Goal: Transaction & Acquisition: Purchase product/service

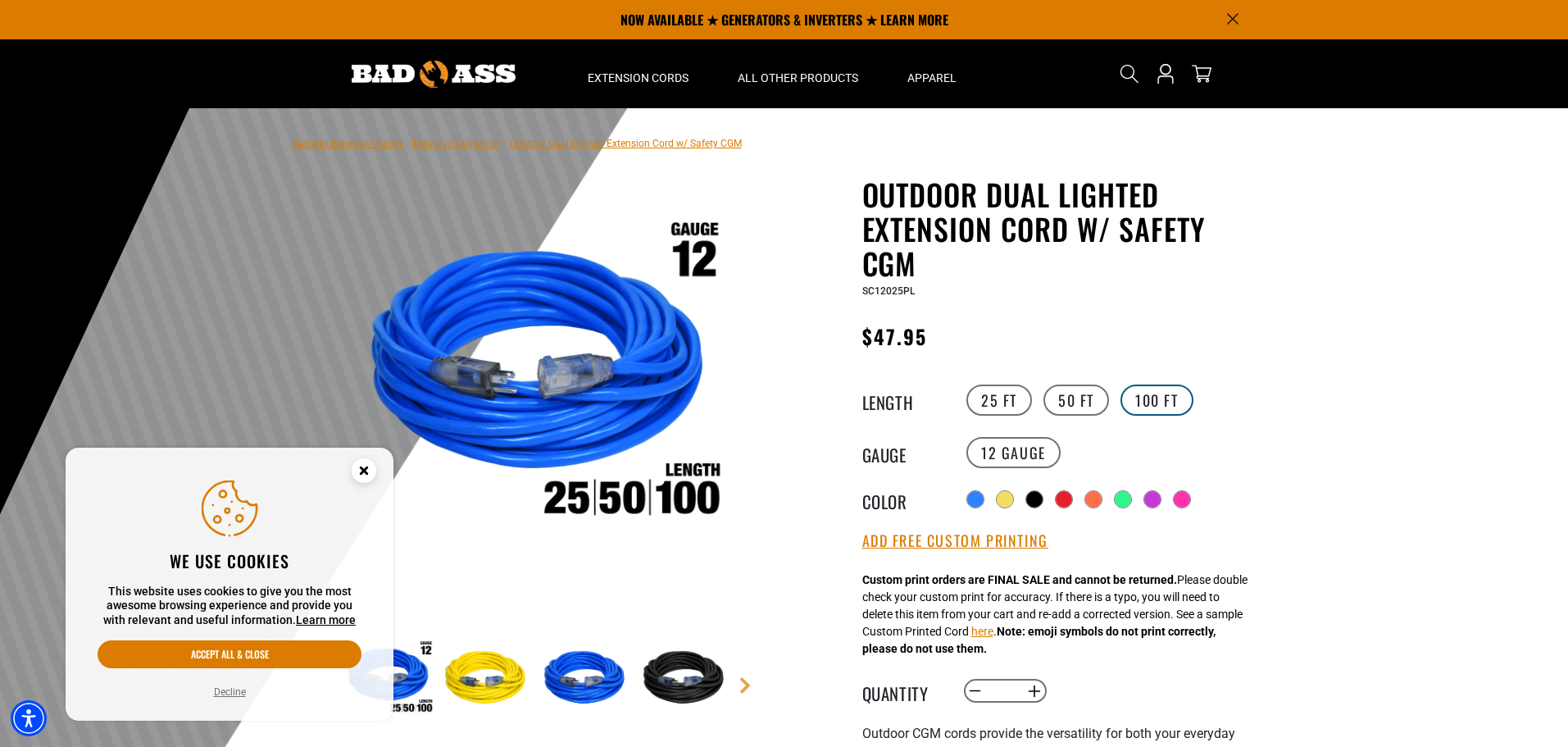
click at [1158, 395] on label "100 FT" at bounding box center [1157, 400] width 73 height 31
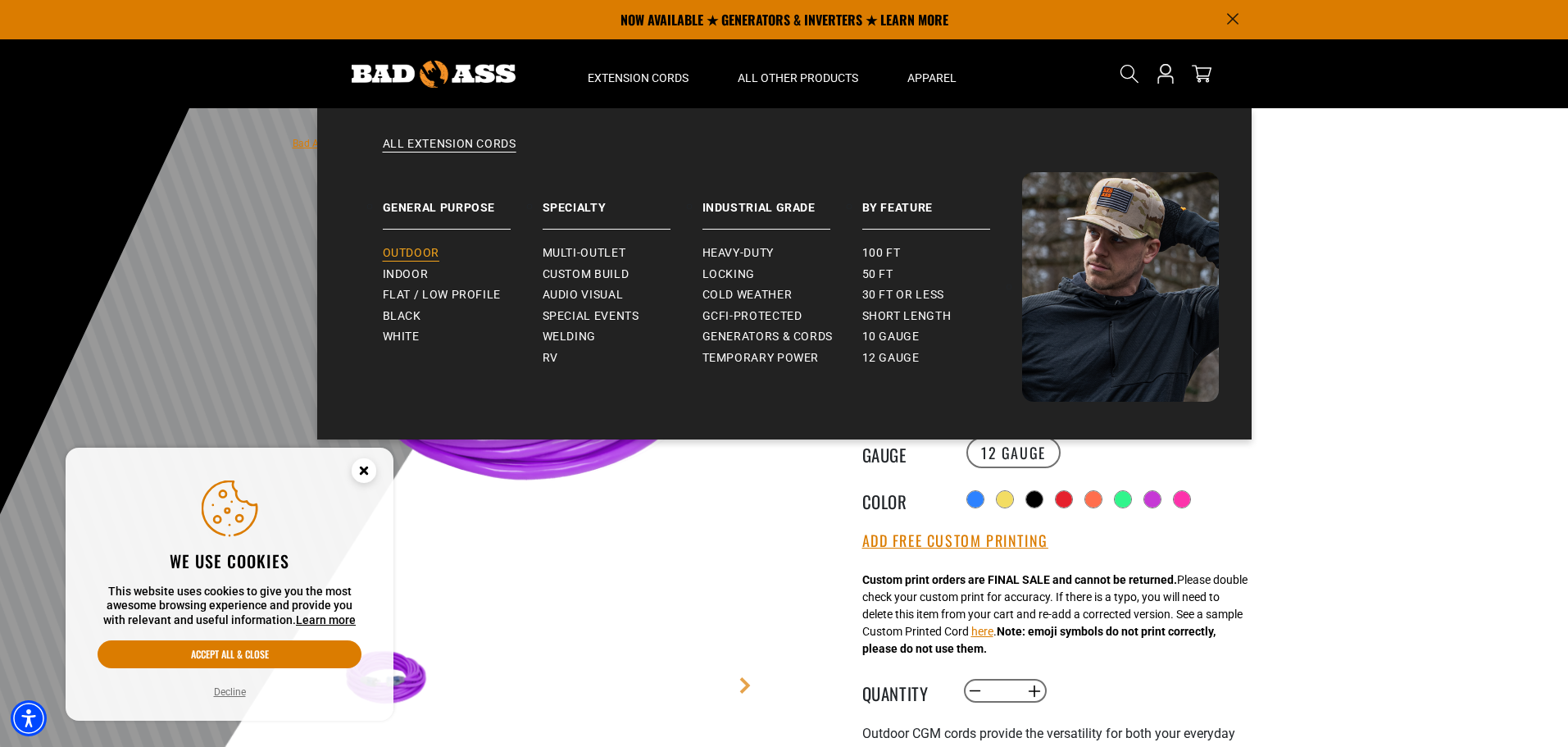
click at [439, 250] on link "Outdoor" at bounding box center [463, 254] width 160 height 21
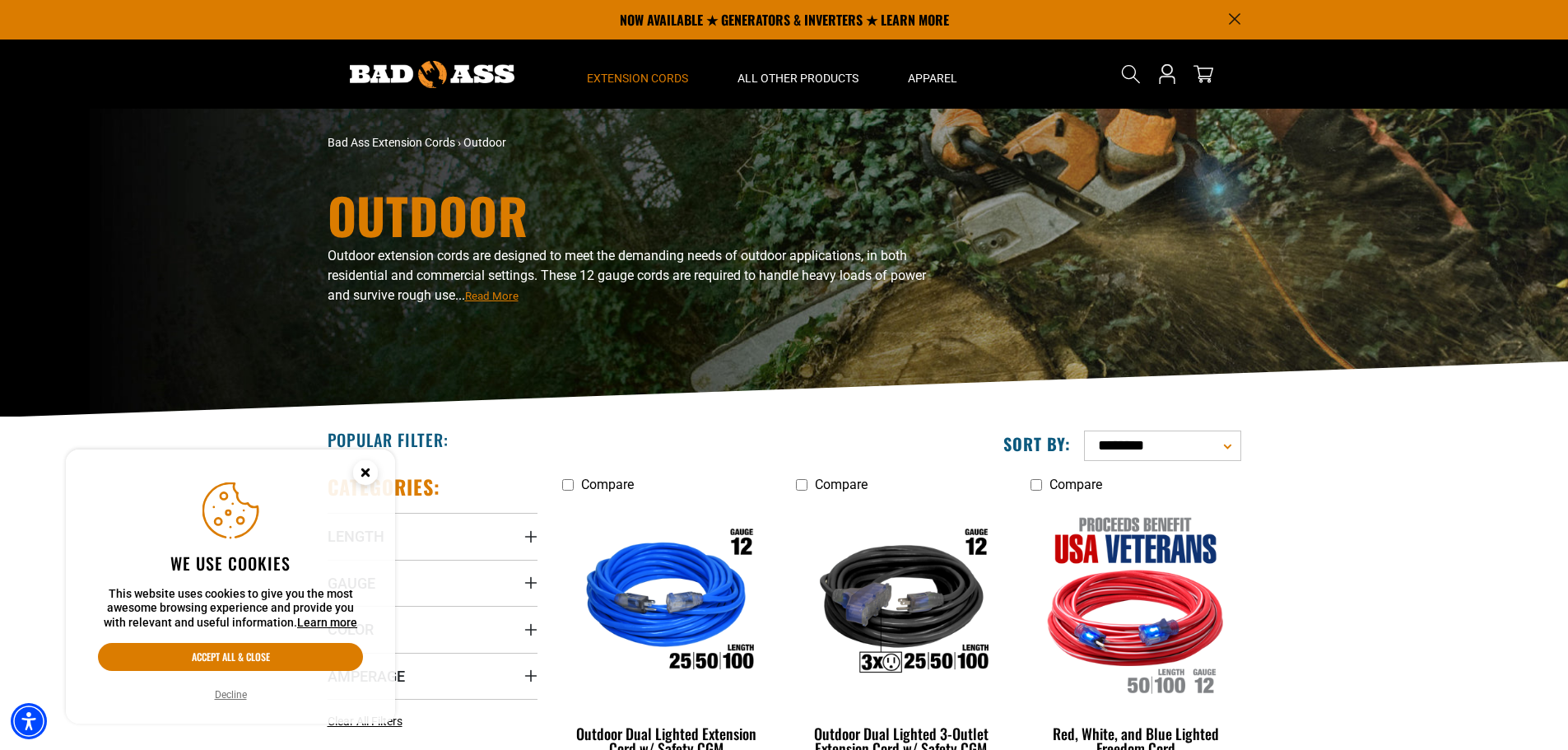
scroll to position [329, 0]
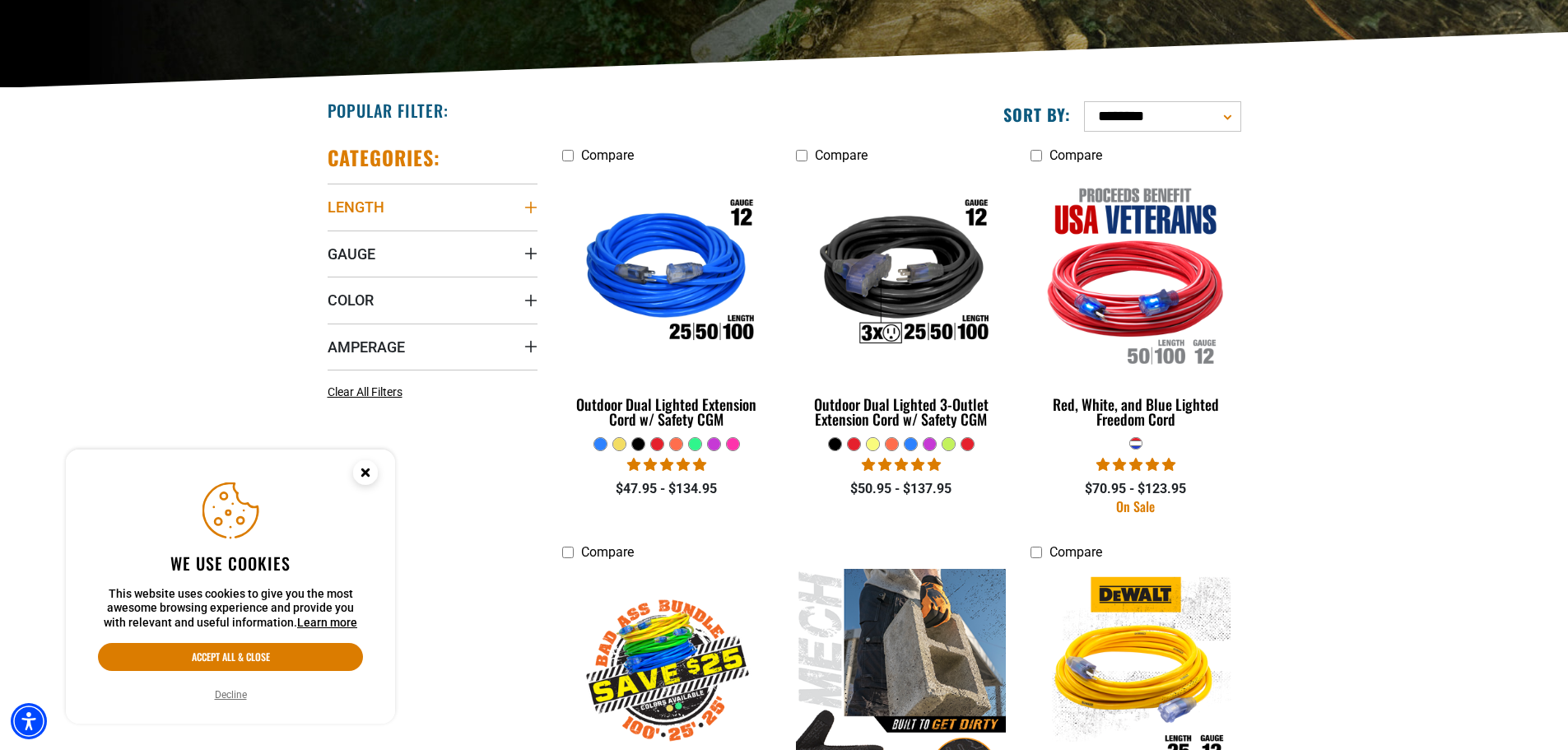
click at [495, 195] on summary "Length" at bounding box center [432, 206] width 210 height 46
click at [502, 248] on summary "Gauge" at bounding box center [432, 253] width 210 height 46
click at [493, 295] on summary "Color" at bounding box center [432, 299] width 210 height 46
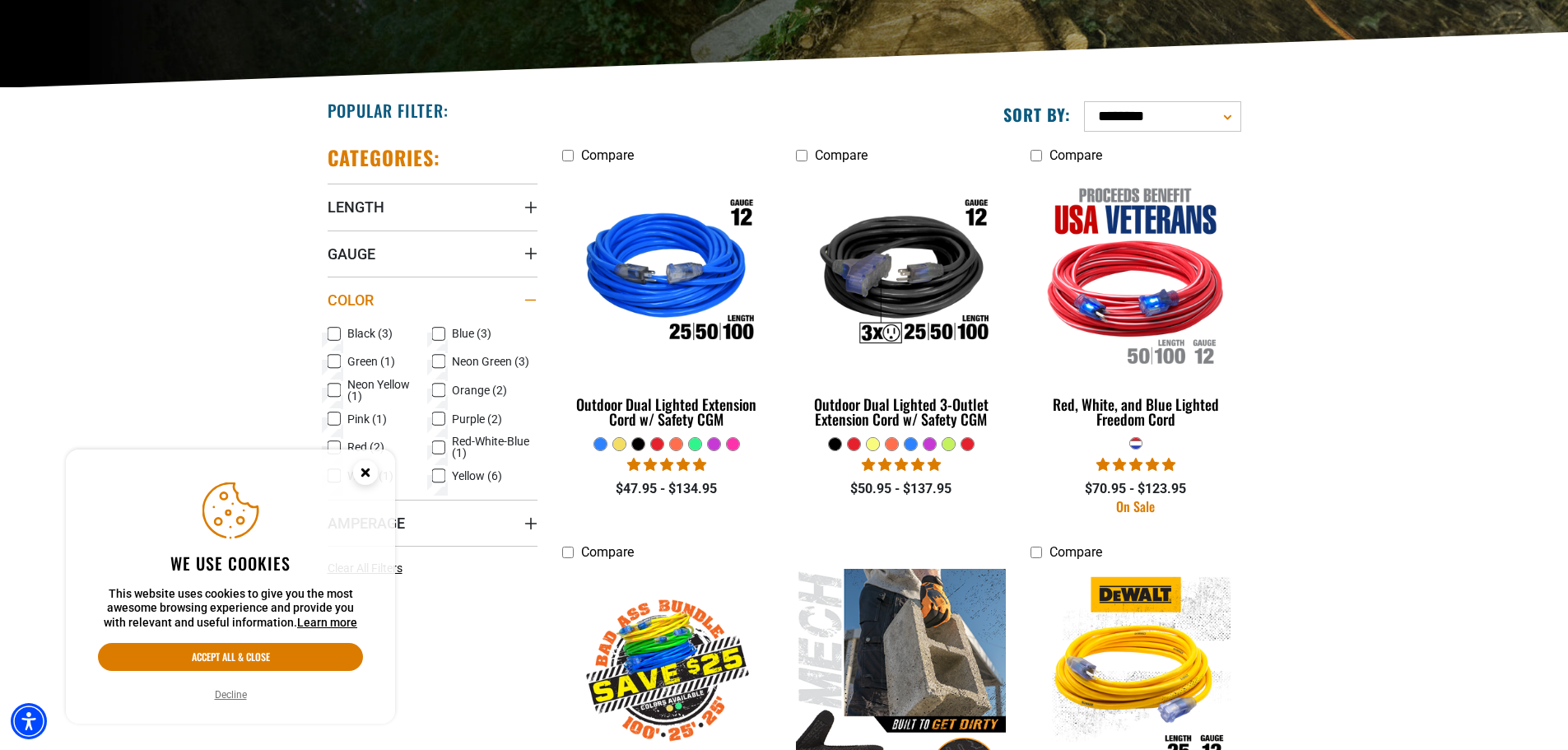
click at [493, 293] on summary "Color" at bounding box center [432, 299] width 210 height 46
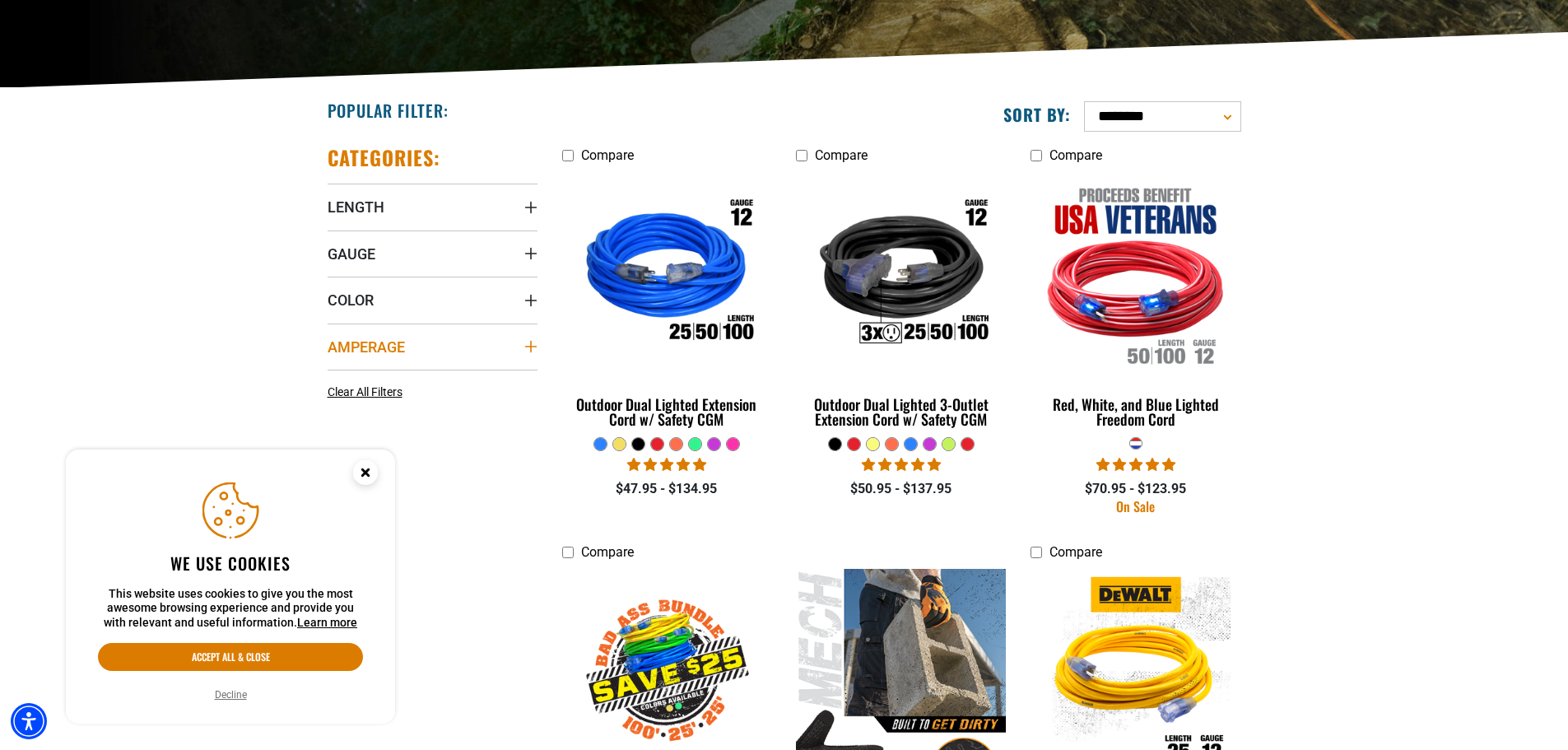
click at [487, 331] on summary "Amperage" at bounding box center [432, 346] width 210 height 46
click at [486, 331] on summary "Amperage" at bounding box center [432, 346] width 210 height 46
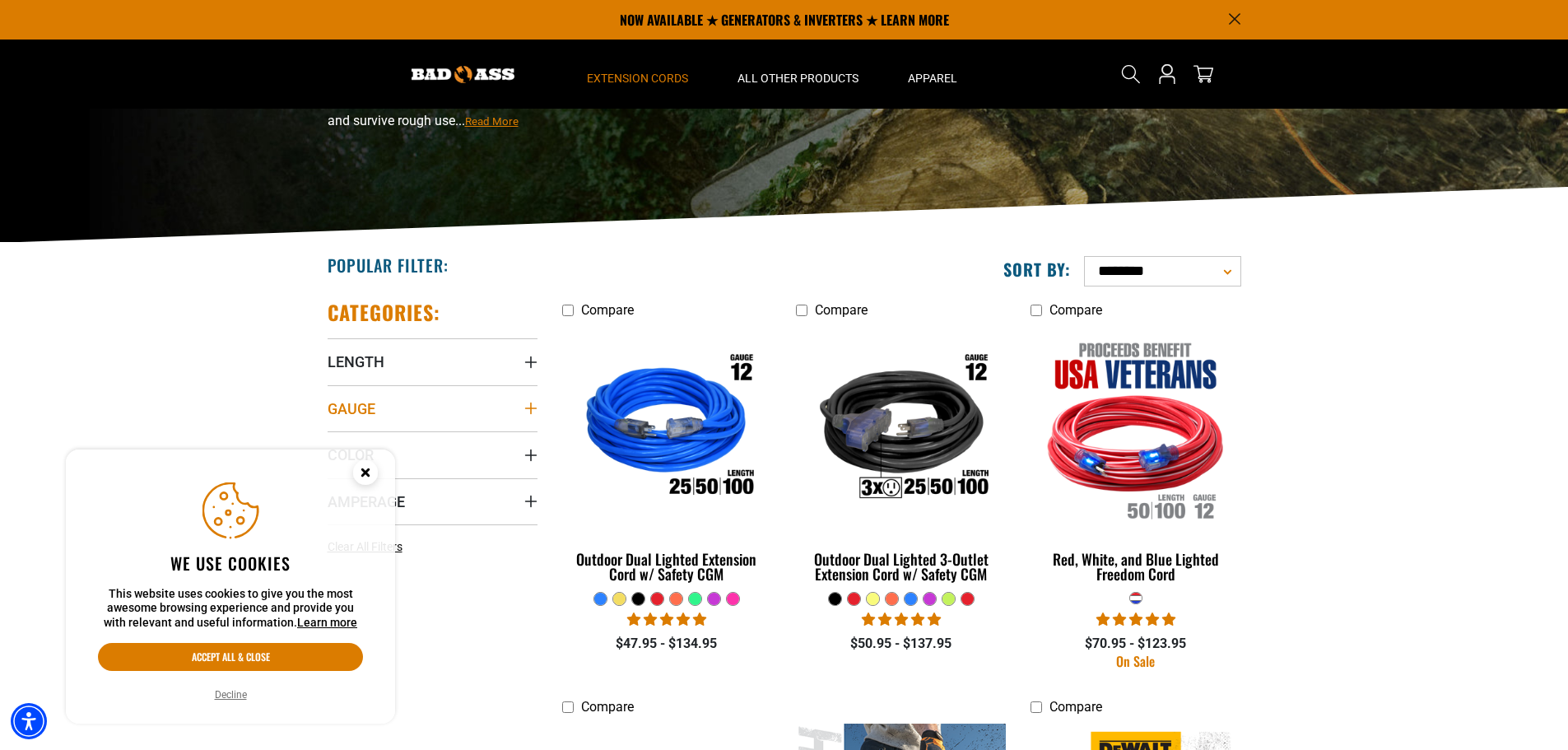
scroll to position [0, 0]
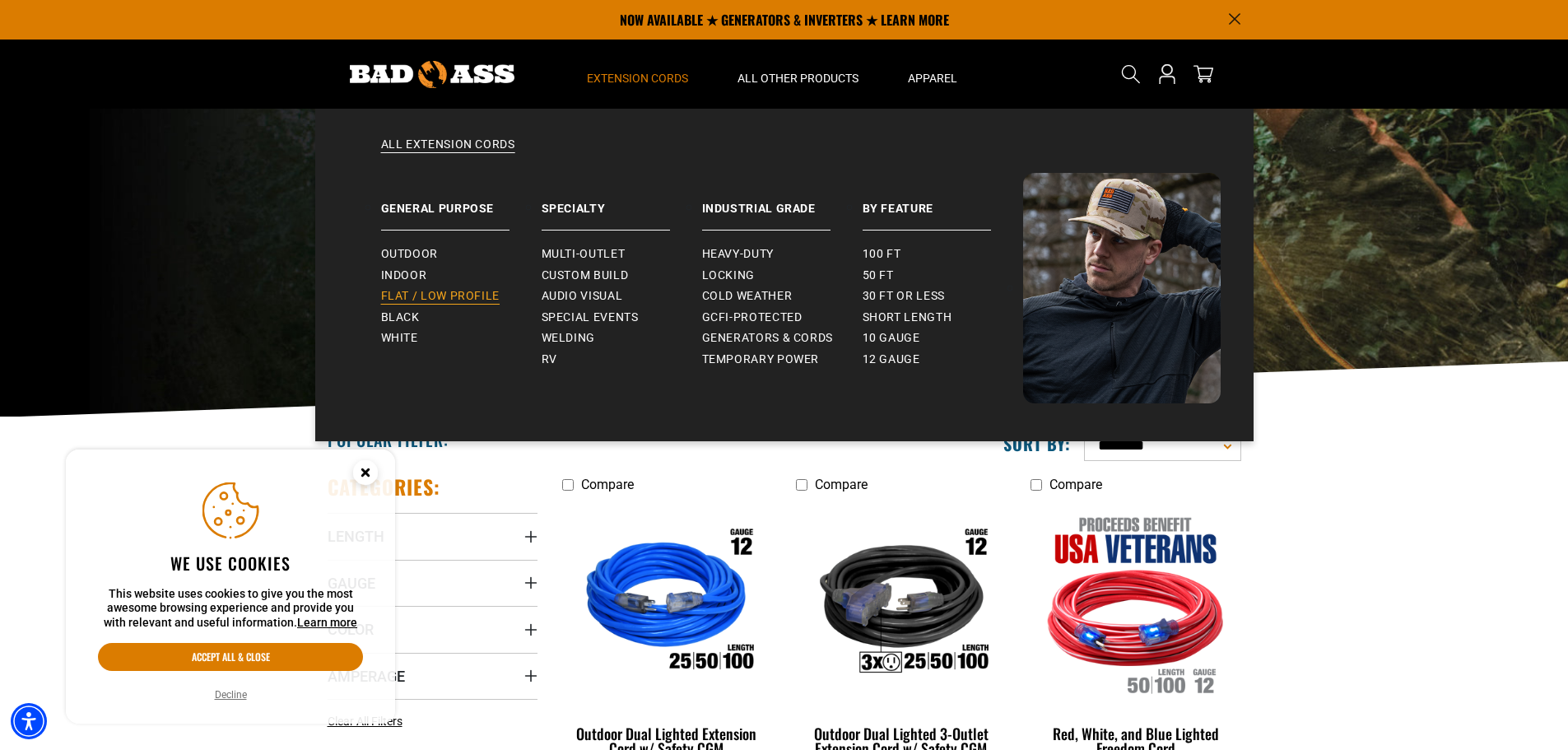
click at [441, 288] on link "Flat / Low Profile" at bounding box center [460, 296] width 160 height 21
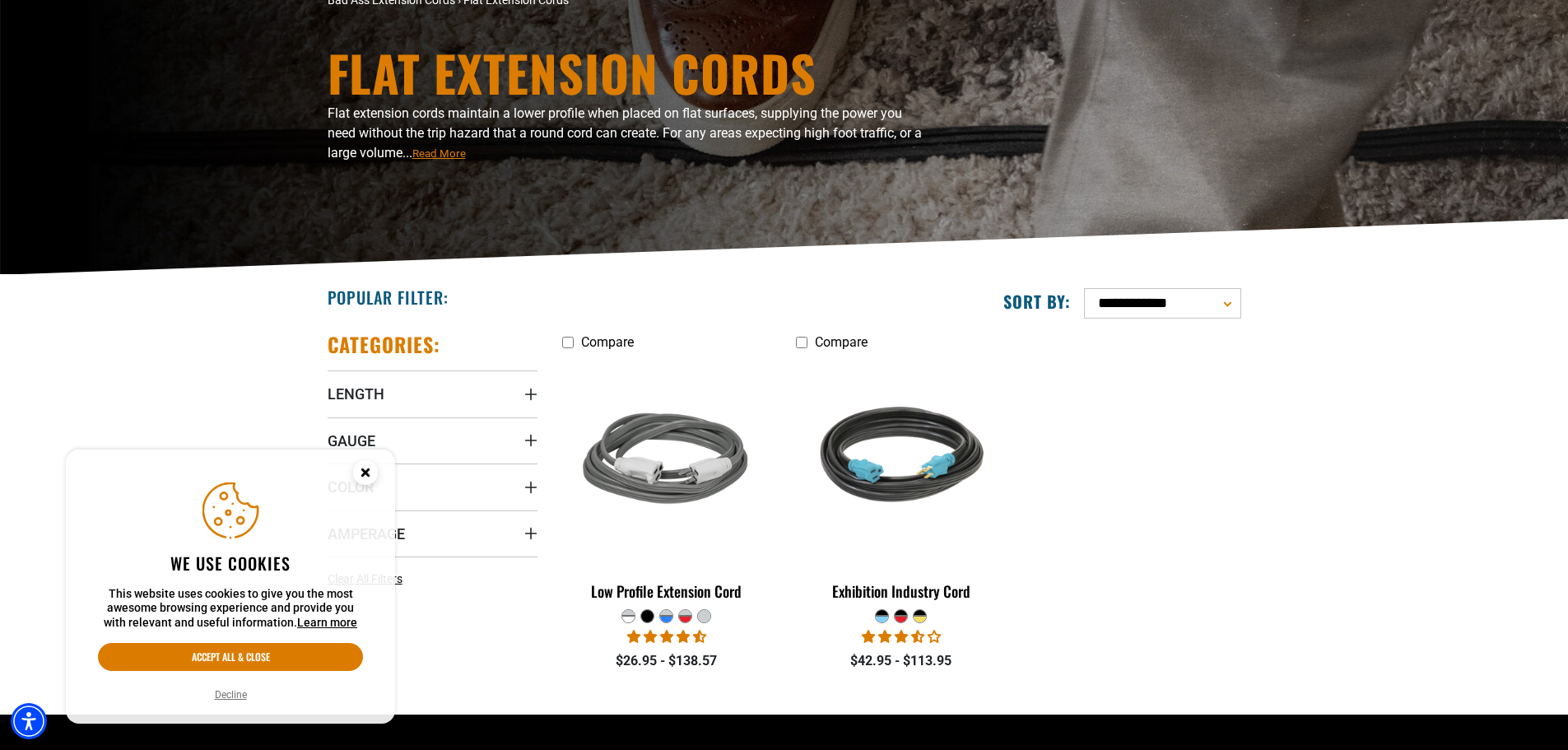
scroll to position [164, 0]
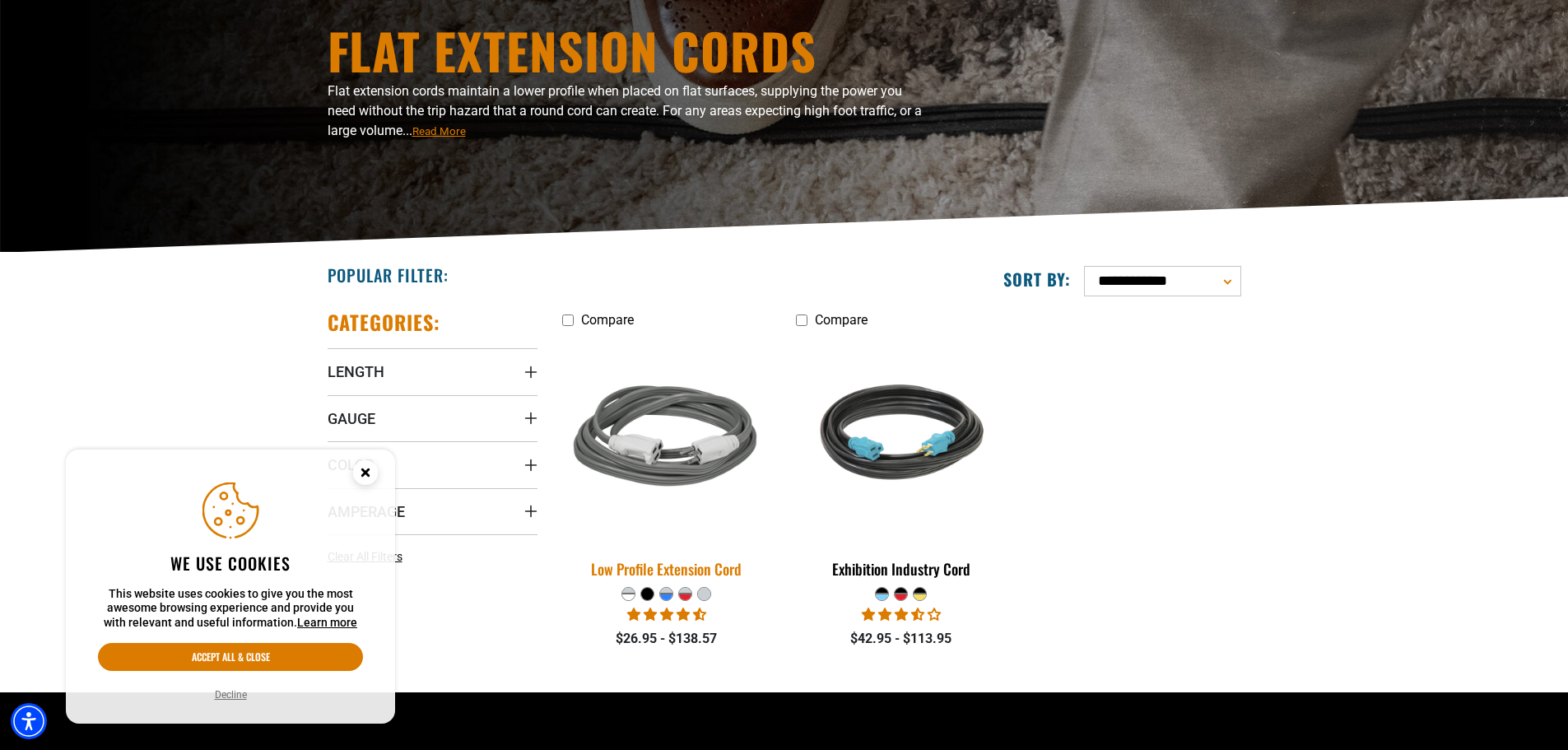
click at [713, 438] on img at bounding box center [666, 438] width 230 height 211
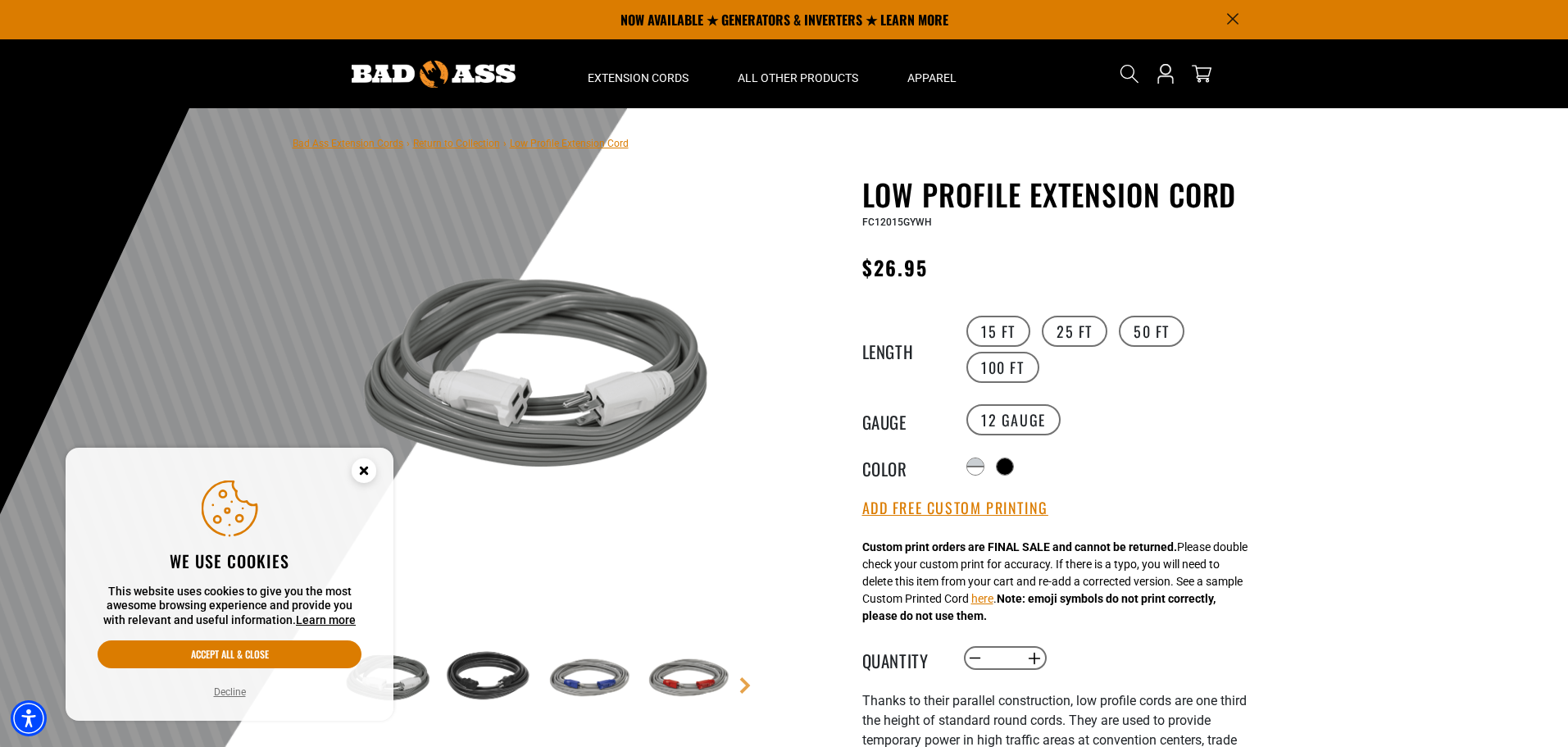
click at [565, 391] on img at bounding box center [538, 377] width 395 height 395
click at [1015, 463] on div at bounding box center [1007, 467] width 16 height 16
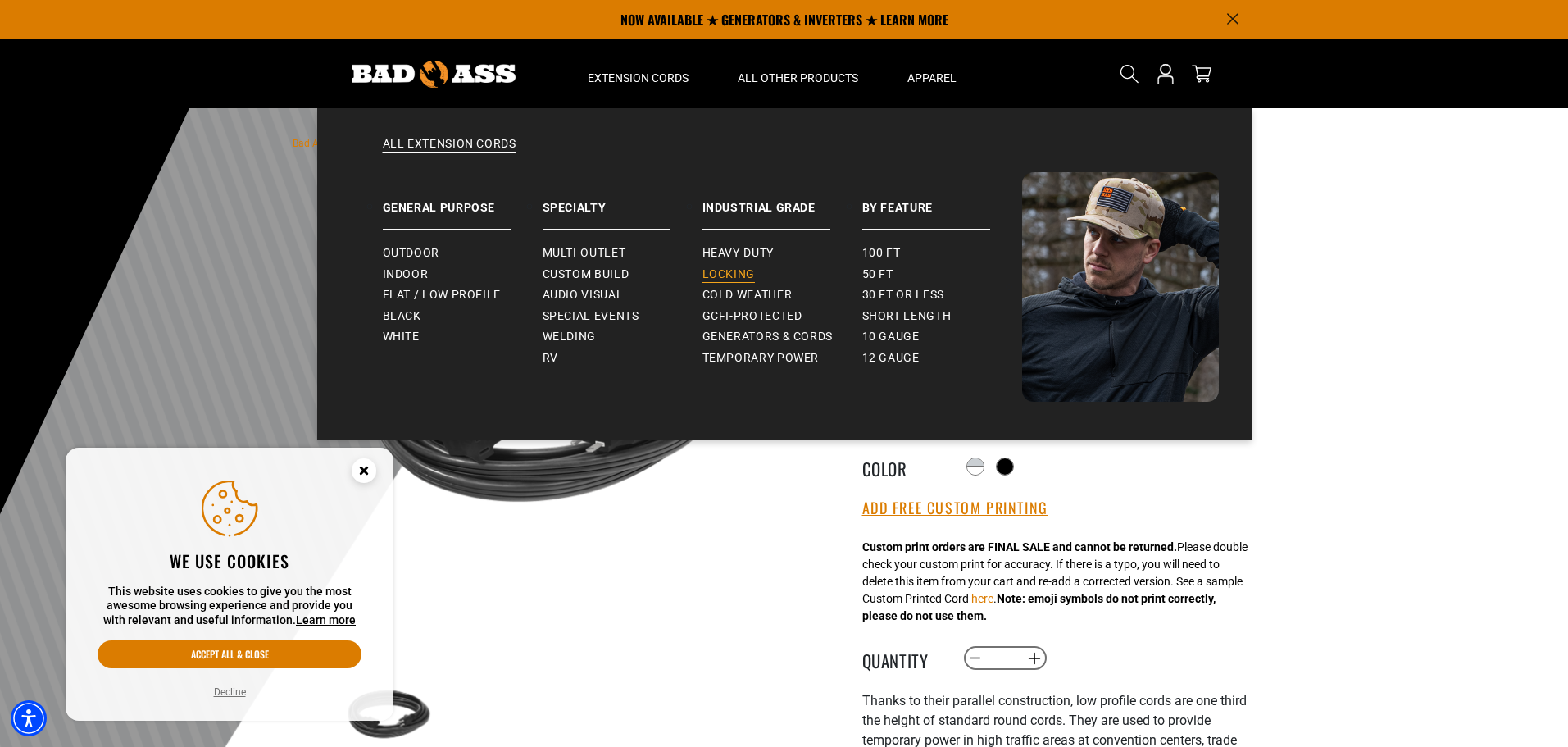
click at [732, 270] on span "Locking" at bounding box center [729, 274] width 52 height 15
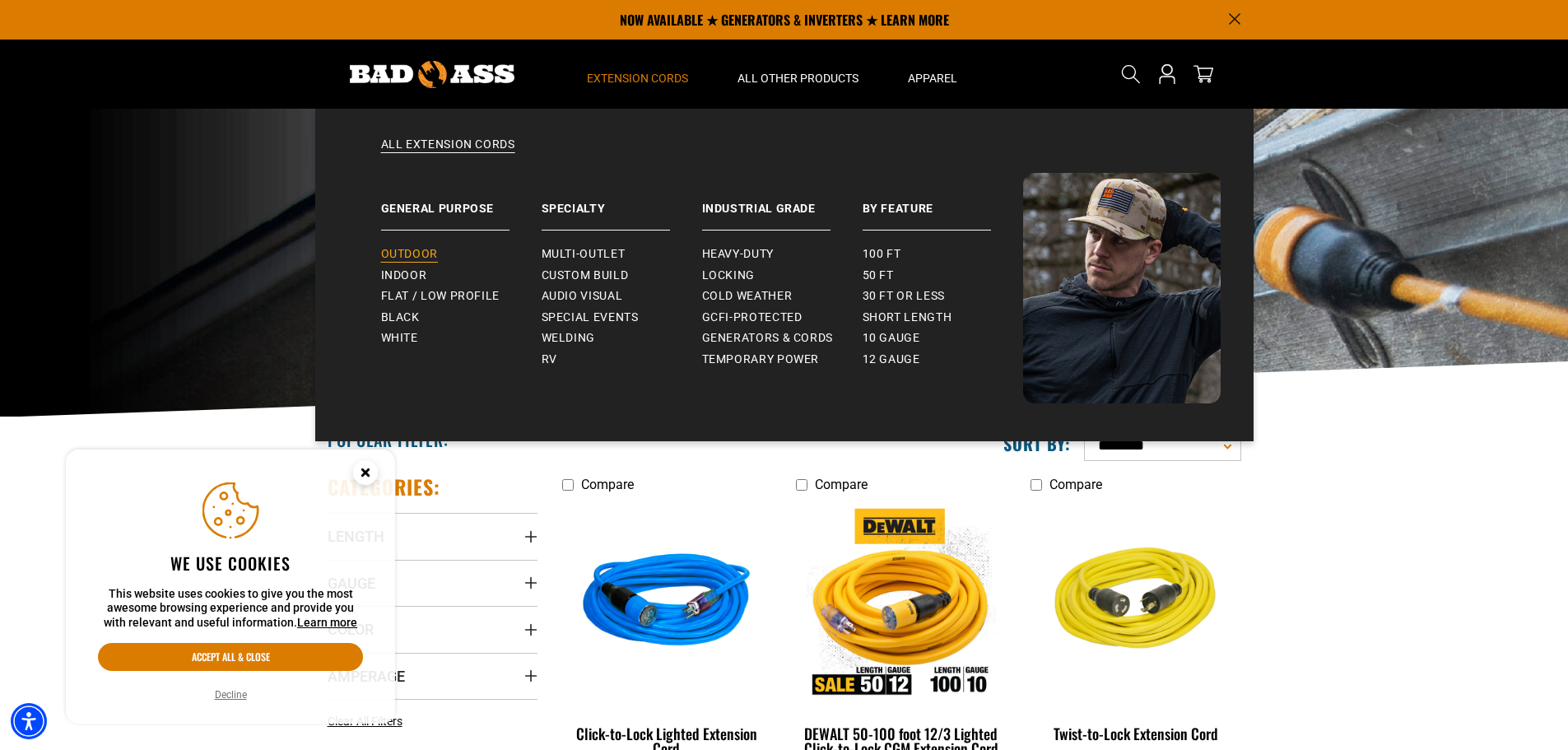
click at [427, 258] on span "Outdoor" at bounding box center [409, 254] width 56 height 15
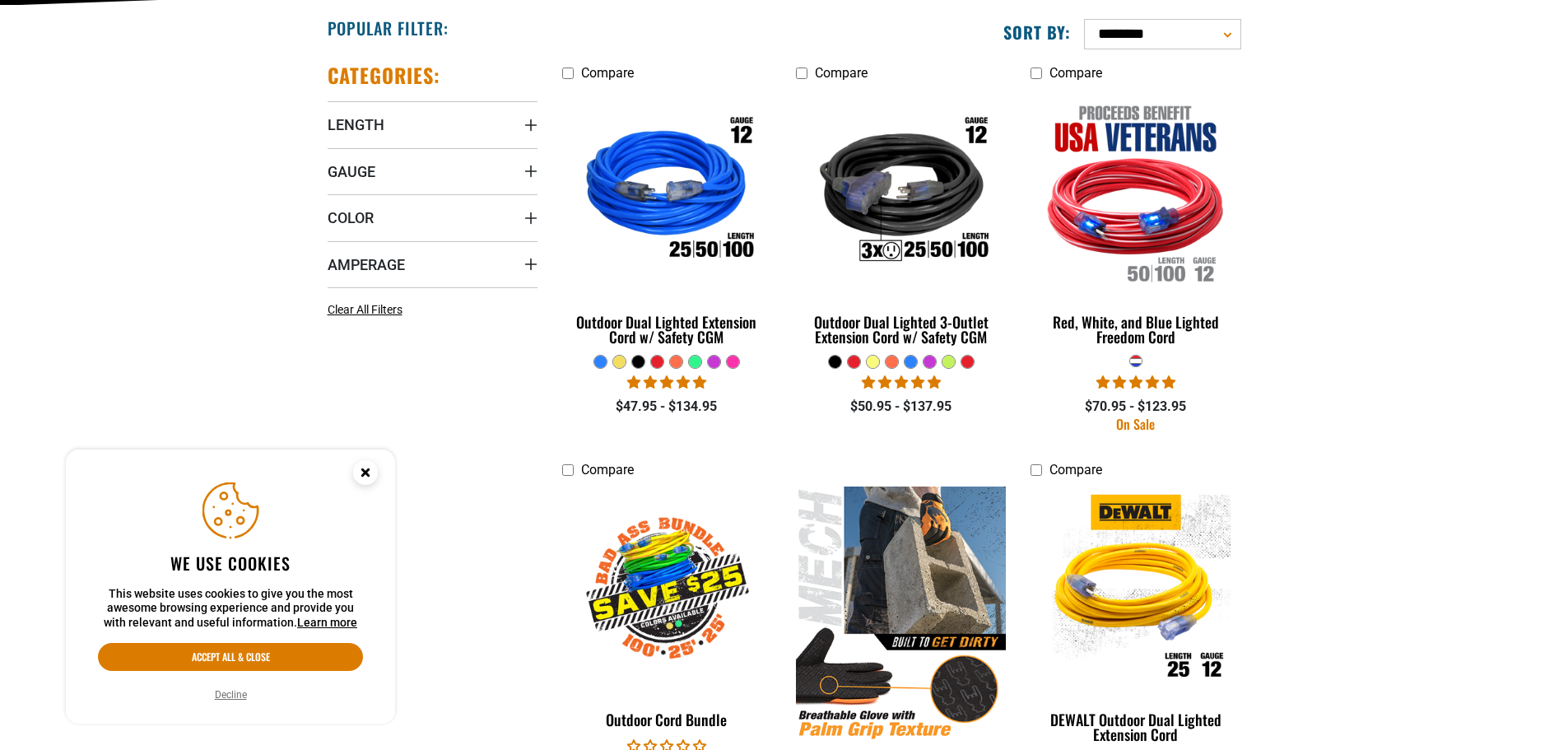
scroll to position [823, 0]
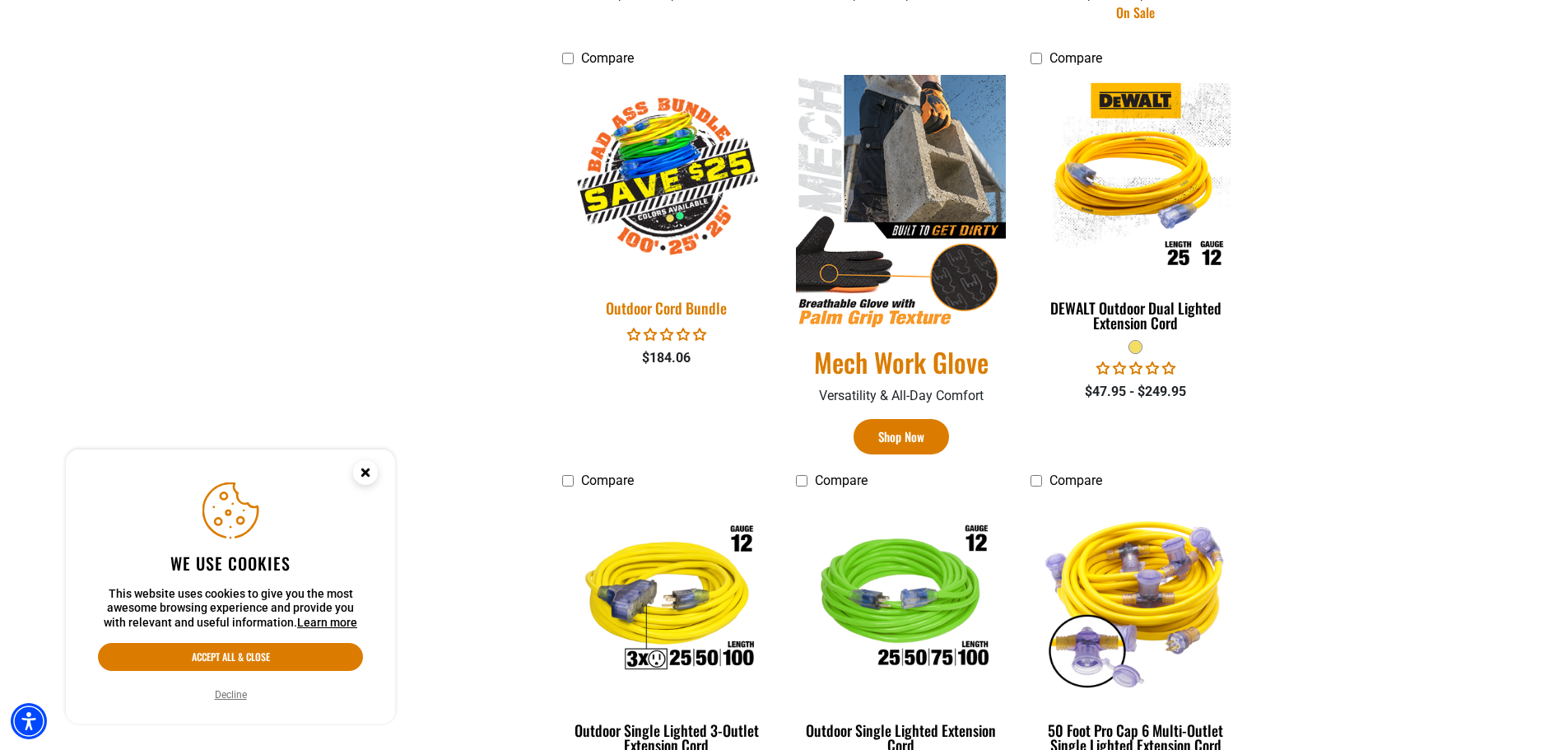
click at [637, 178] on img at bounding box center [666, 178] width 230 height 211
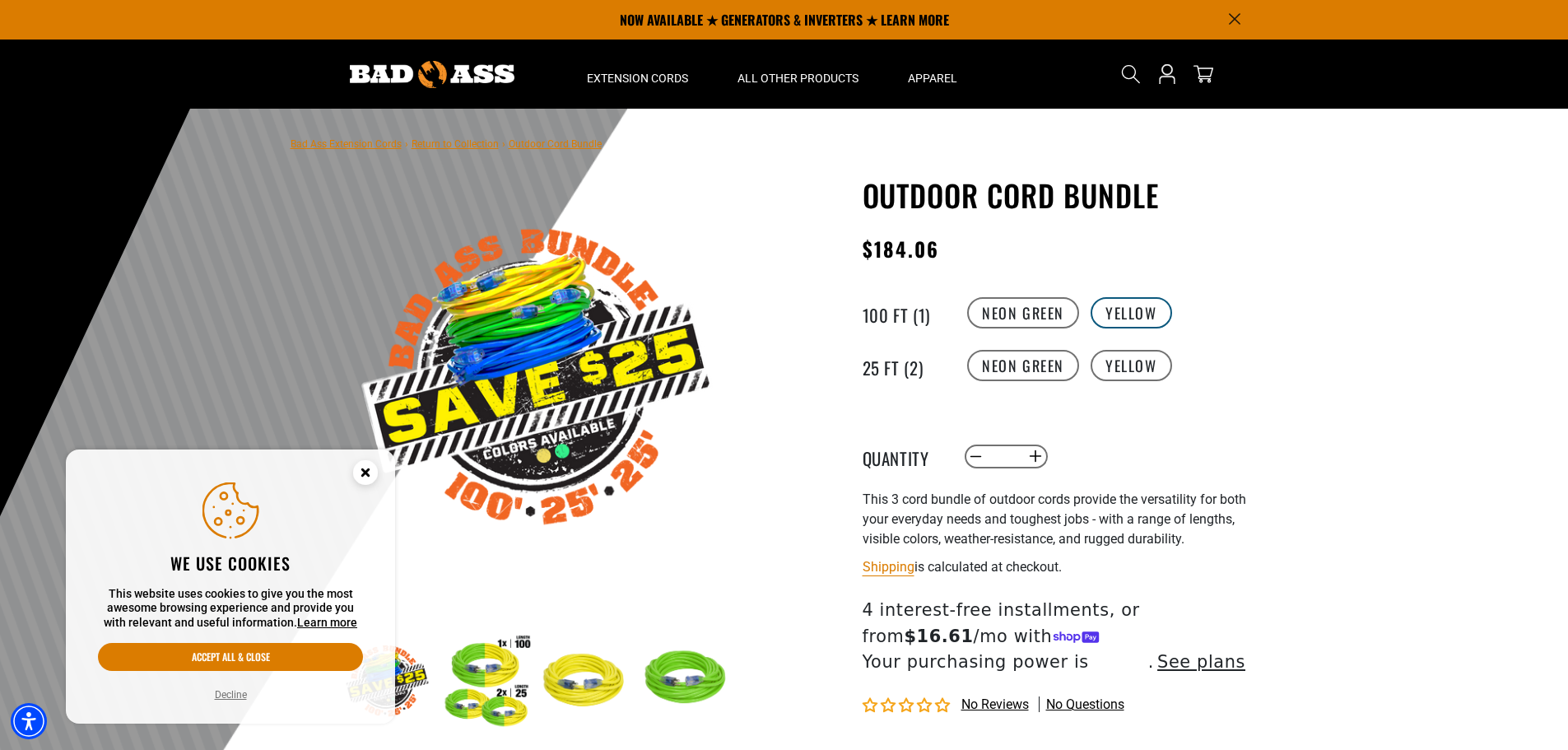
click at [1098, 321] on label "Yellow" at bounding box center [1131, 313] width 82 height 31
click at [1108, 368] on label "Yellow" at bounding box center [1131, 365] width 82 height 31
click at [1040, 358] on label "Neon Green" at bounding box center [1022, 365] width 112 height 31
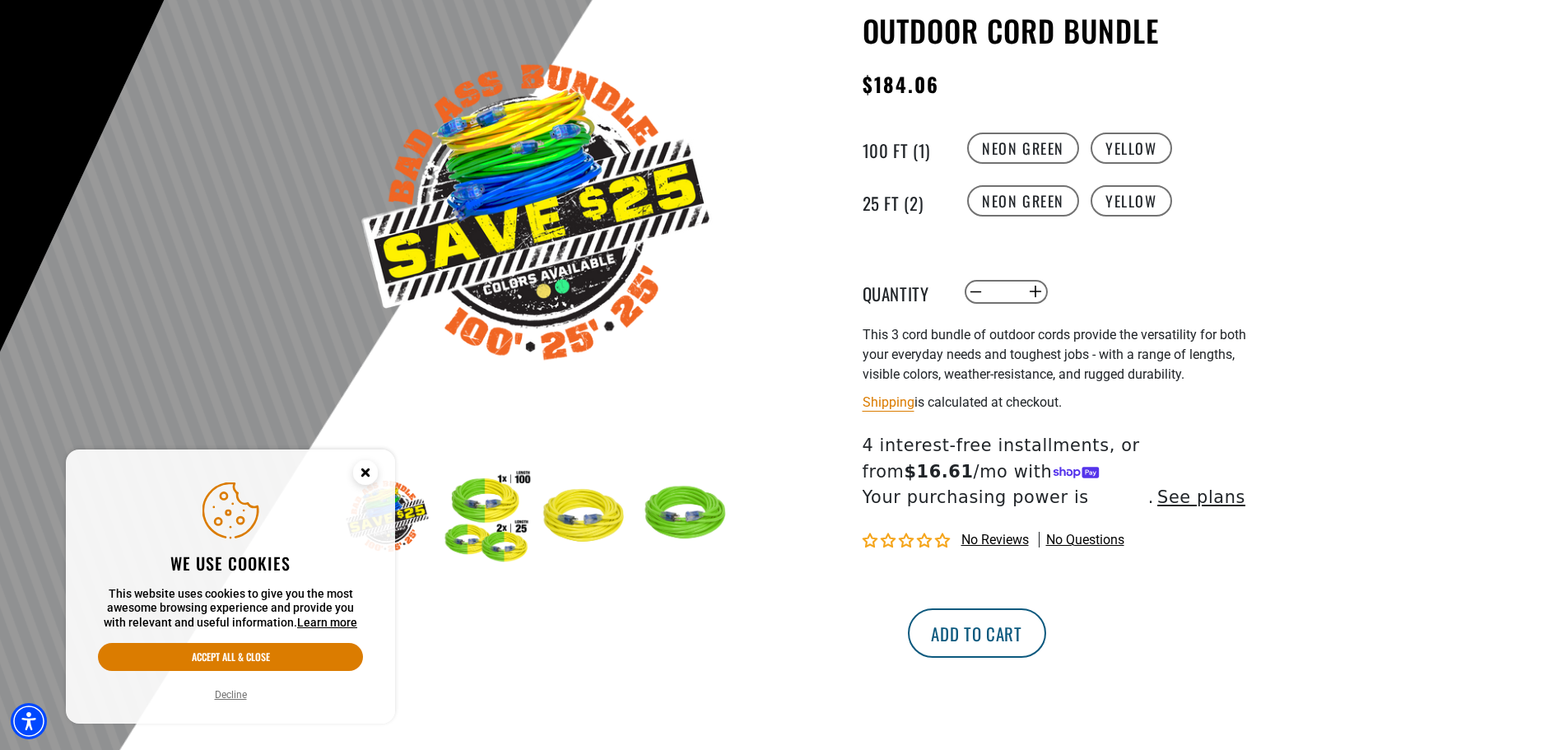
click at [1046, 632] on button "Add to cart" at bounding box center [976, 632] width 138 height 50
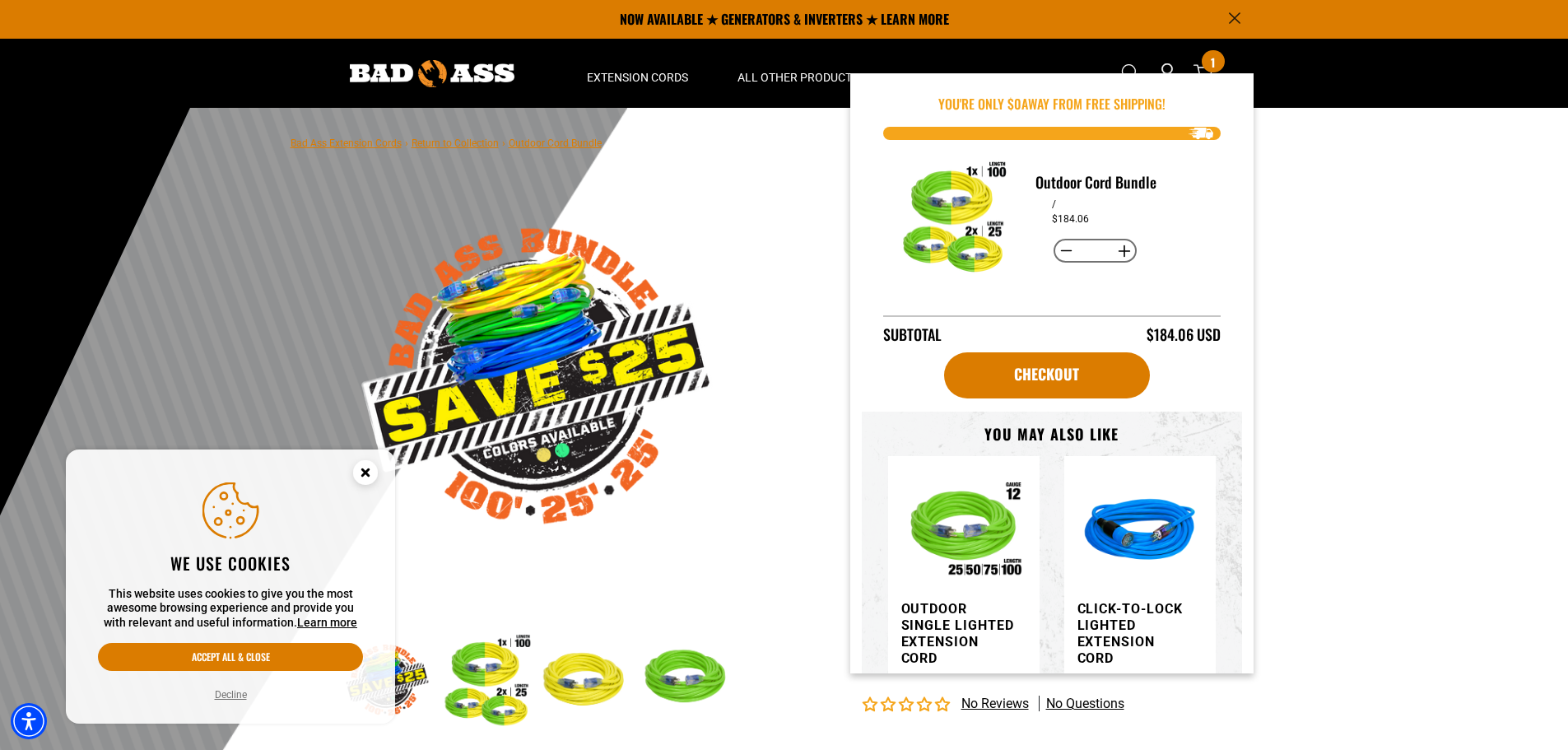
scroll to position [0, 0]
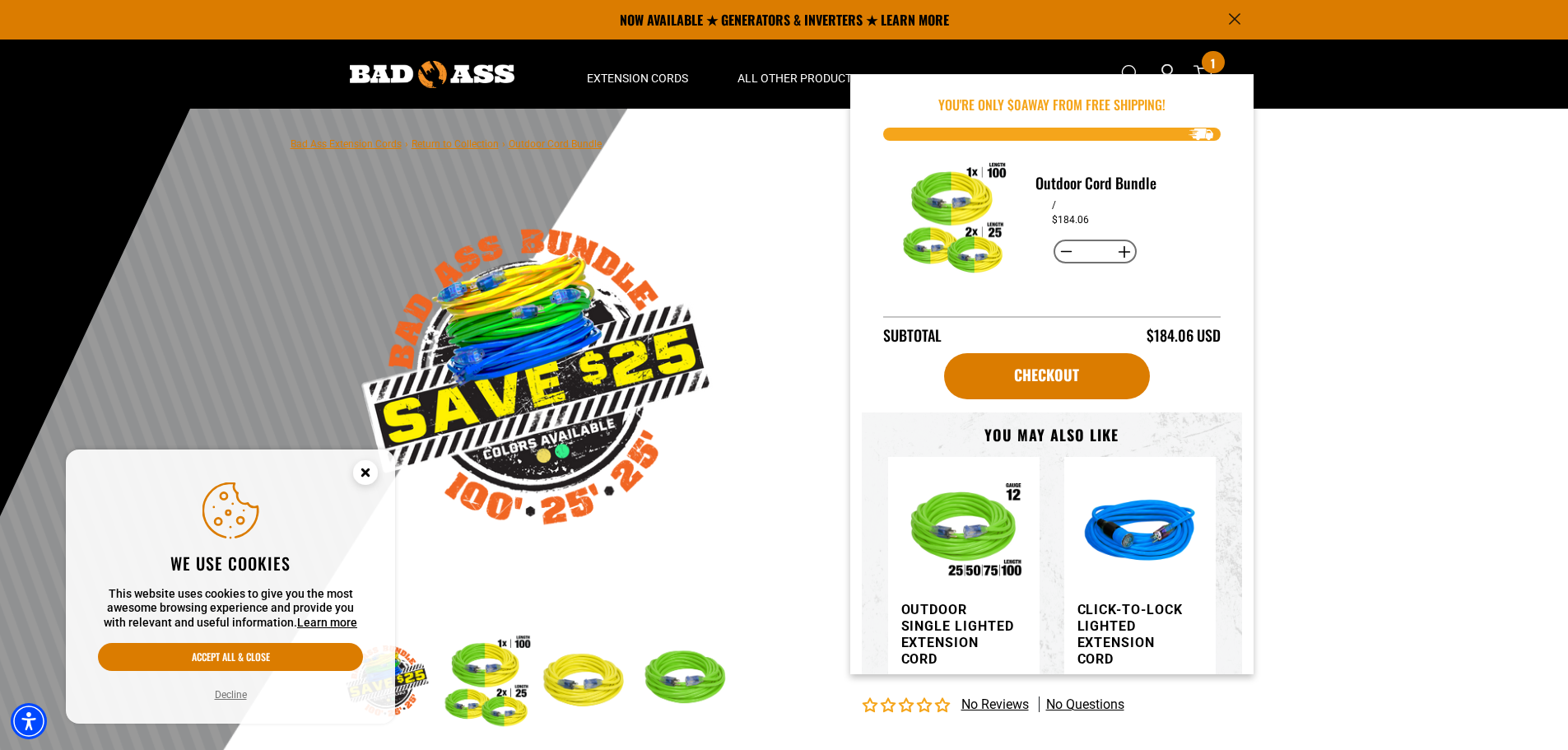
click at [1419, 296] on div at bounding box center [784, 512] width 1568 height 806
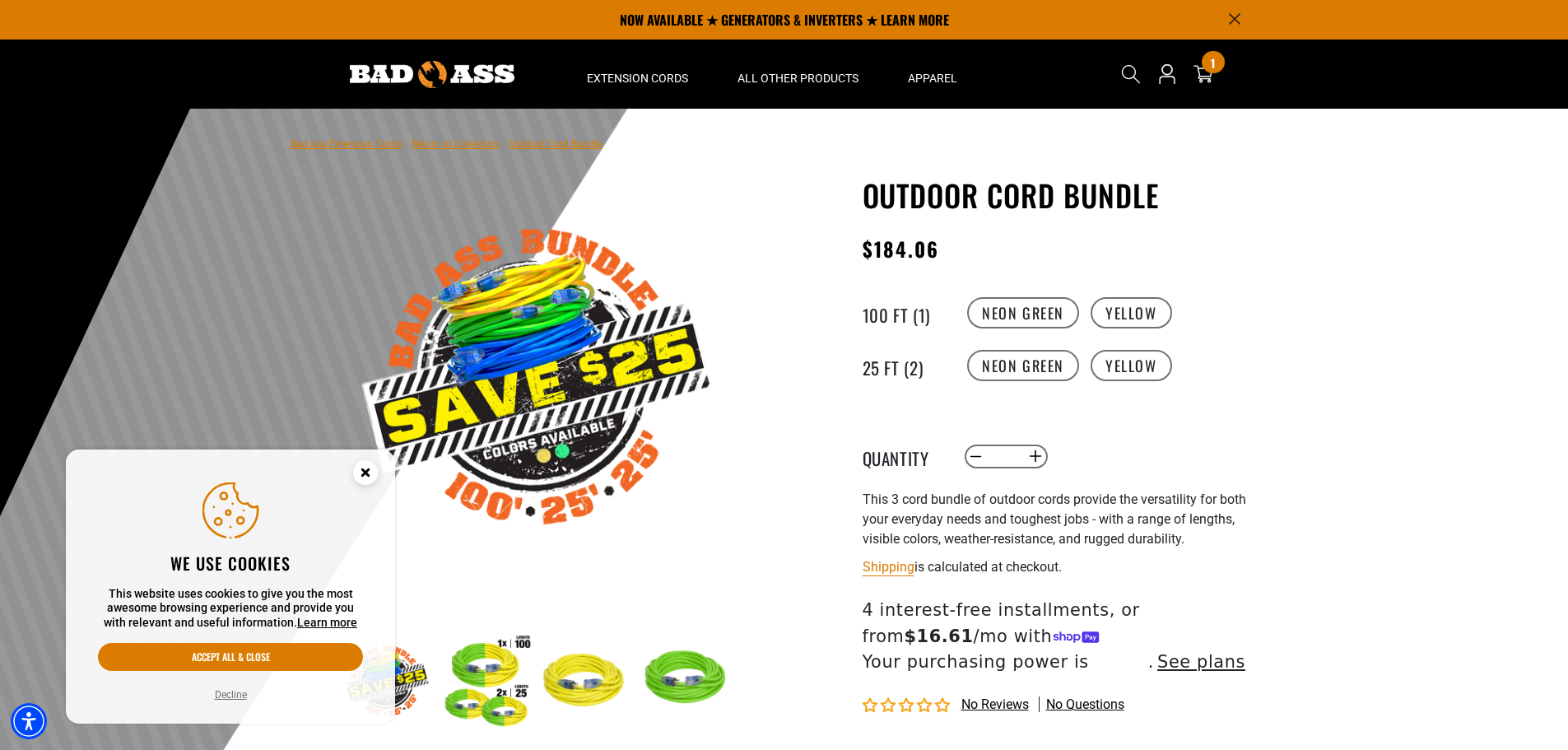
click at [464, 148] on link "Return to Collection" at bounding box center [456, 144] width 87 height 12
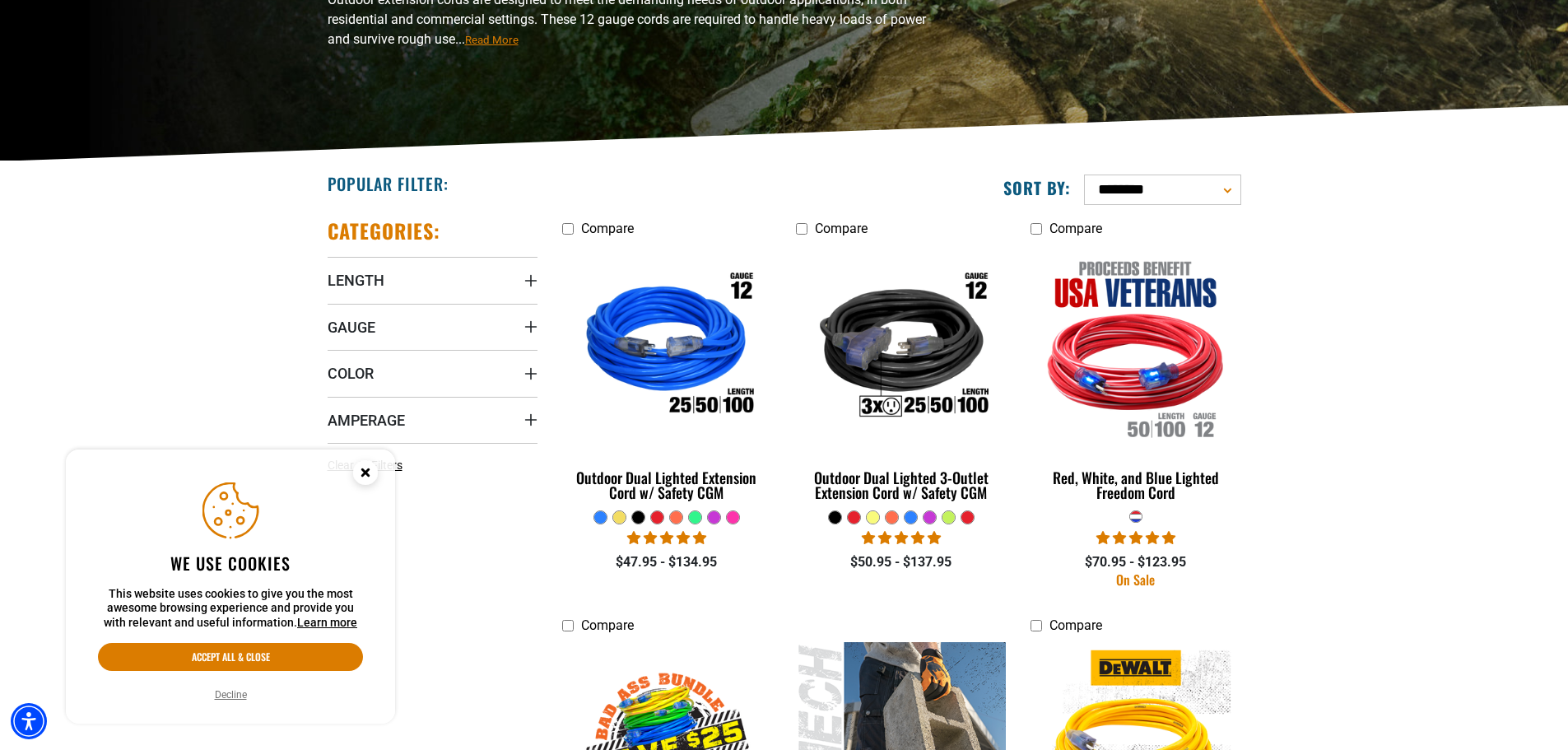
scroll to position [510, 0]
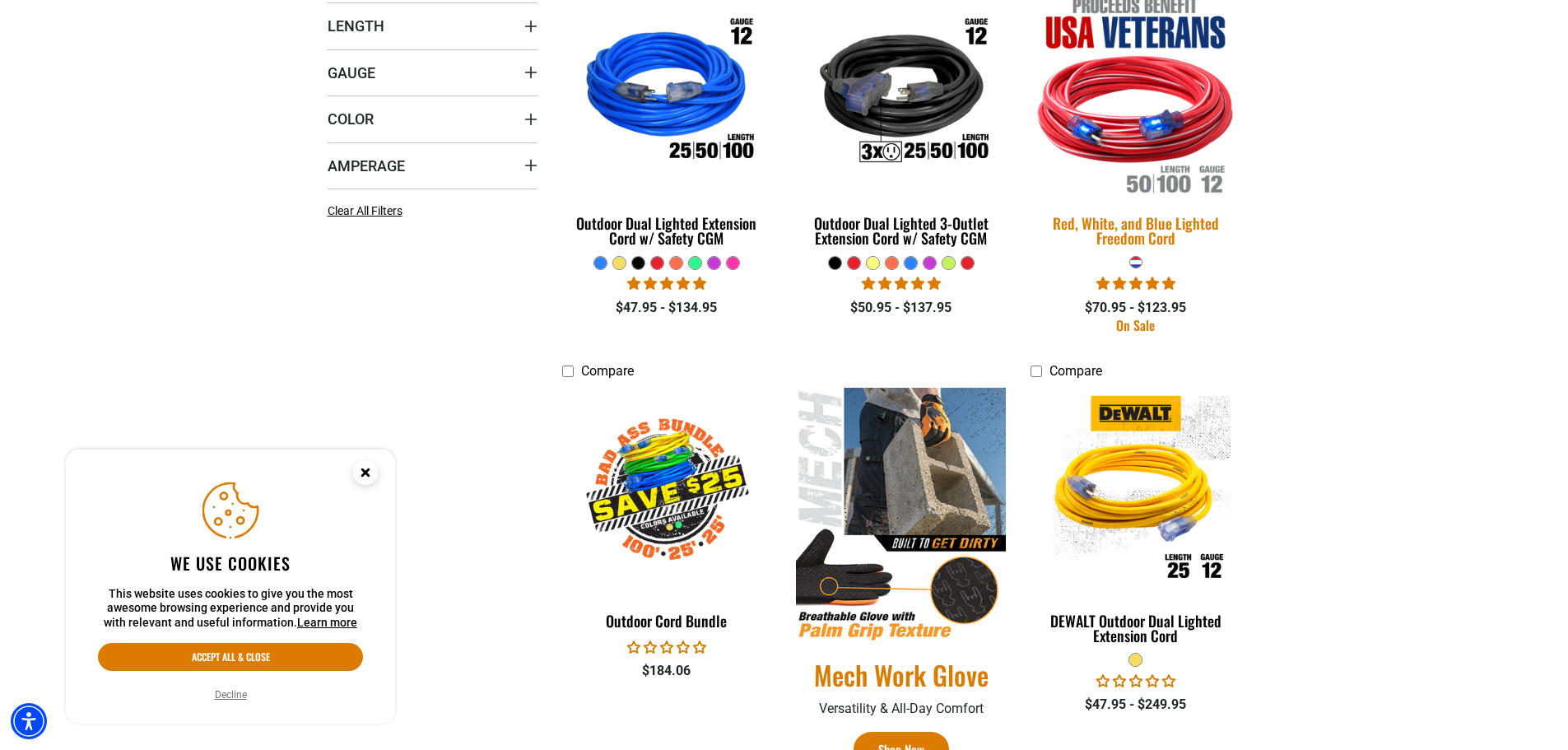
click at [1183, 119] on img at bounding box center [1135, 92] width 230 height 211
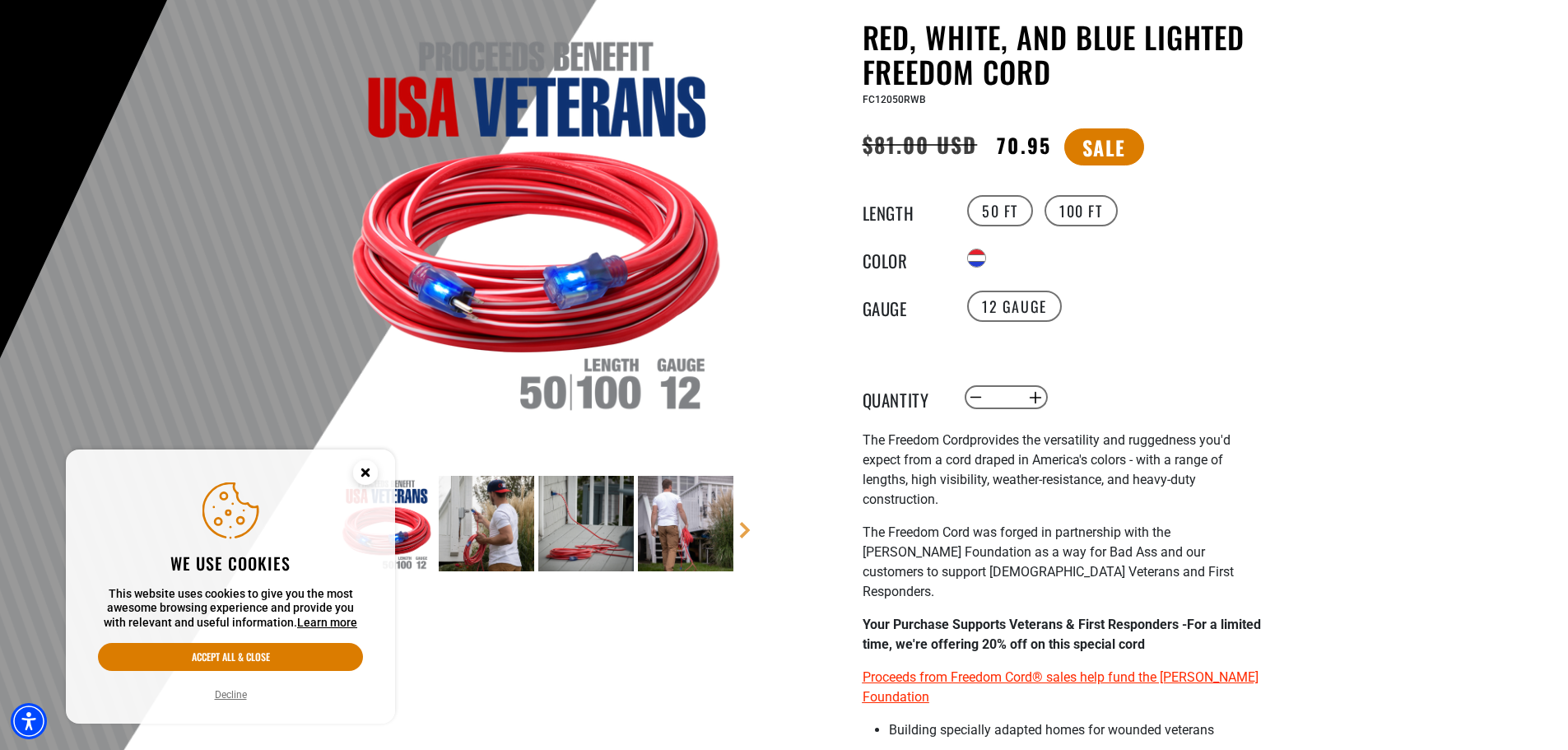
scroll to position [164, 0]
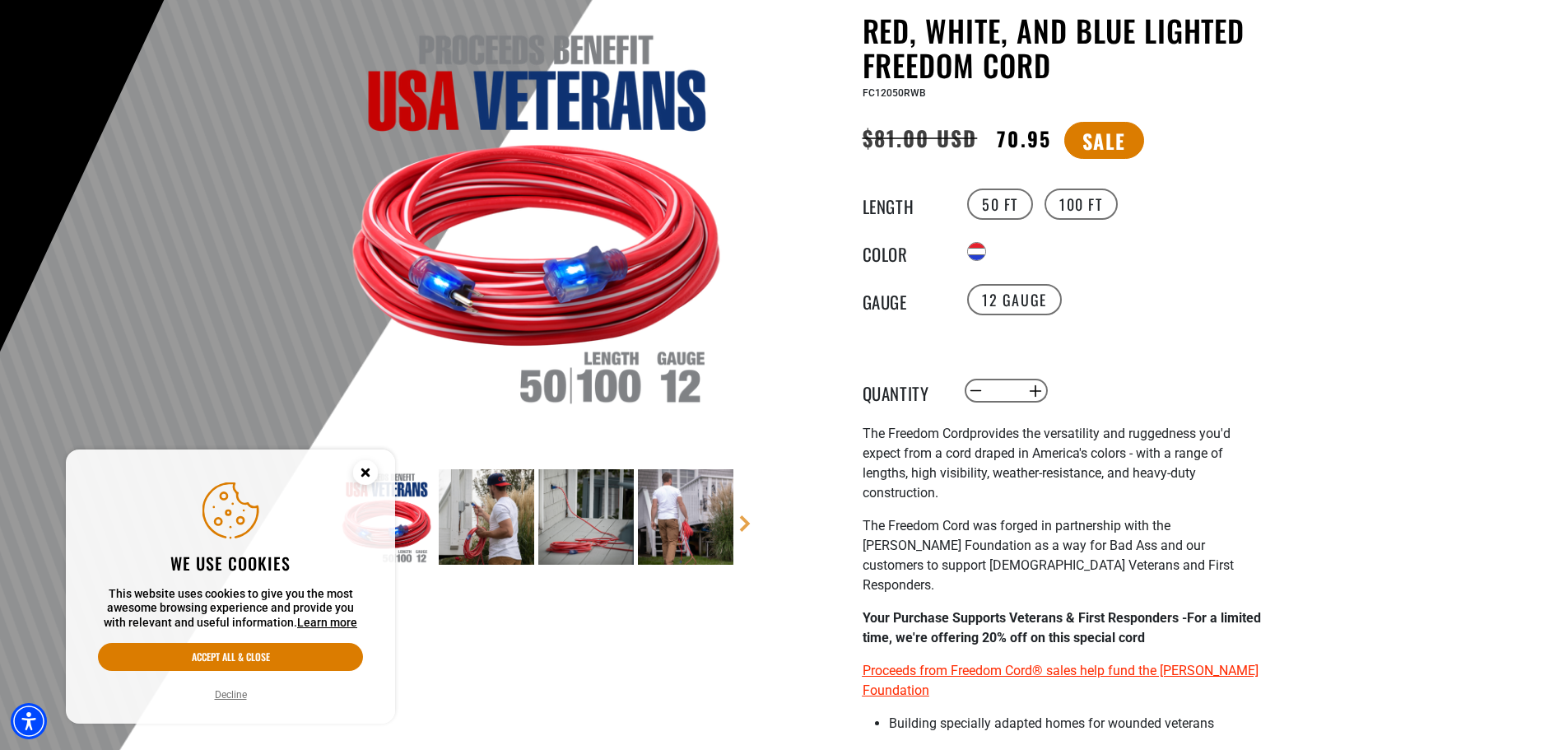
click at [472, 526] on img at bounding box center [486, 517] width 95 height 95
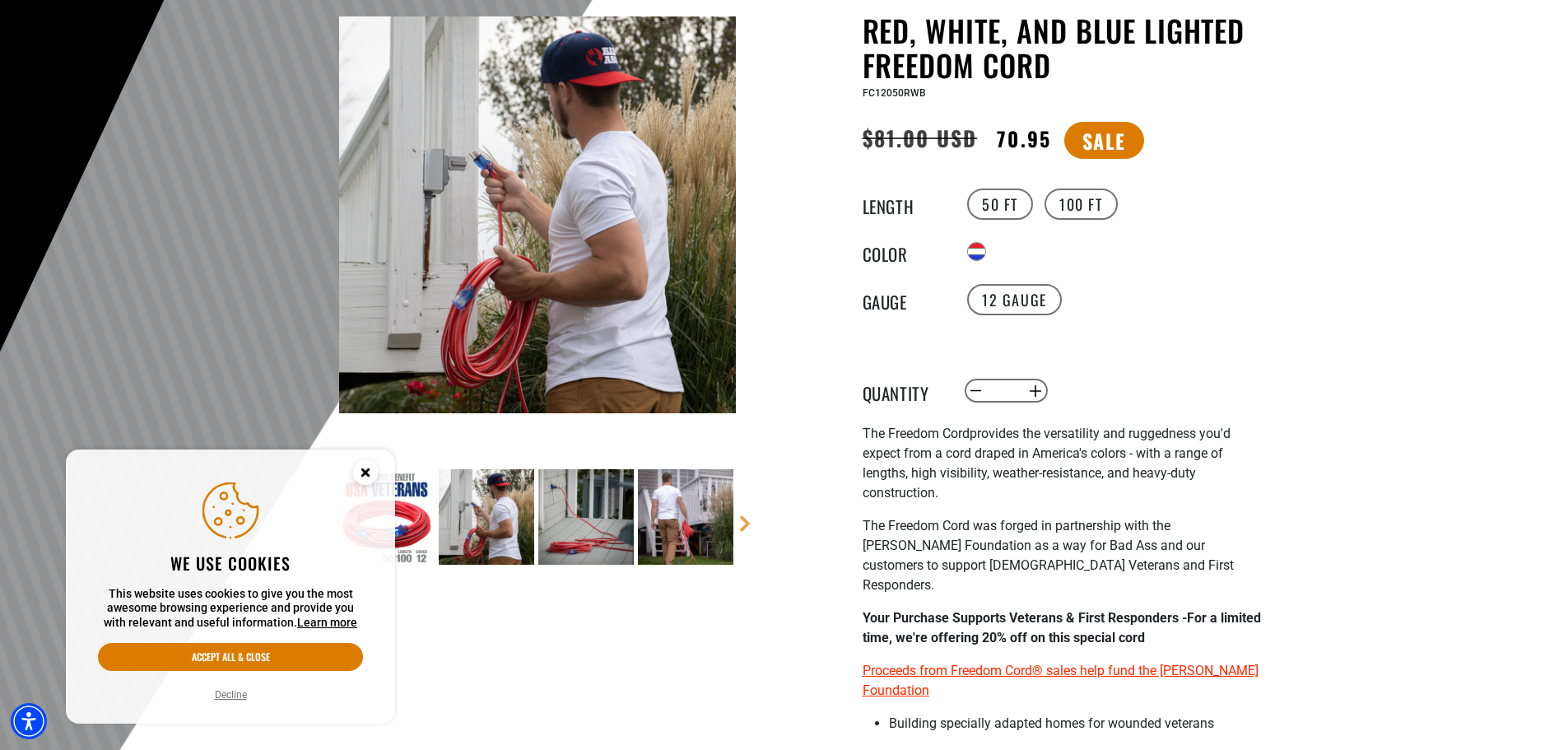
click at [567, 551] on img at bounding box center [586, 517] width 95 height 95
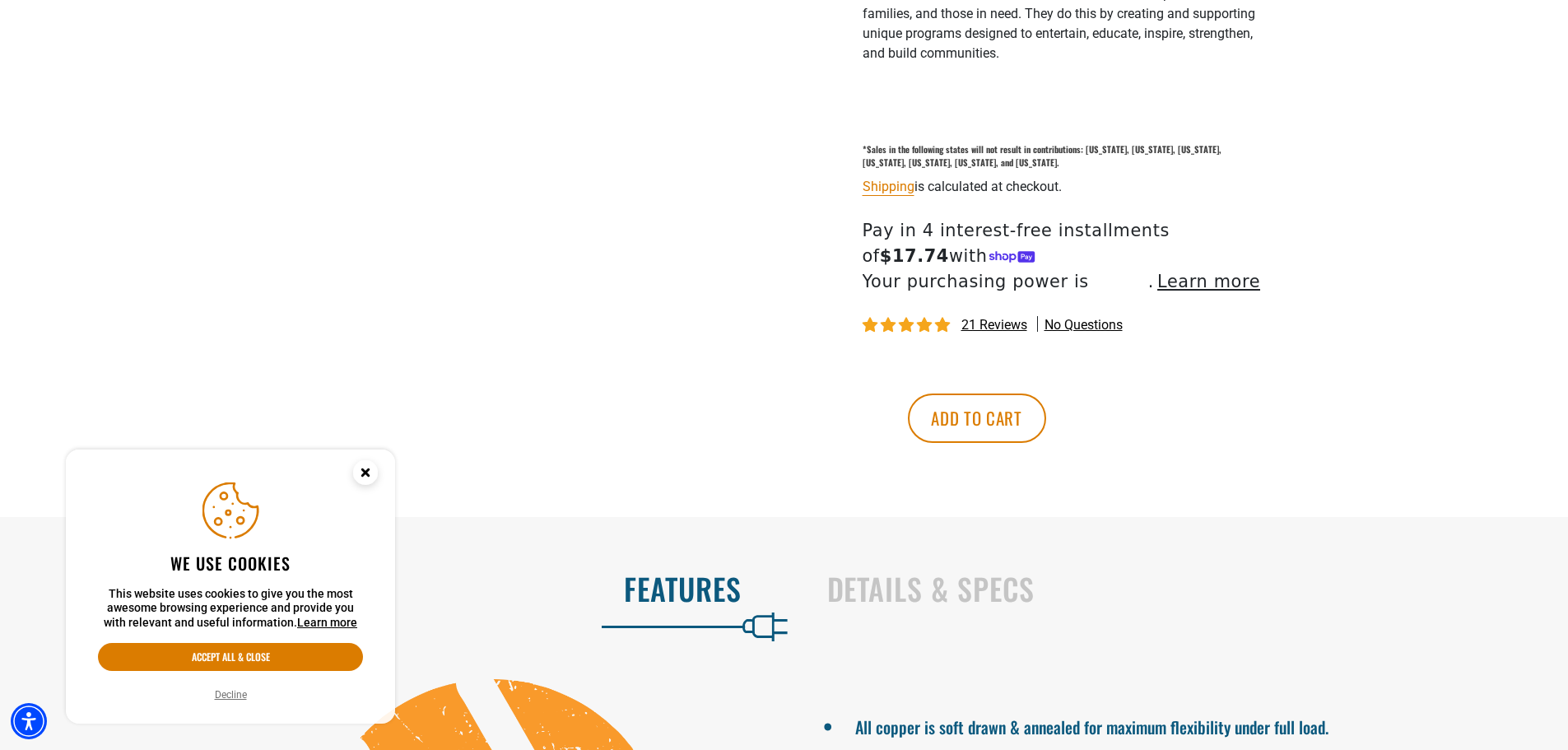
scroll to position [1152, 0]
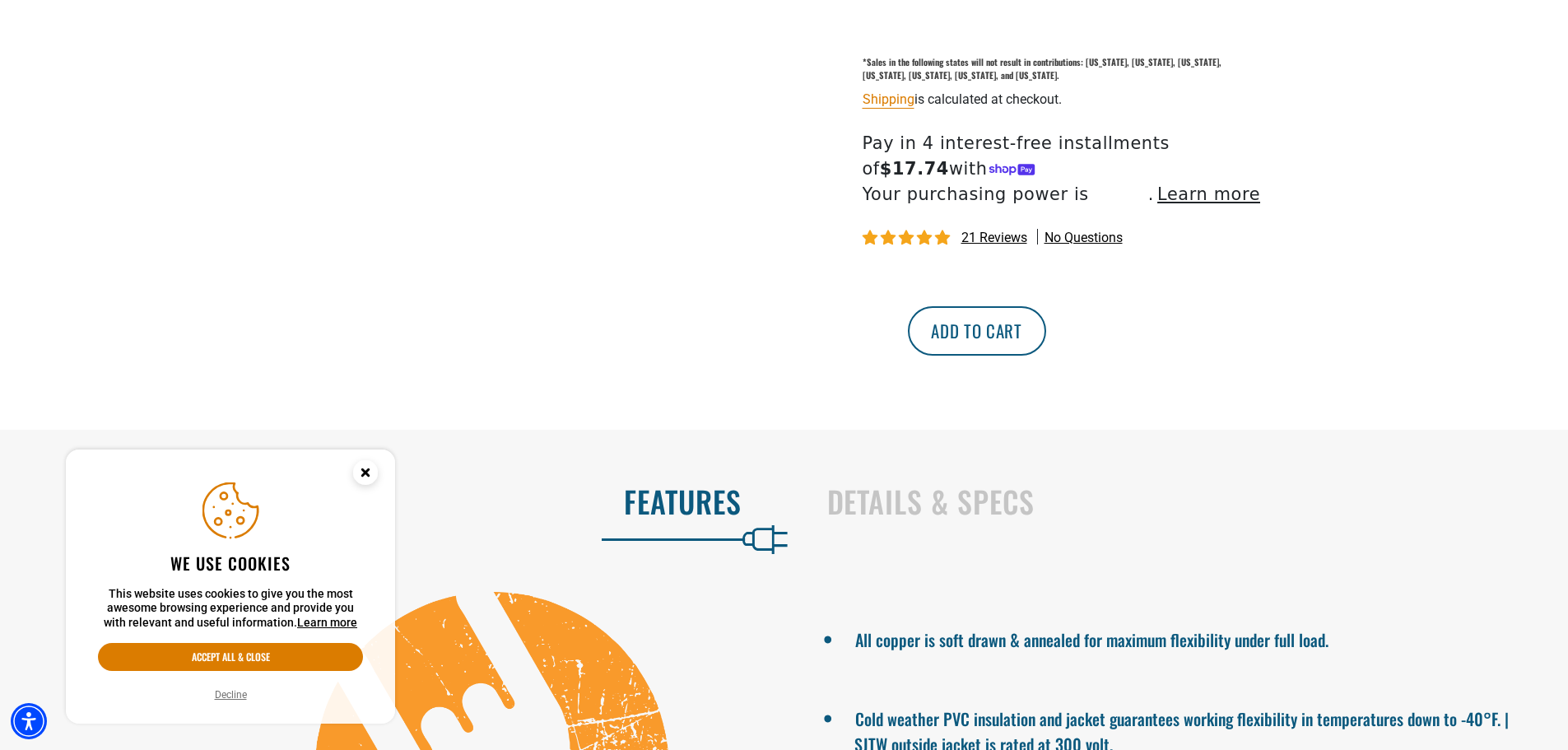
click at [1046, 319] on button "Add to cart" at bounding box center [976, 330] width 138 height 50
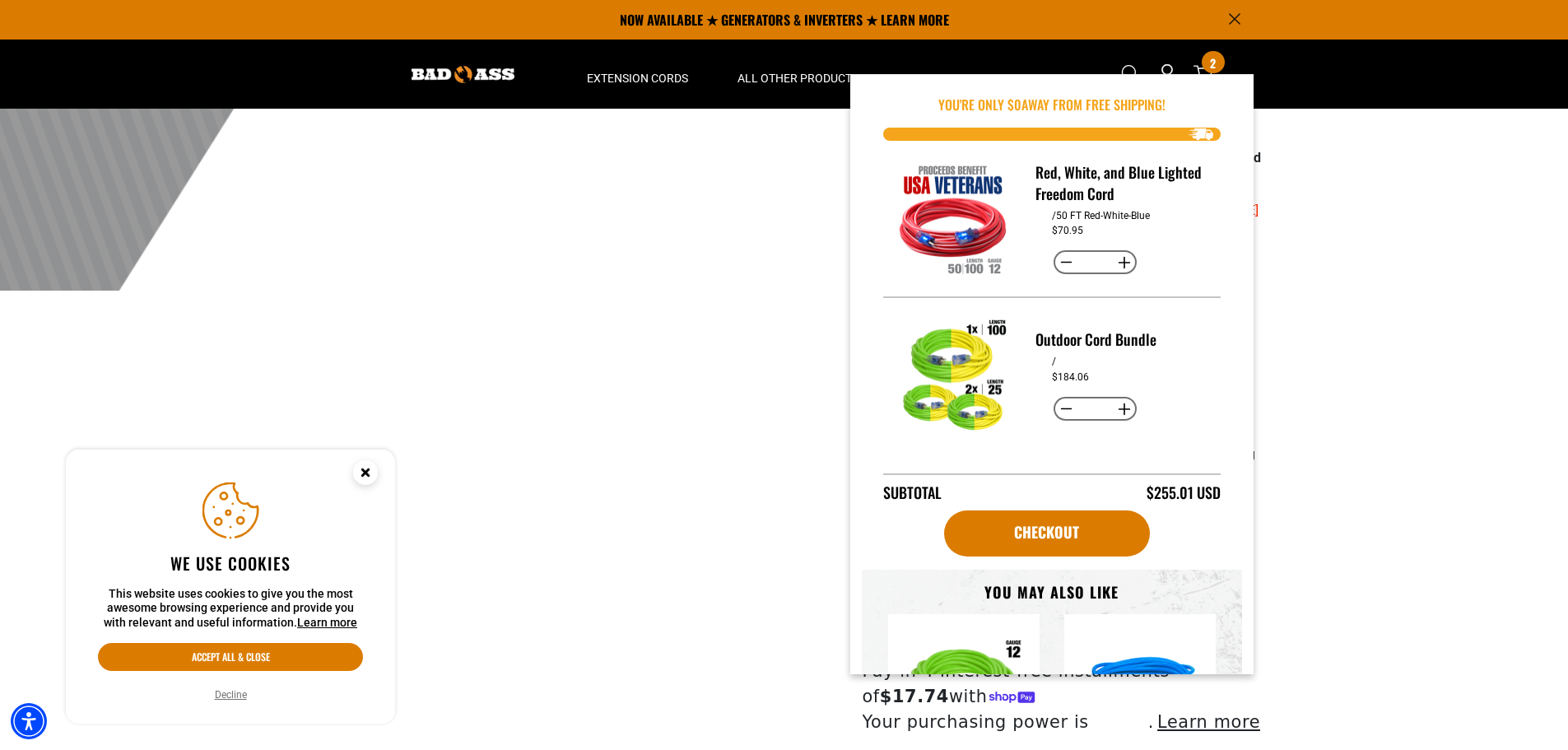
scroll to position [412, 0]
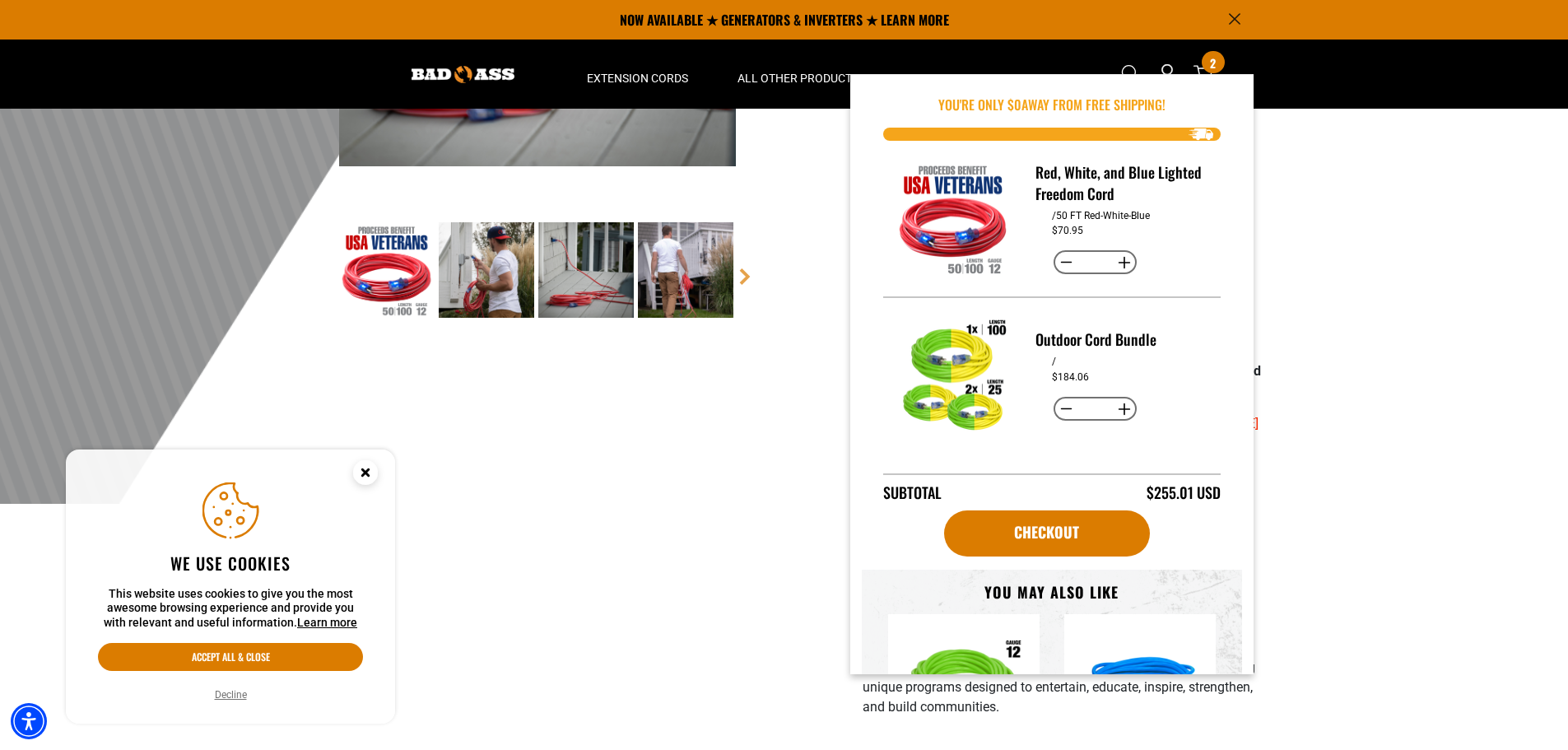
click at [1358, 181] on div at bounding box center [784, 100] width 1568 height 806
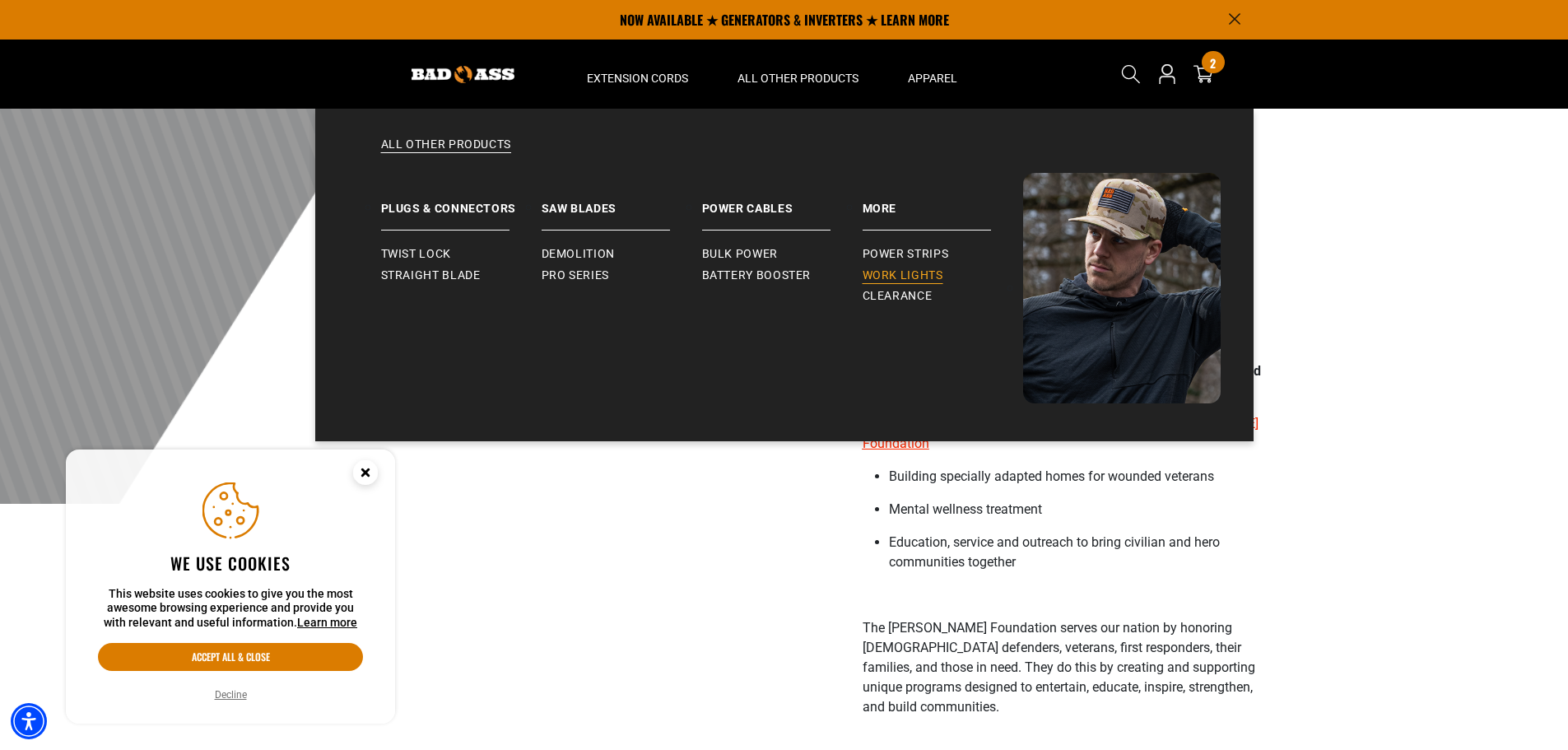
click at [902, 280] on span "Work Lights" at bounding box center [903, 275] width 81 height 15
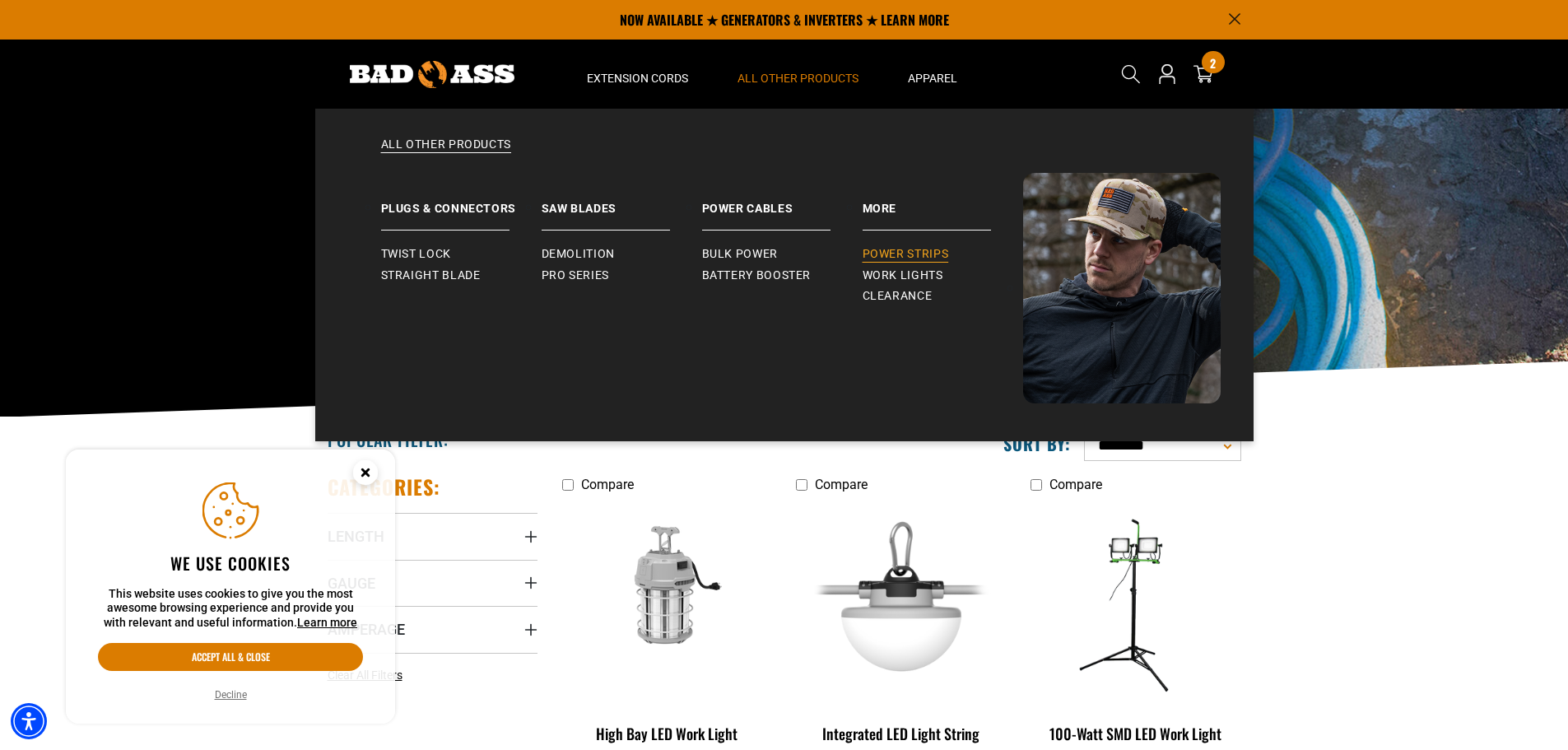
click at [906, 255] on span "Power Strips" at bounding box center [905, 254] width 86 height 15
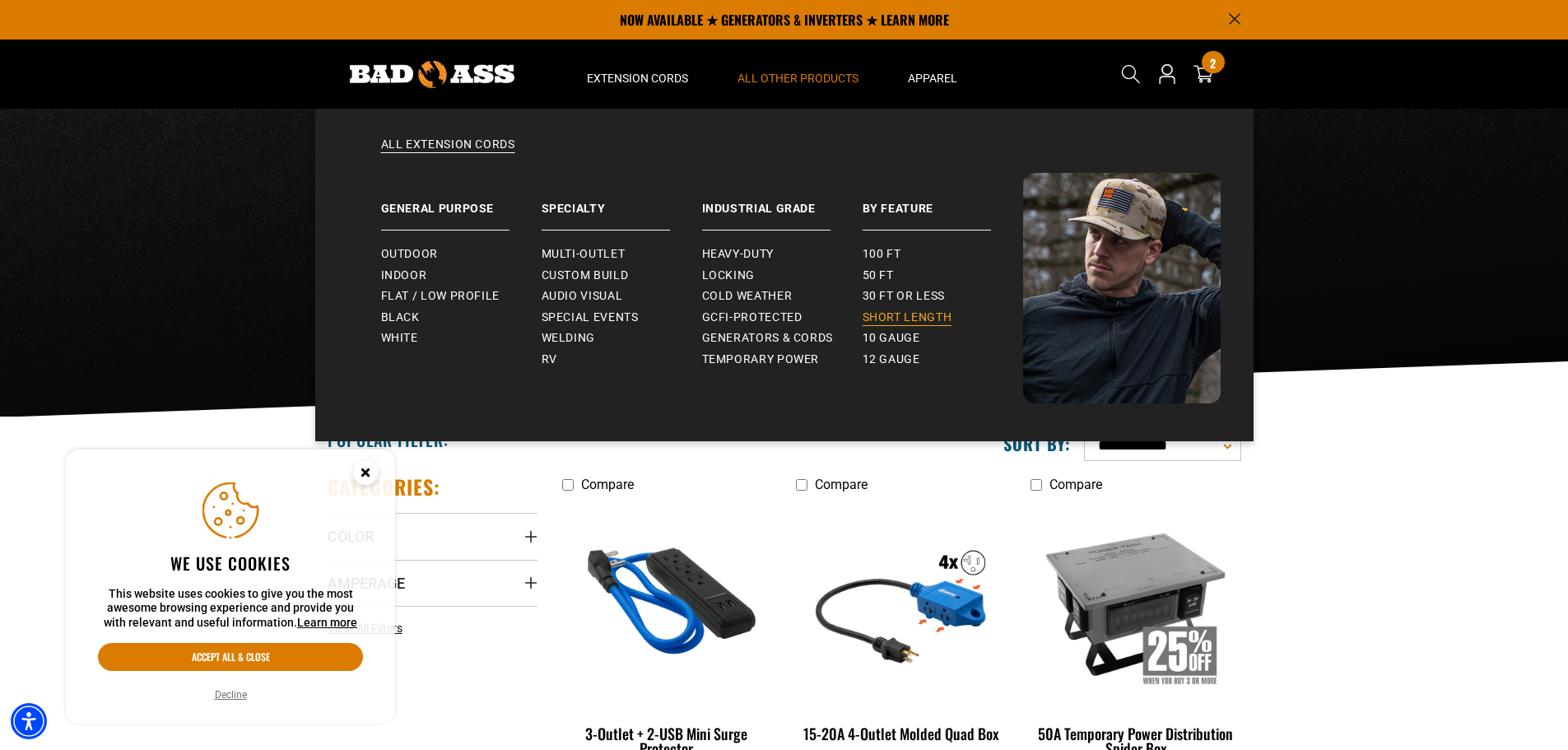
click at [936, 314] on span "Short Length" at bounding box center [907, 317] width 89 height 15
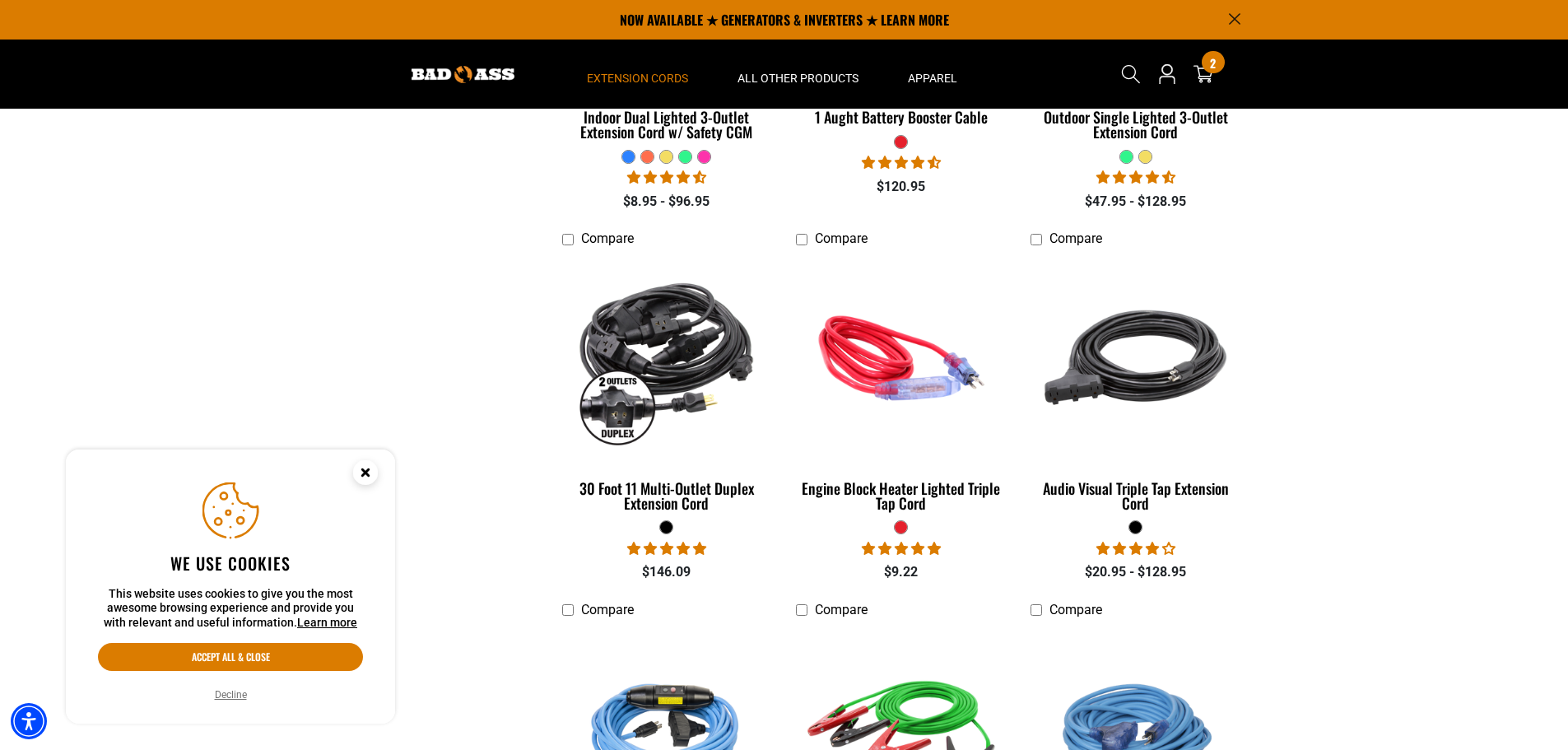
scroll to position [1316, 0]
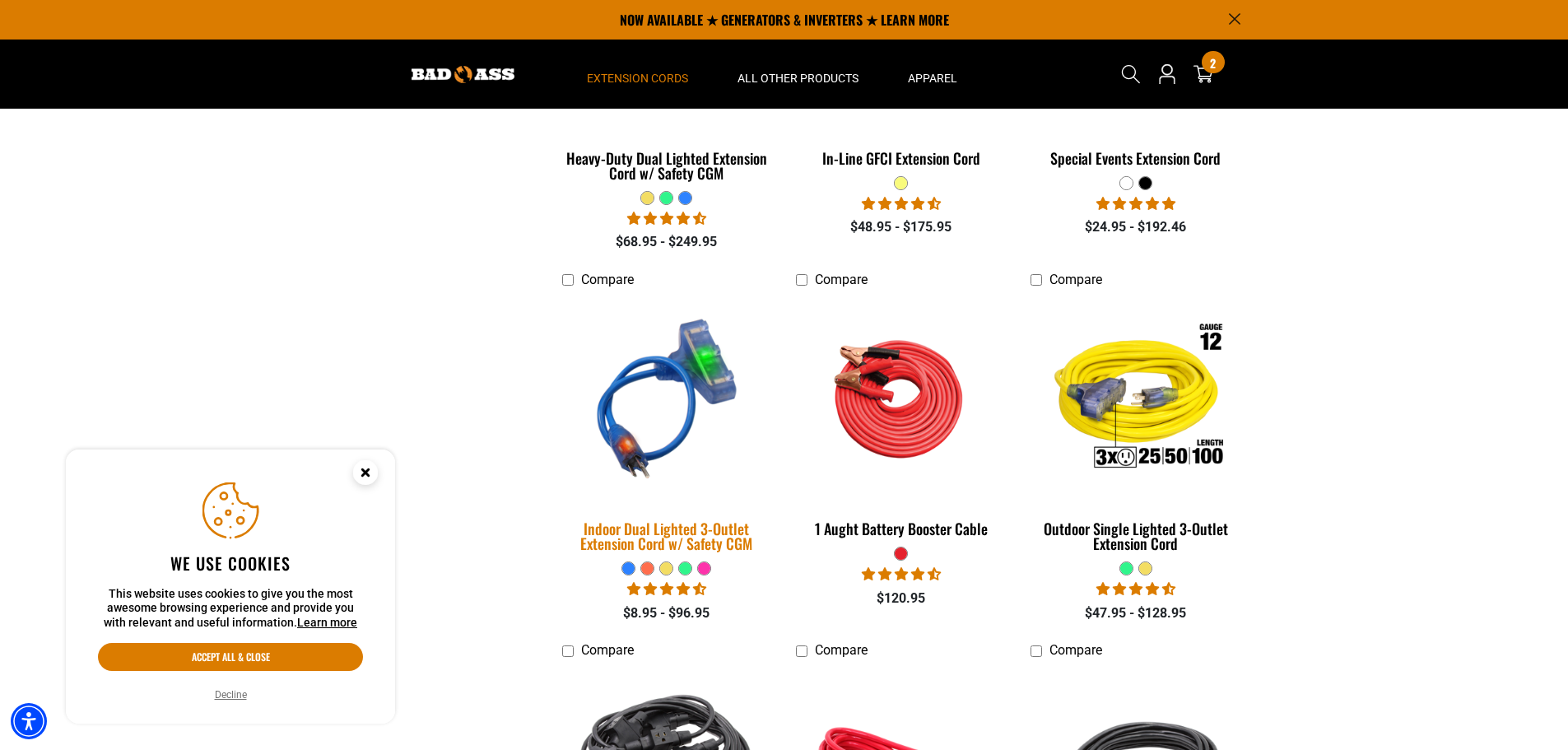
click at [637, 385] on img at bounding box center [666, 398] width 230 height 211
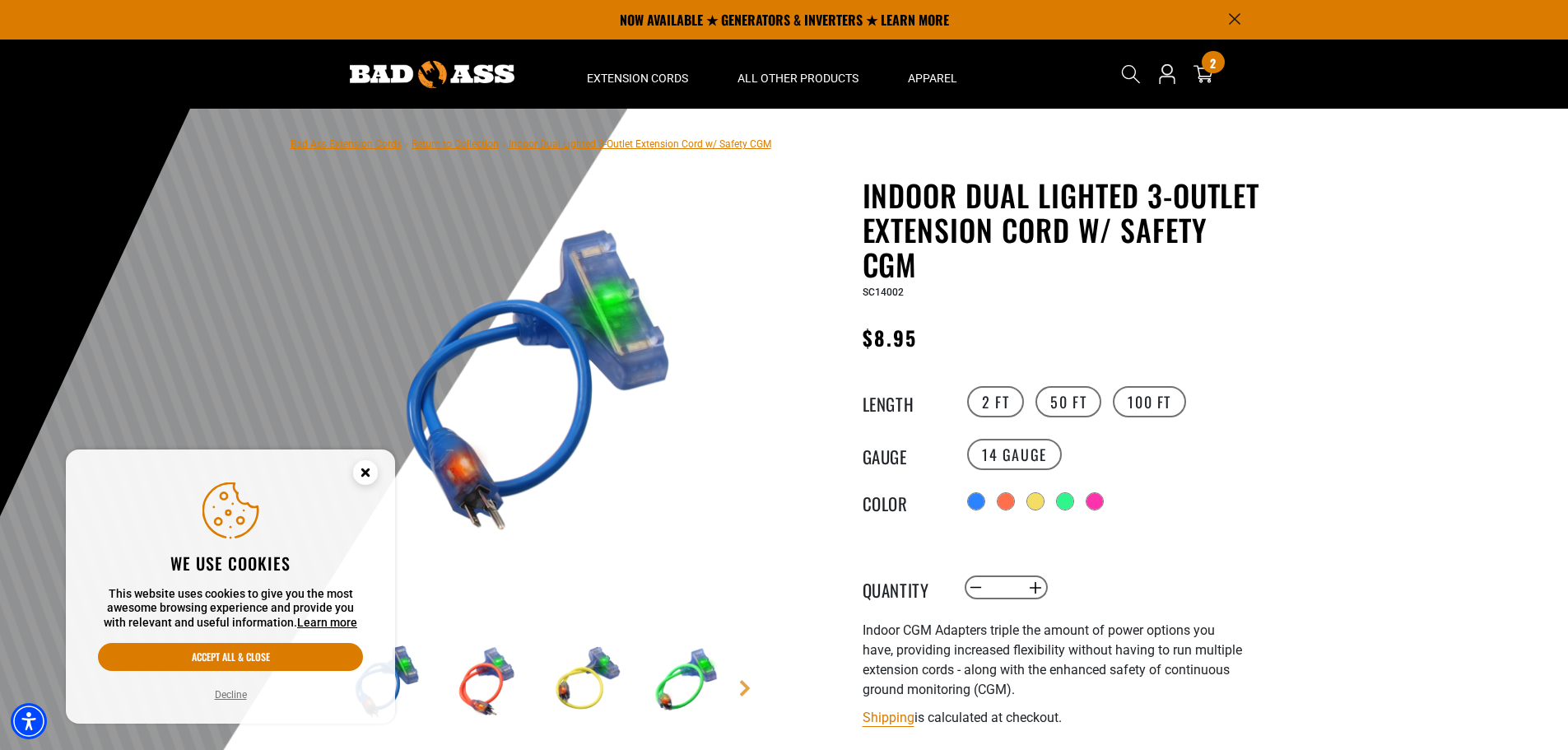
click at [1007, 512] on div "Radio button Radio button Radio button Radio button Radio button" at bounding box center [1114, 500] width 303 height 26
click at [1007, 502] on div at bounding box center [1006, 502] width 17 height 17
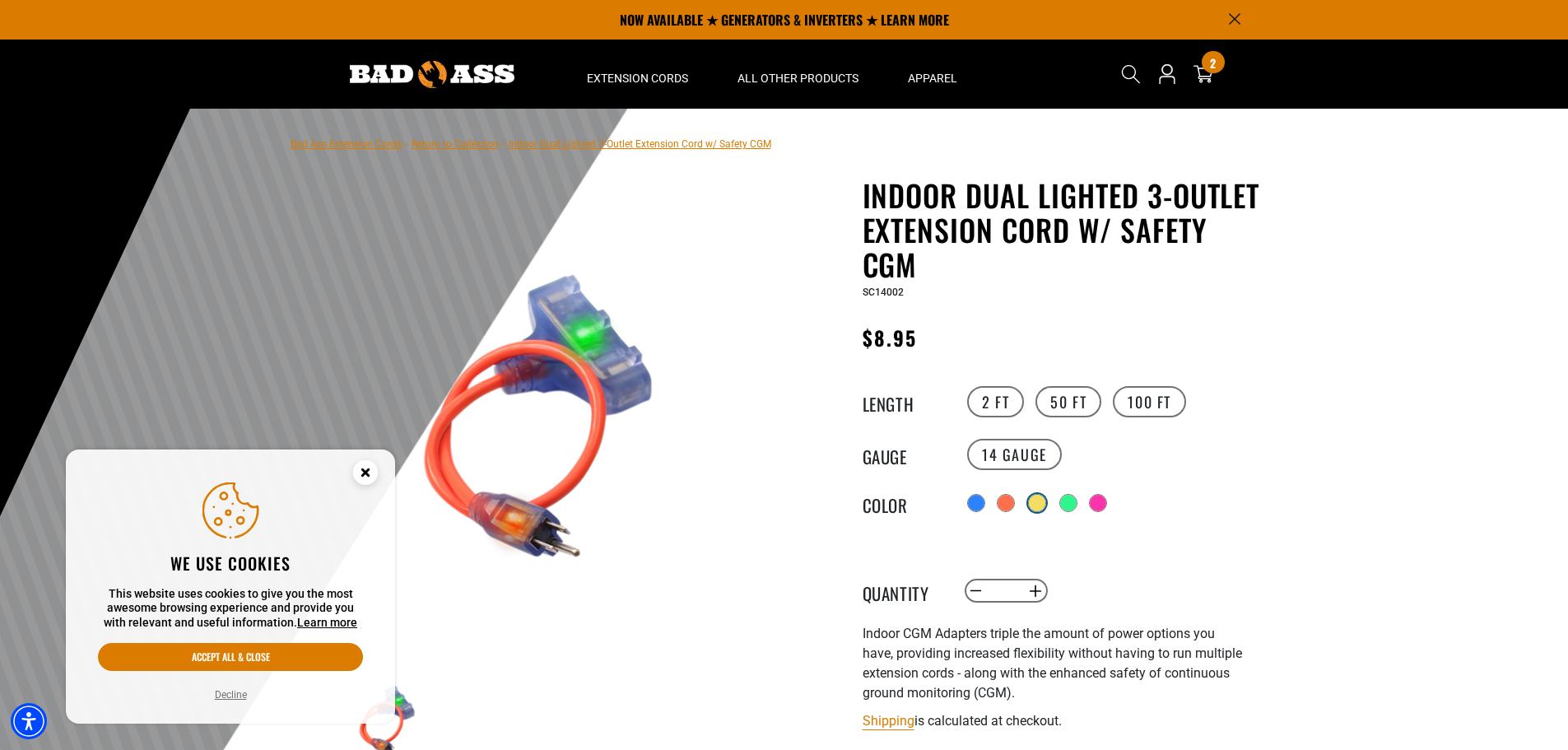
click at [1034, 501] on div at bounding box center [1037, 502] width 18 height 18
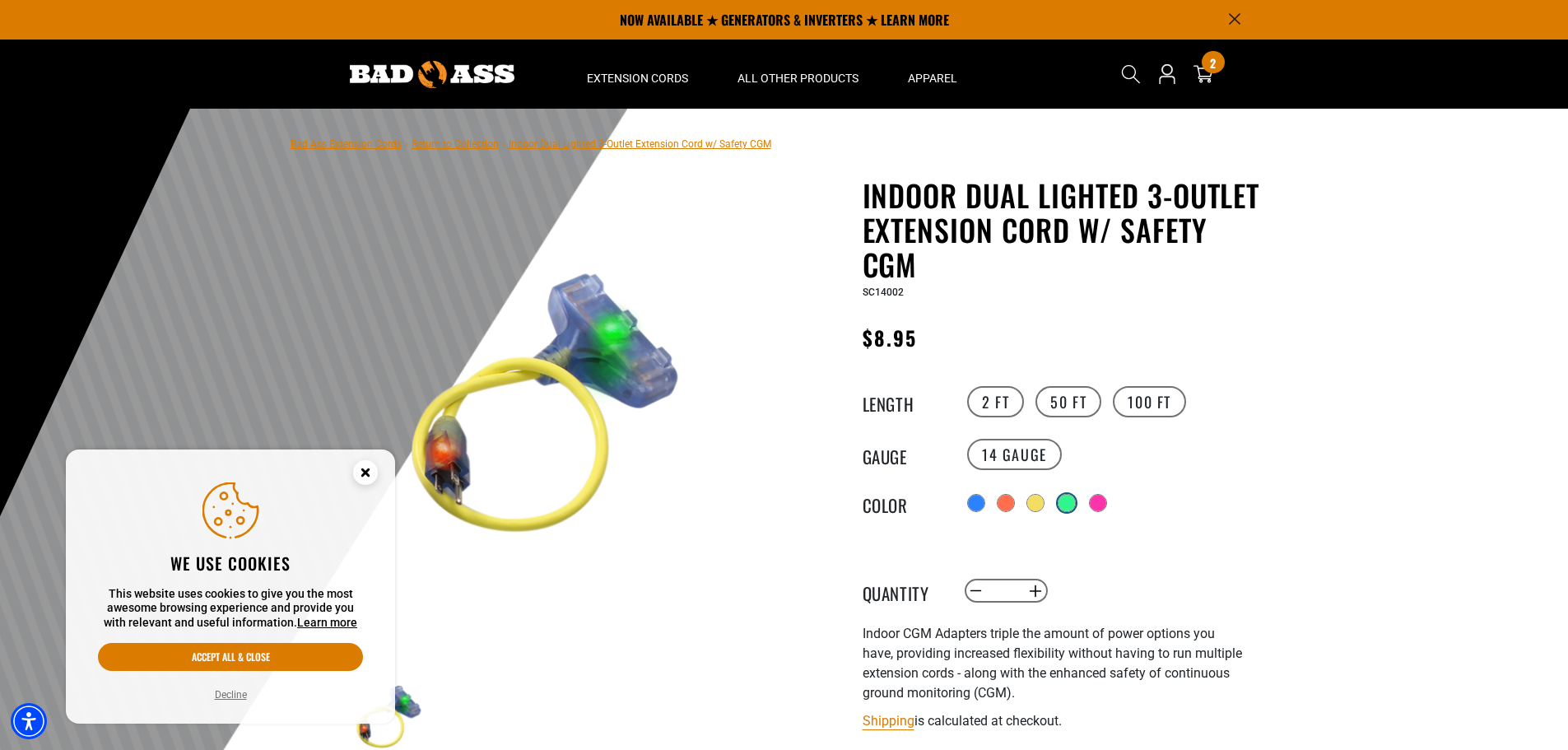
click at [1067, 501] on div at bounding box center [1066, 502] width 17 height 17
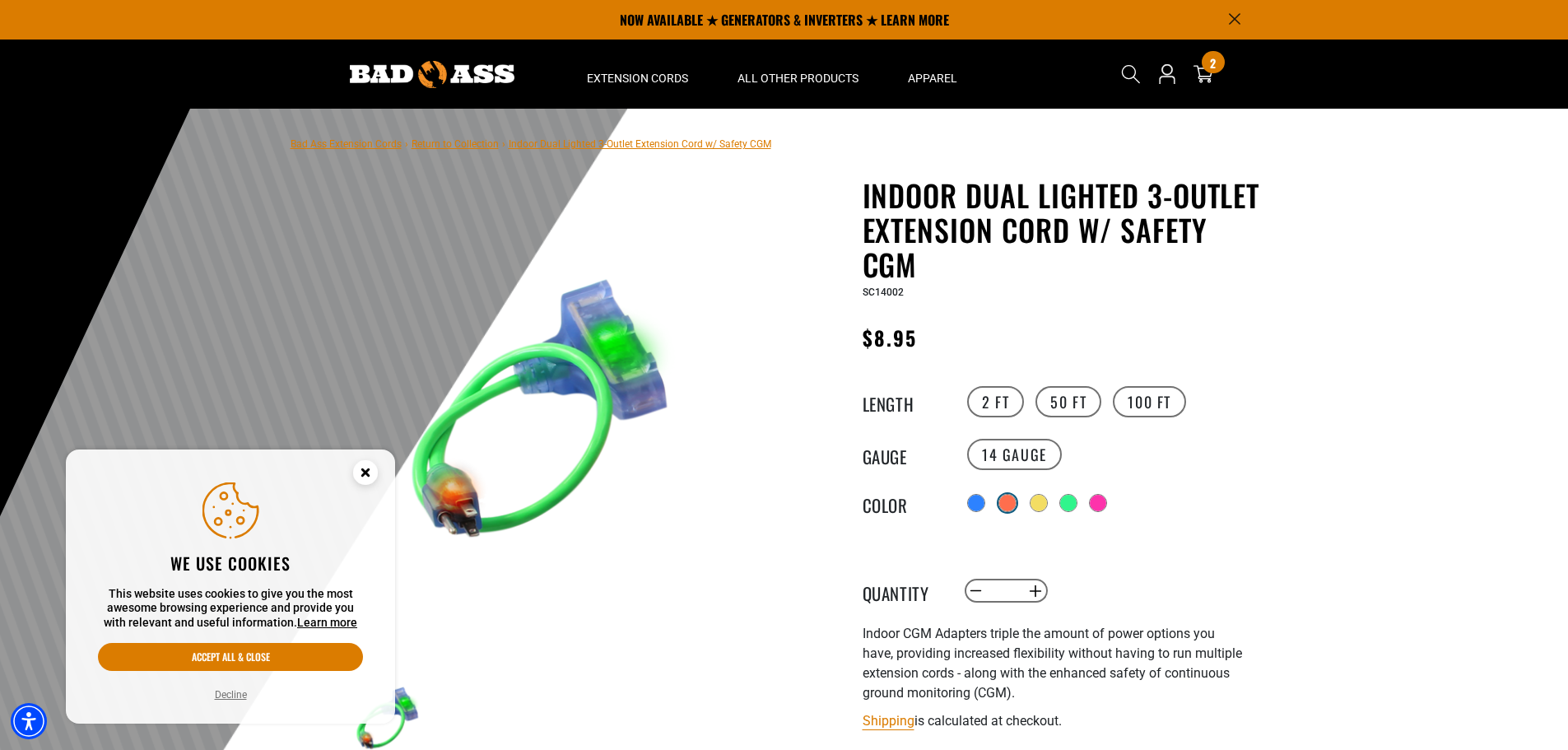
click at [1011, 500] on div at bounding box center [1006, 502] width 17 height 17
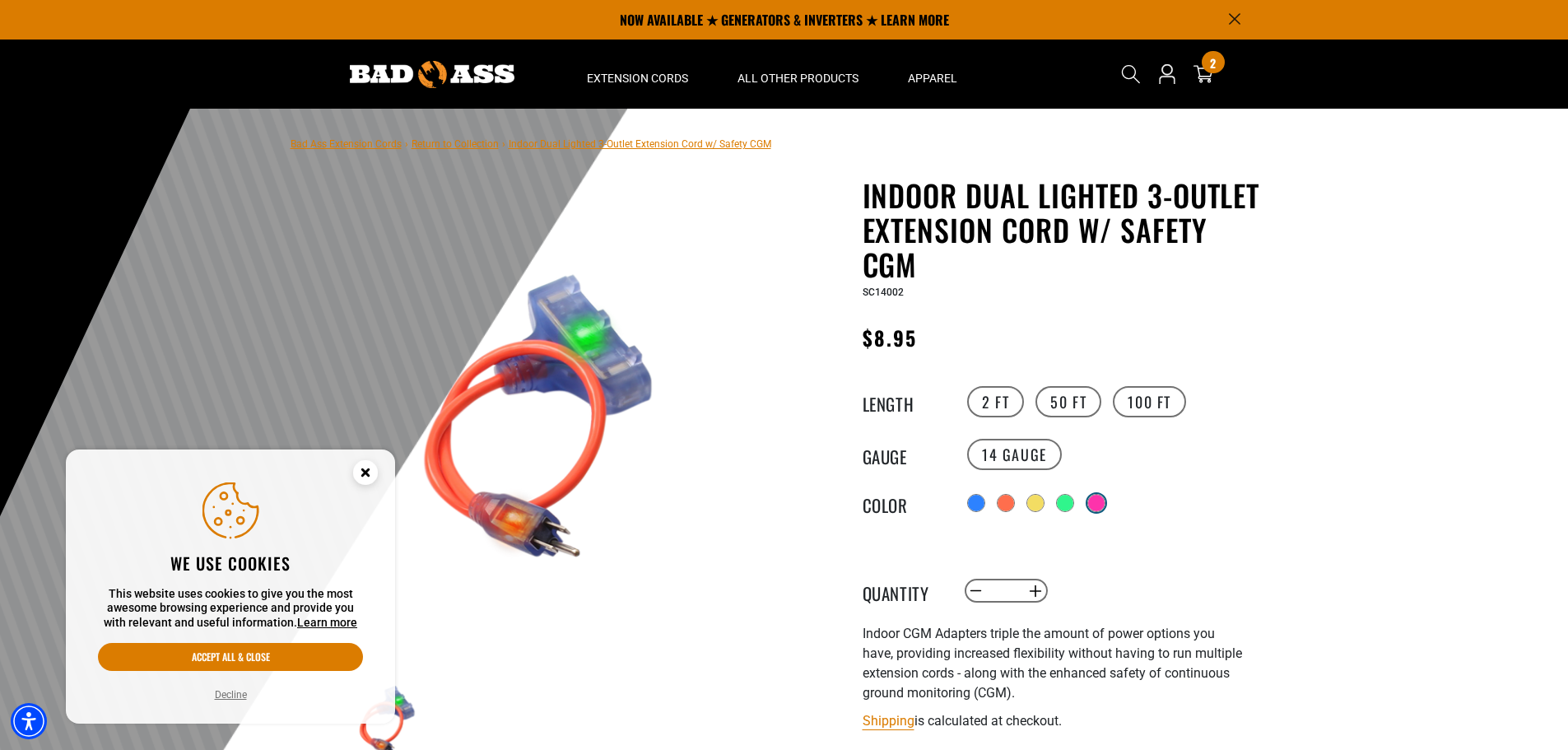
click at [1098, 506] on div at bounding box center [1096, 502] width 17 height 17
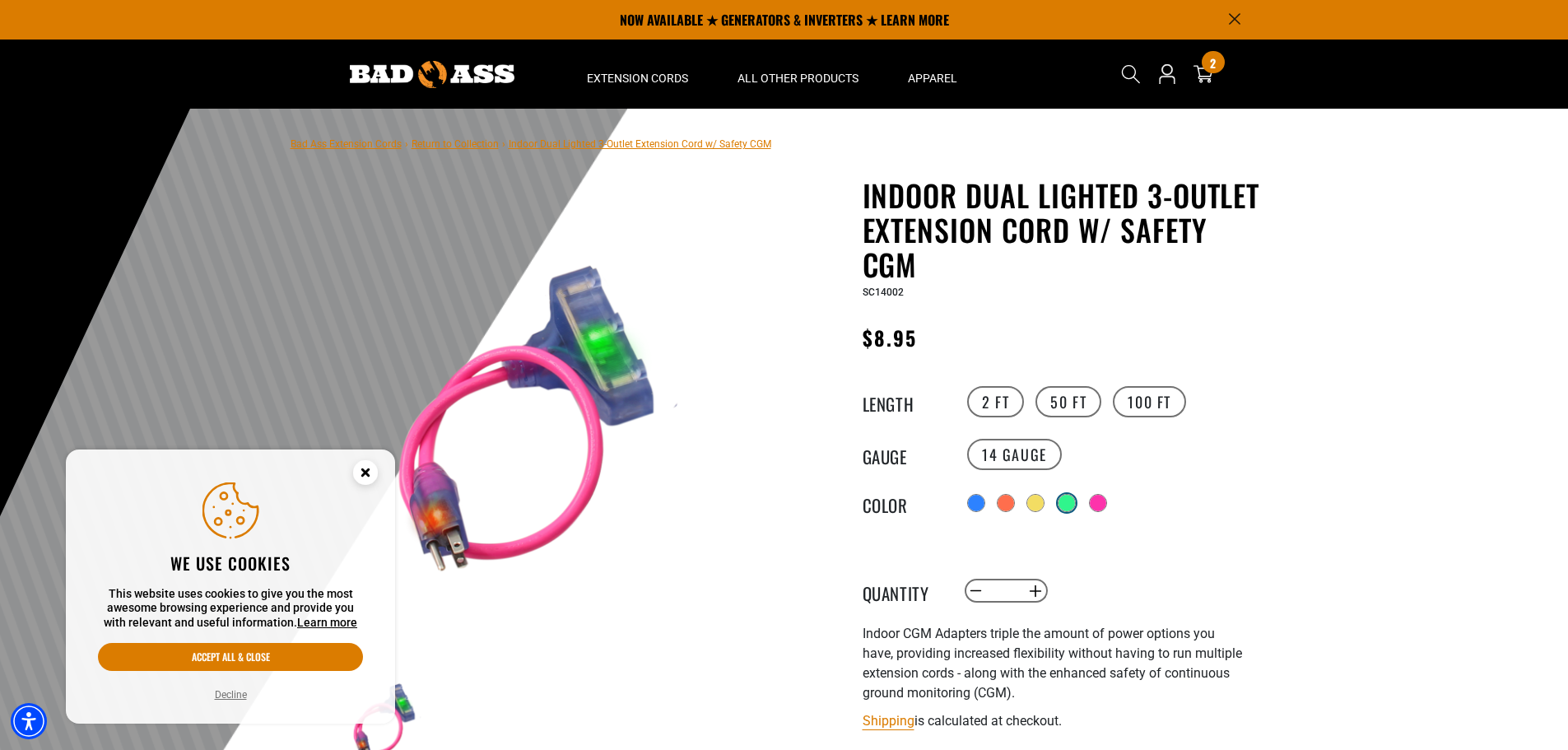
click at [1070, 503] on div at bounding box center [1066, 502] width 17 height 17
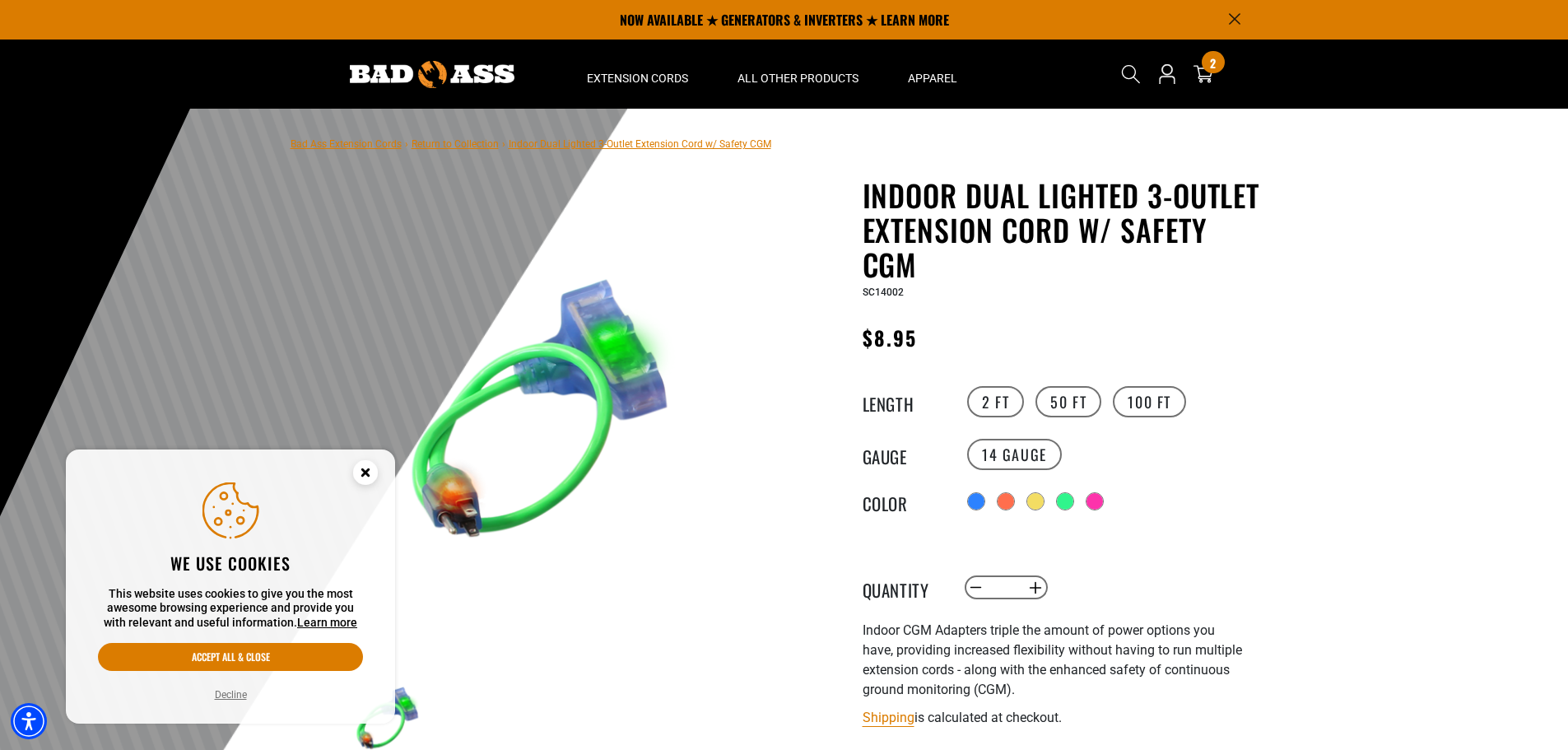
click at [961, 497] on div "Color" at bounding box center [913, 500] width 101 height 26
click at [981, 502] on div at bounding box center [977, 502] width 17 height 17
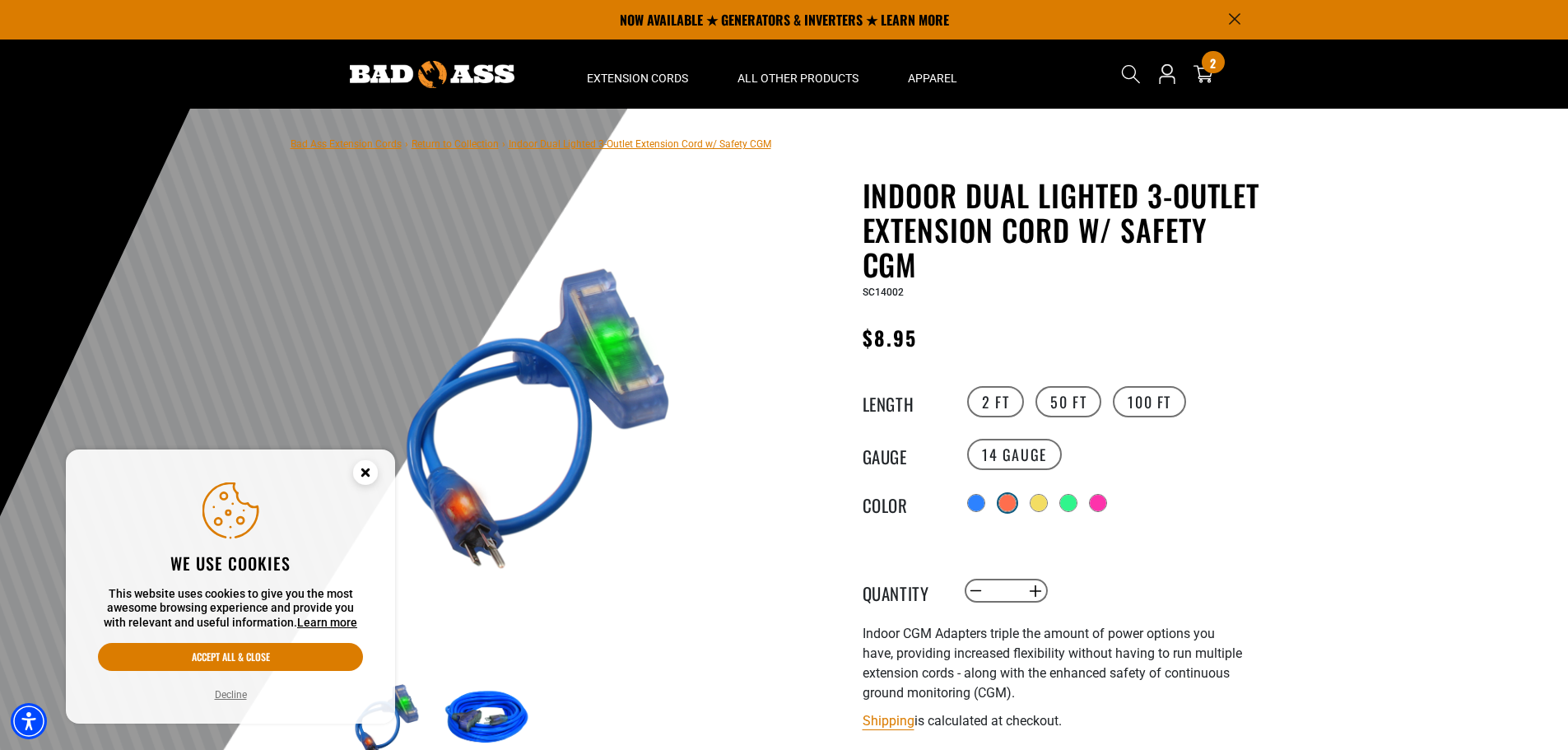
click at [1005, 502] on div at bounding box center [1006, 502] width 17 height 17
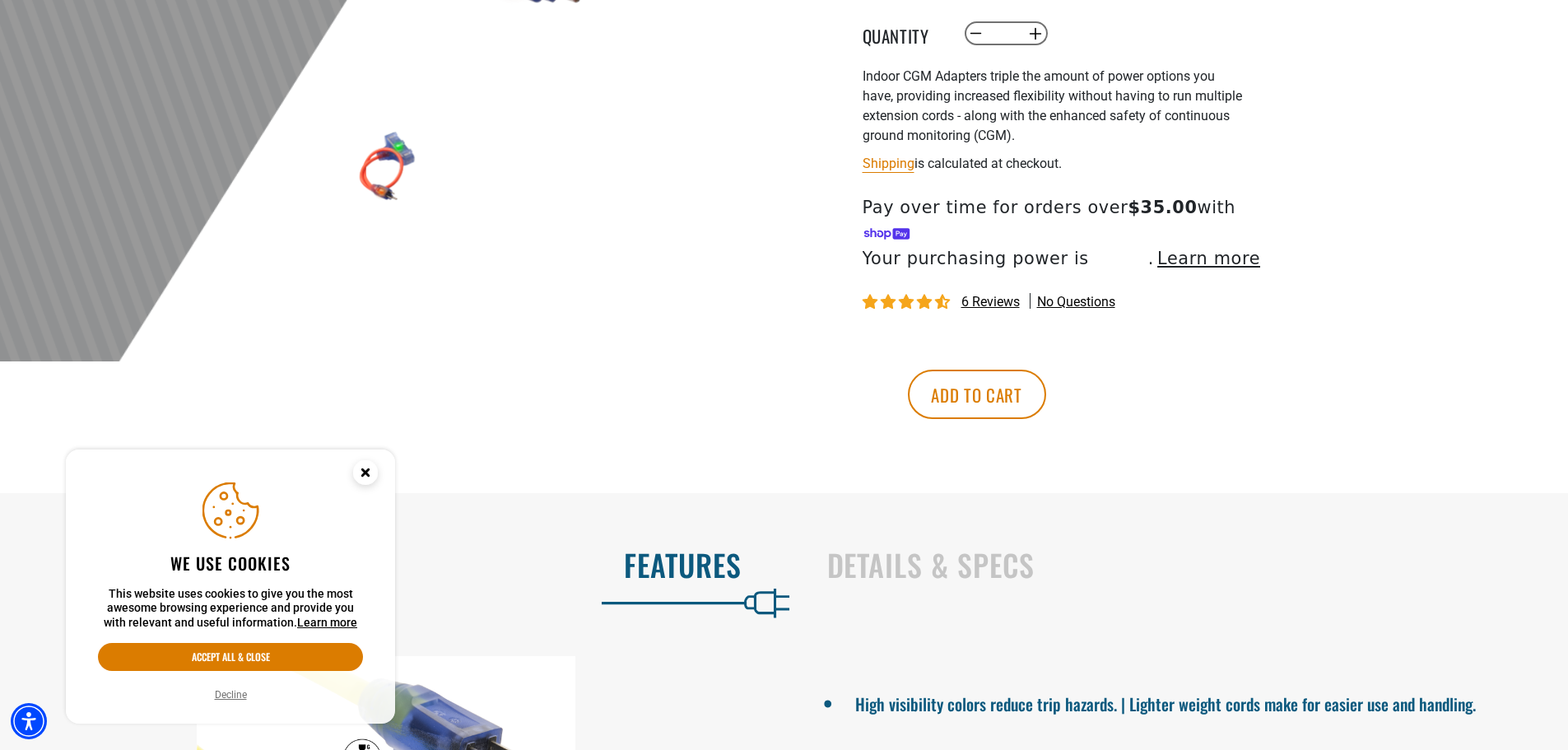
scroll to position [576, 0]
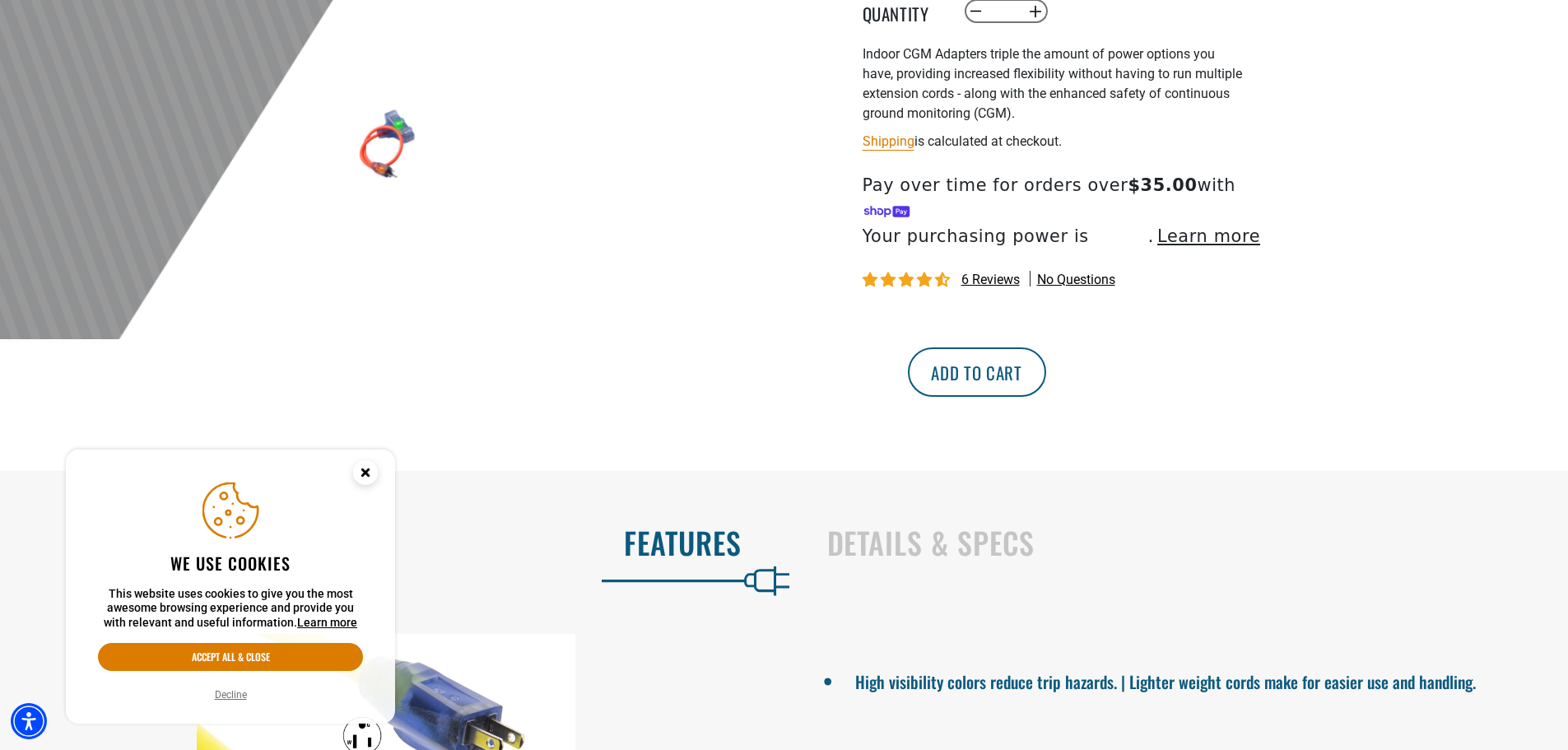
click at [1046, 356] on button "Add to cart" at bounding box center [976, 371] width 138 height 50
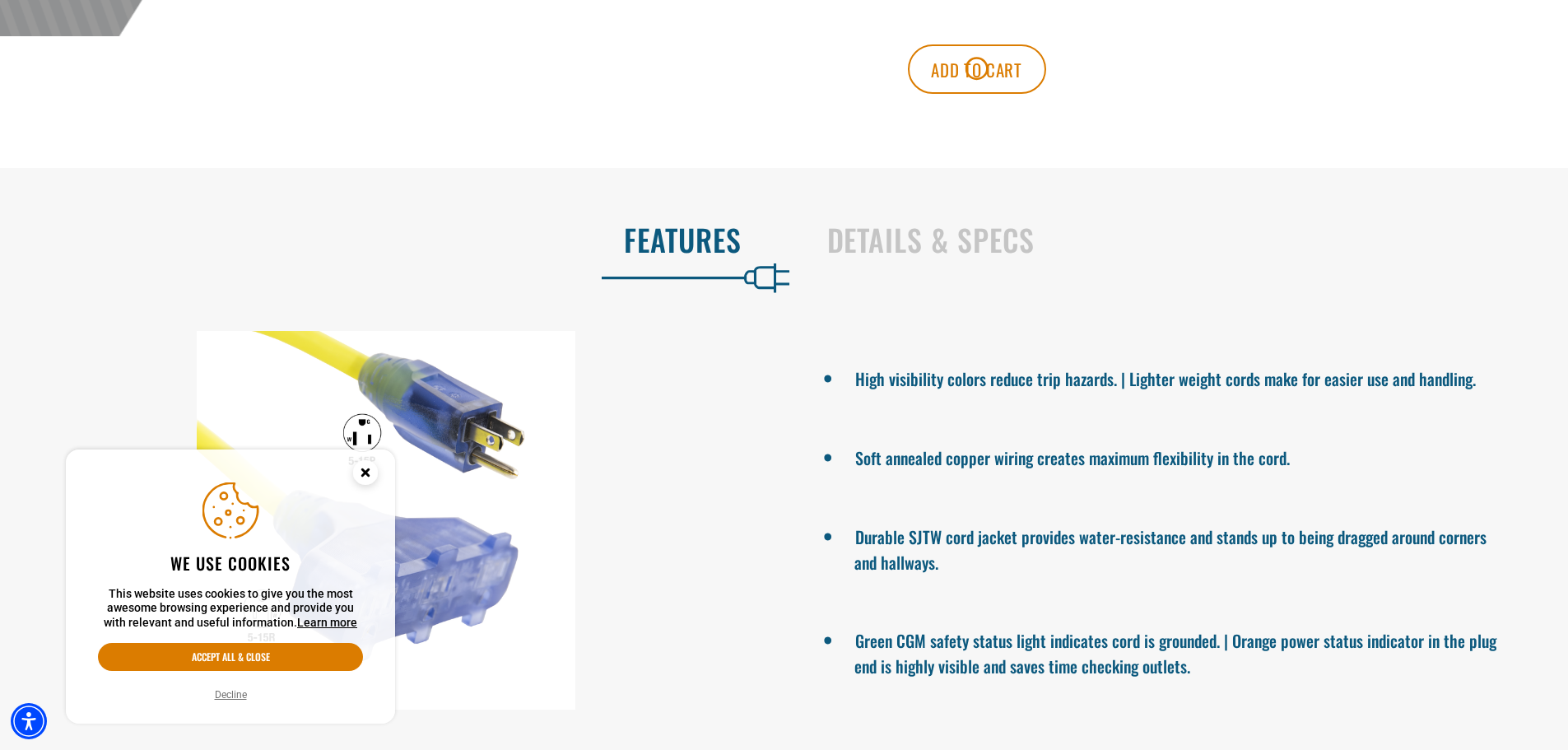
scroll to position [905, 0]
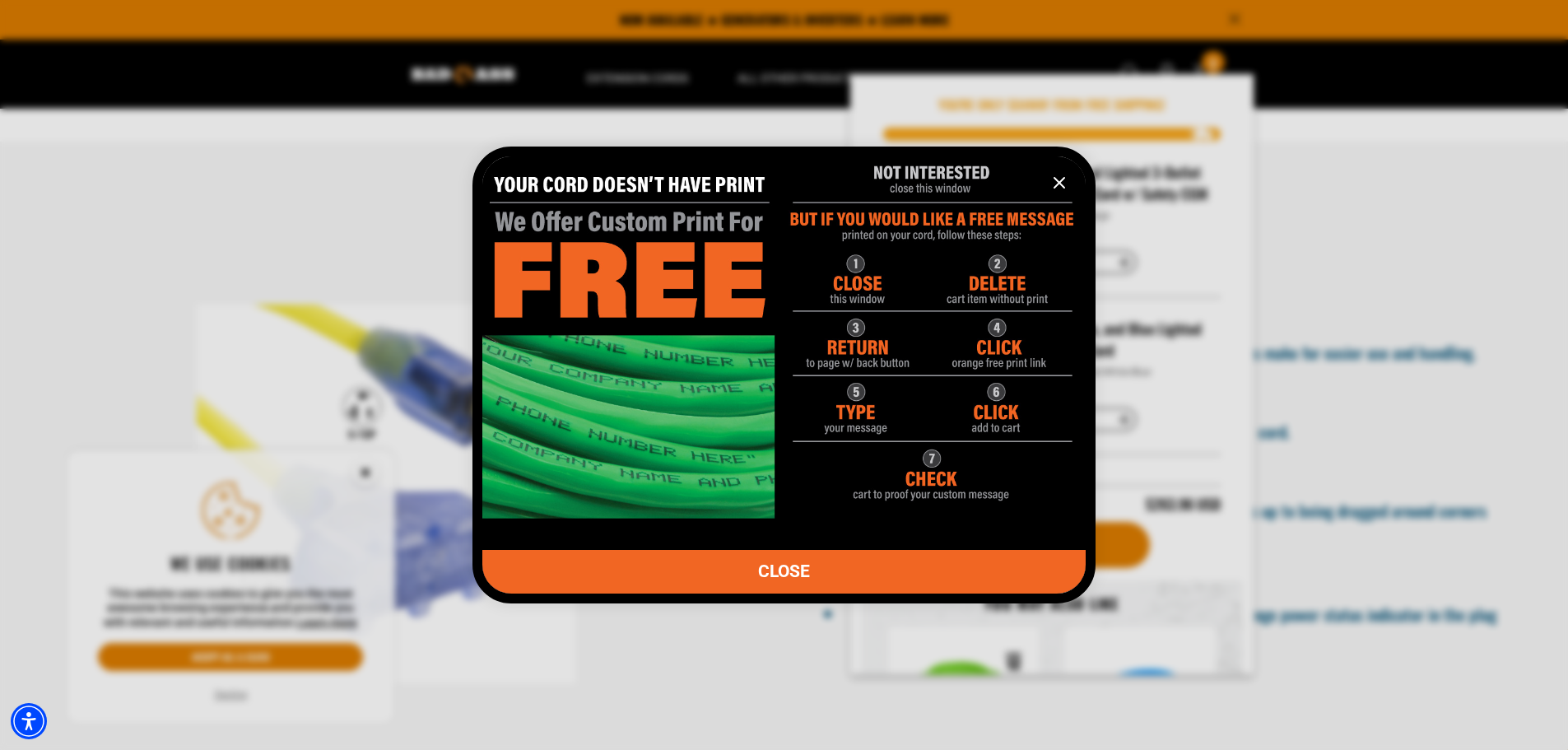
click at [1051, 186] on icon "information" at bounding box center [1059, 183] width 19 height 19
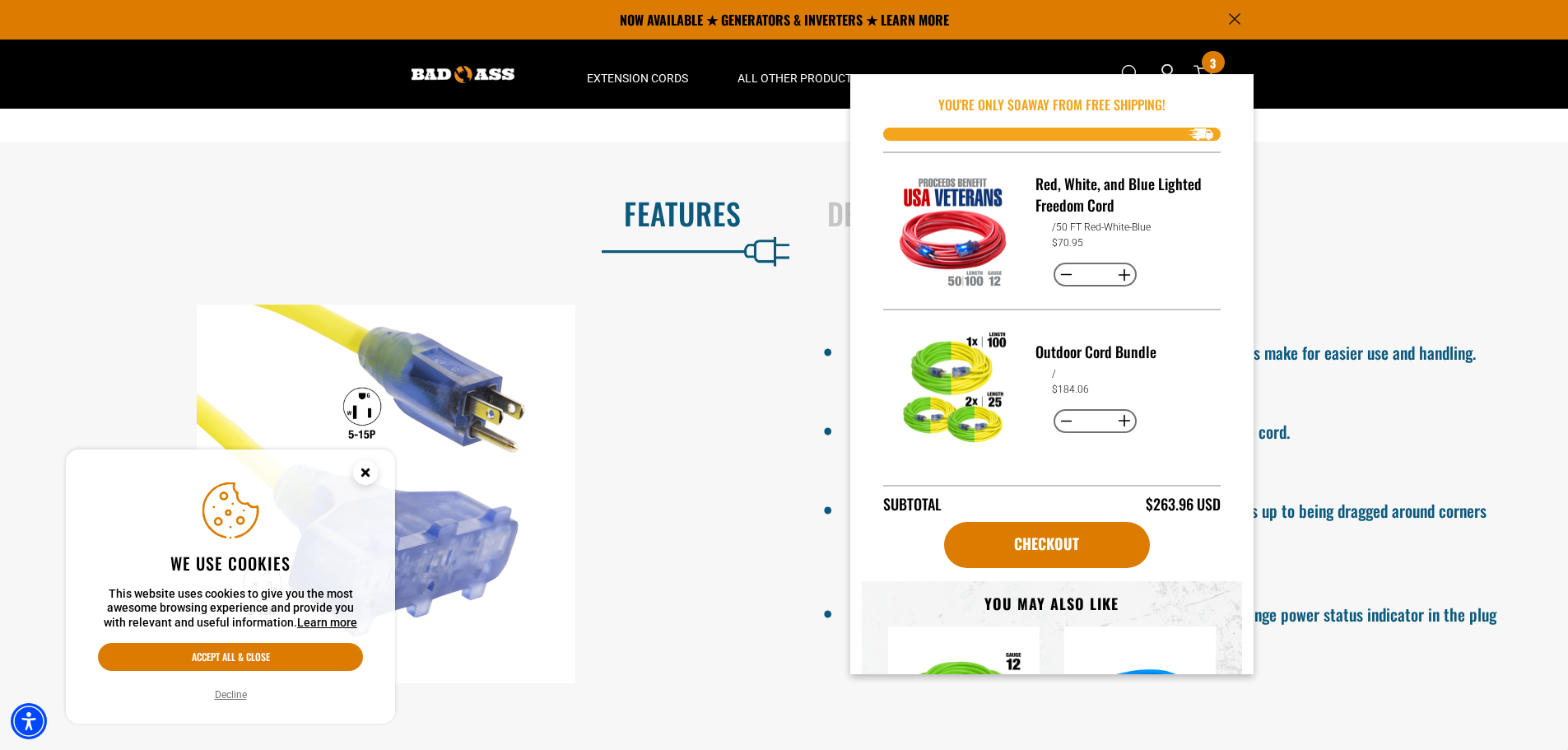
scroll to position [158, 0]
click at [1431, 249] on div "Features Details & Specs High visibility colors reduce trip hazards. | Lighter …" at bounding box center [784, 439] width 1568 height 513
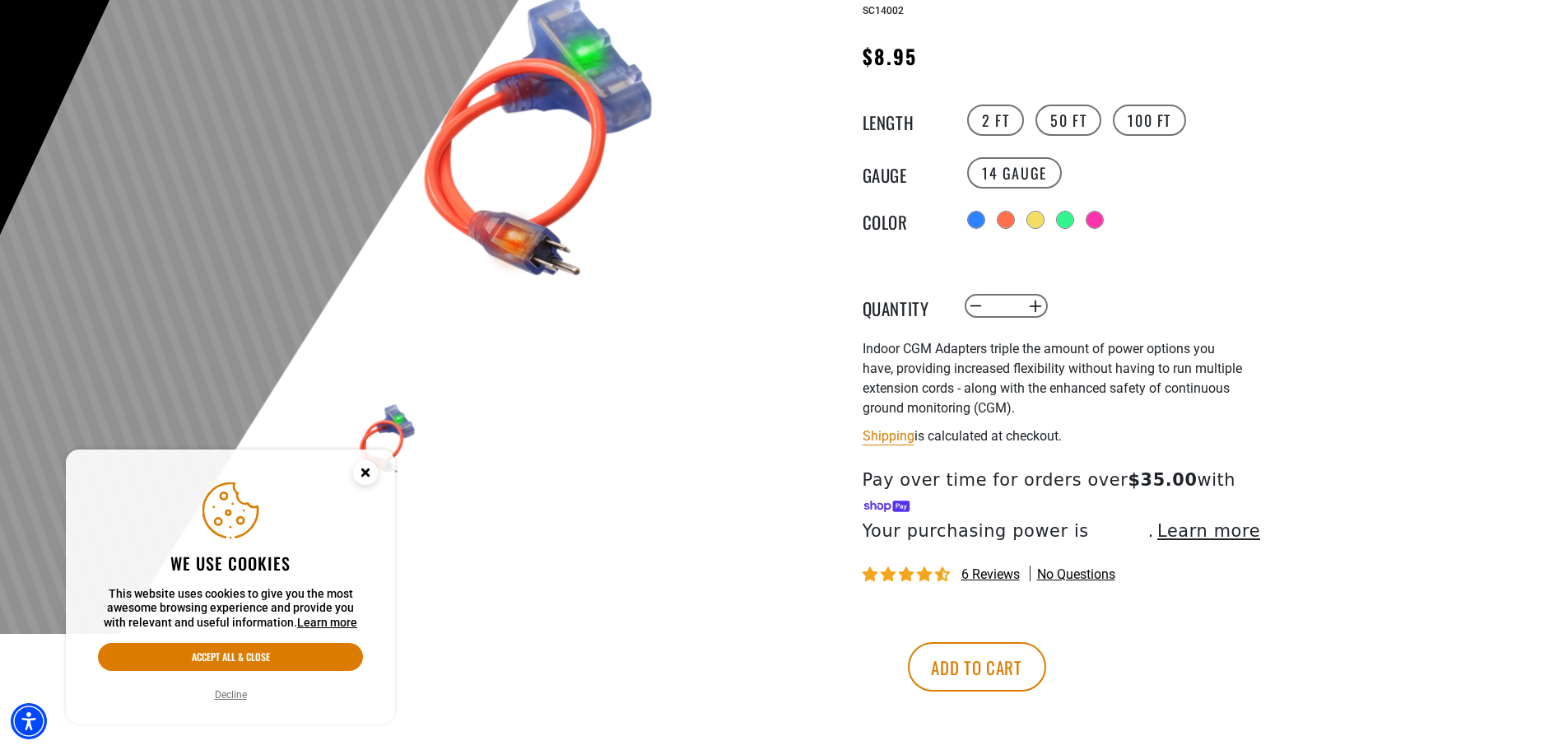
scroll to position [0, 0]
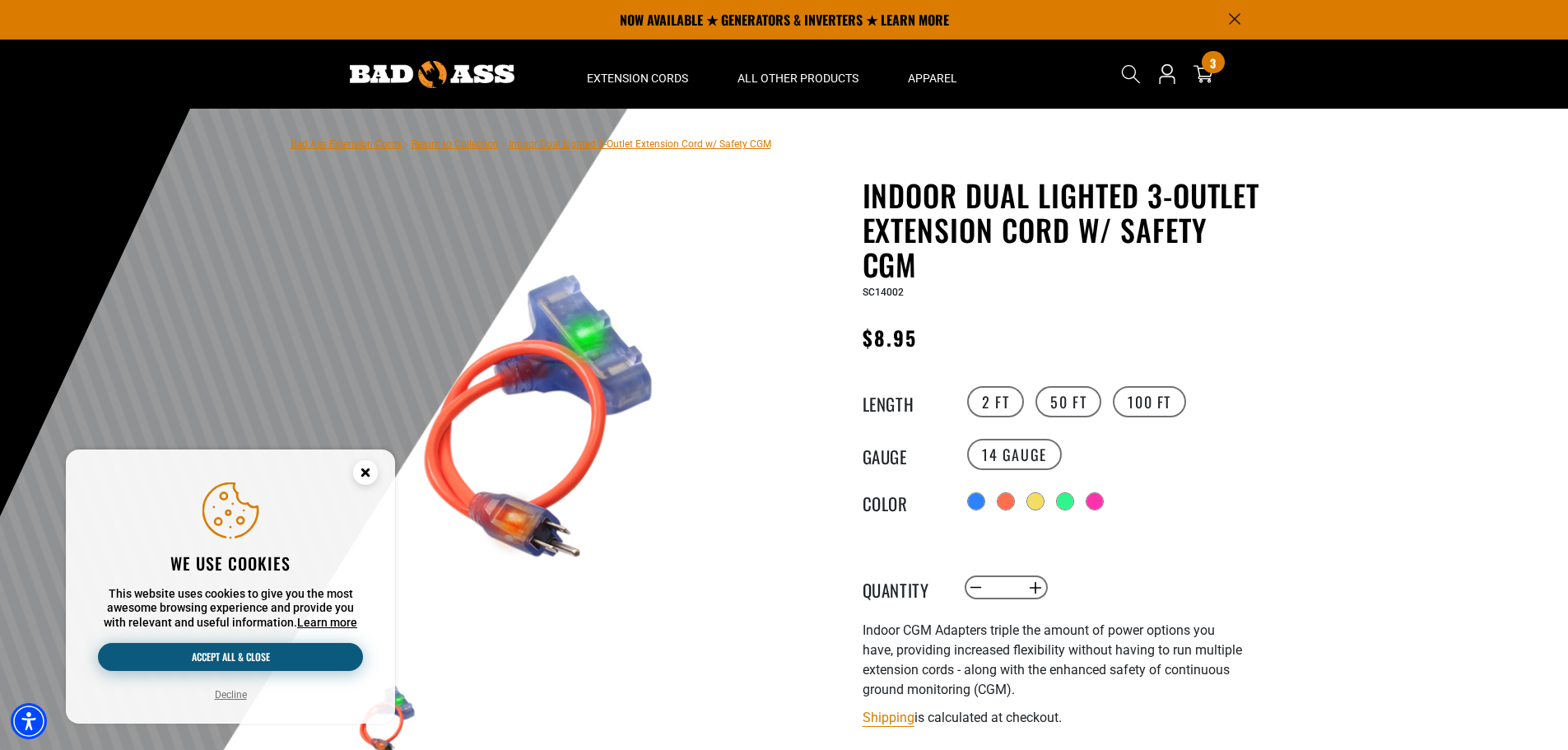
click at [294, 651] on button "Accept all & close" at bounding box center [230, 657] width 265 height 28
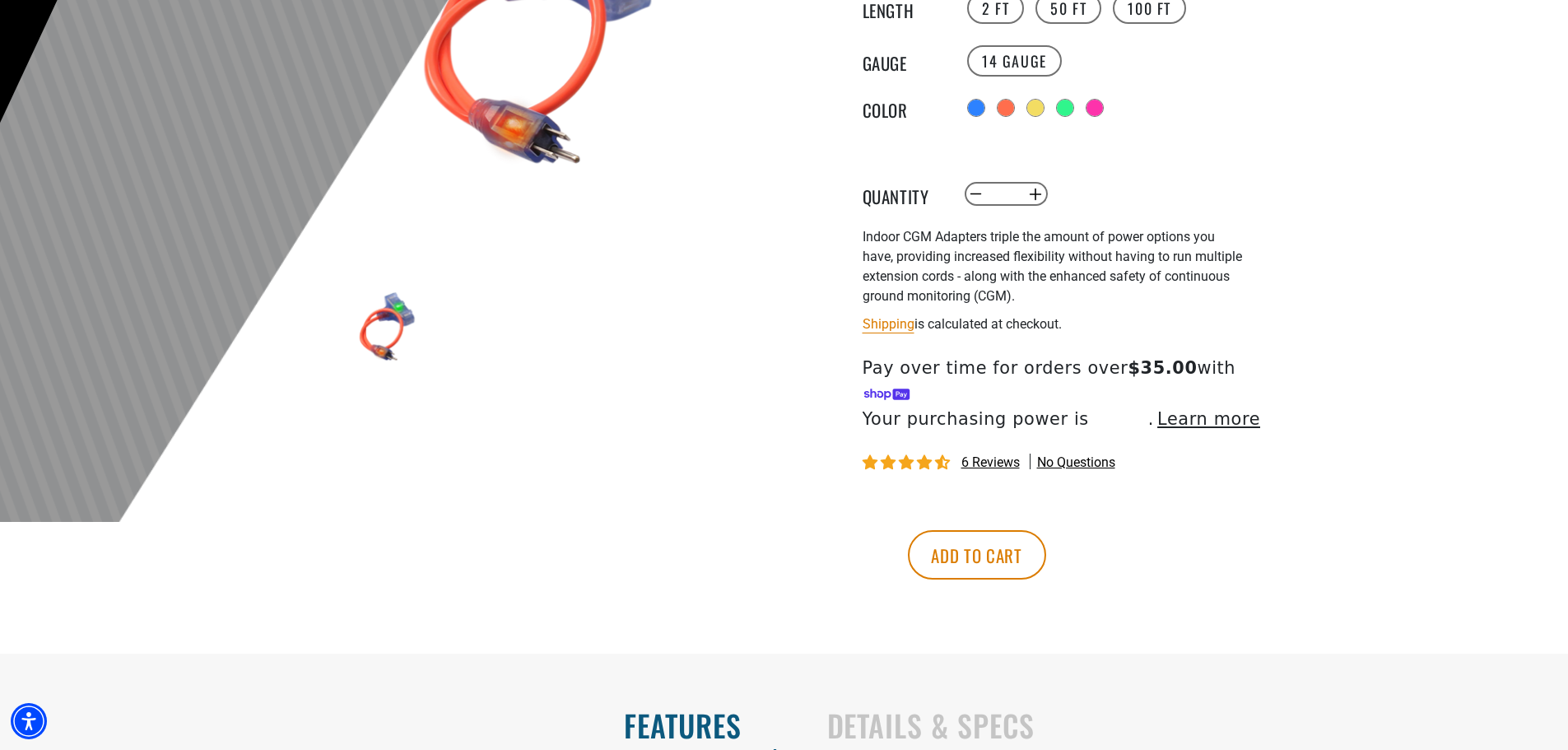
scroll to position [412, 0]
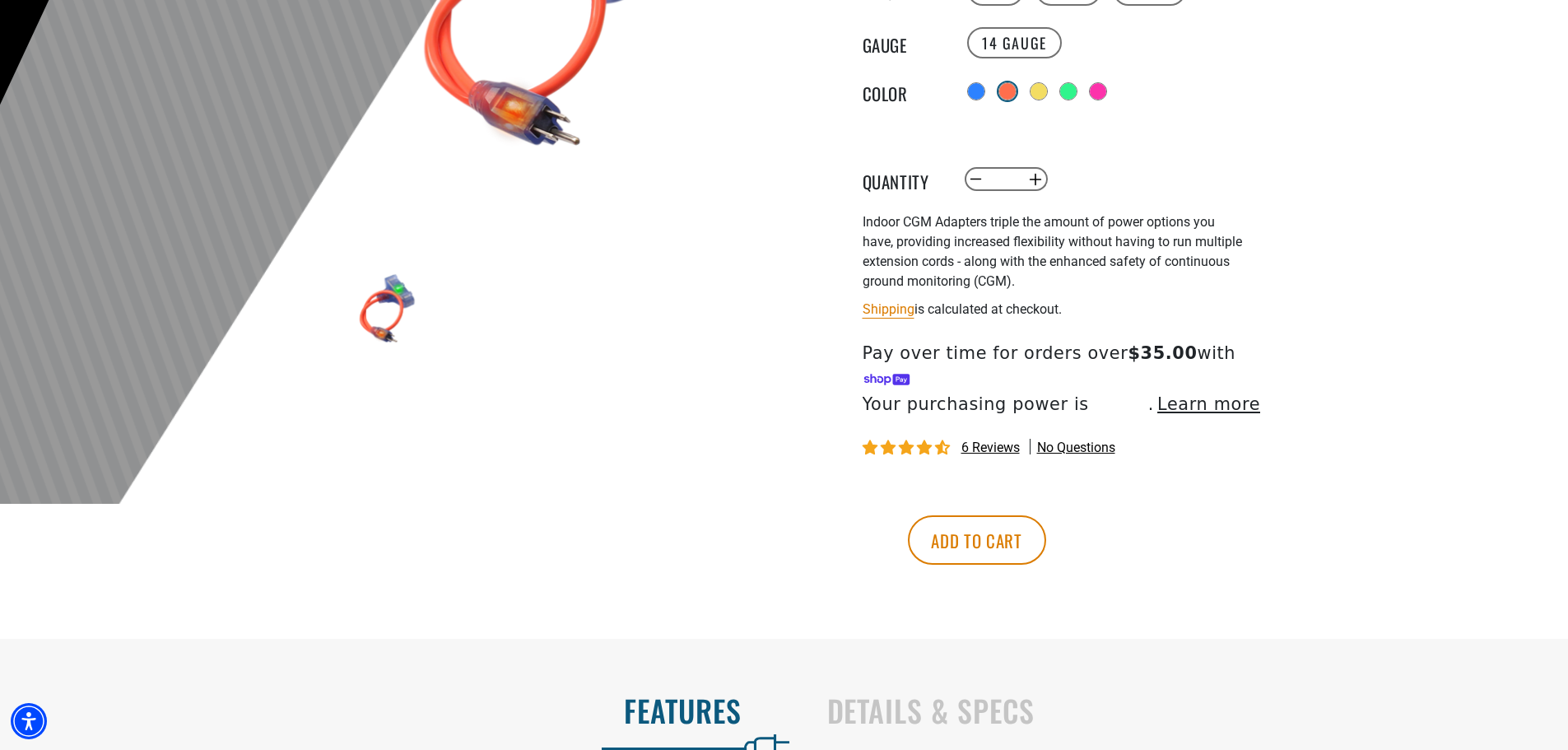
click at [1006, 90] on div at bounding box center [1006, 91] width 17 height 17
click at [1041, 94] on div at bounding box center [1037, 91] width 17 height 17
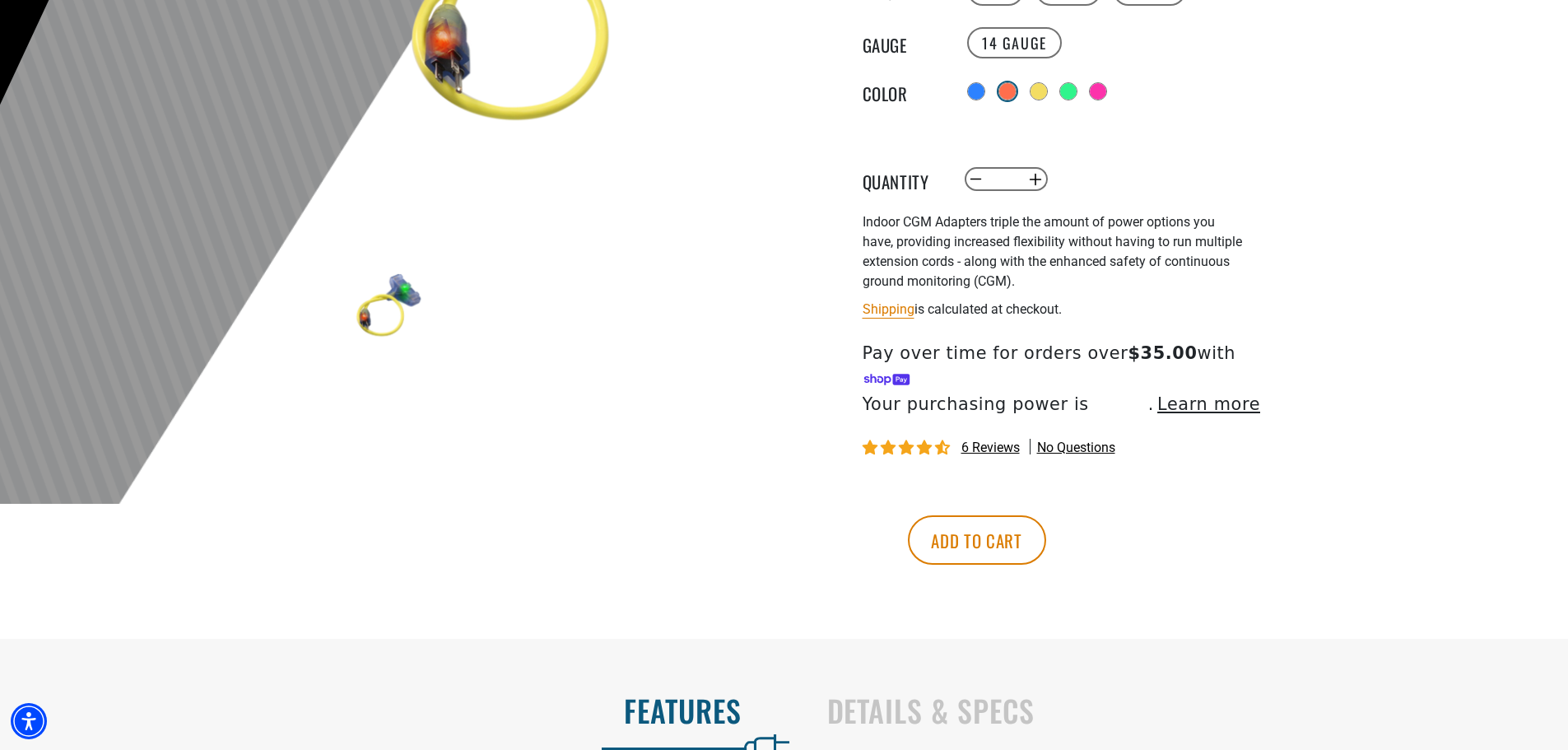
click at [999, 91] on div at bounding box center [1006, 91] width 17 height 17
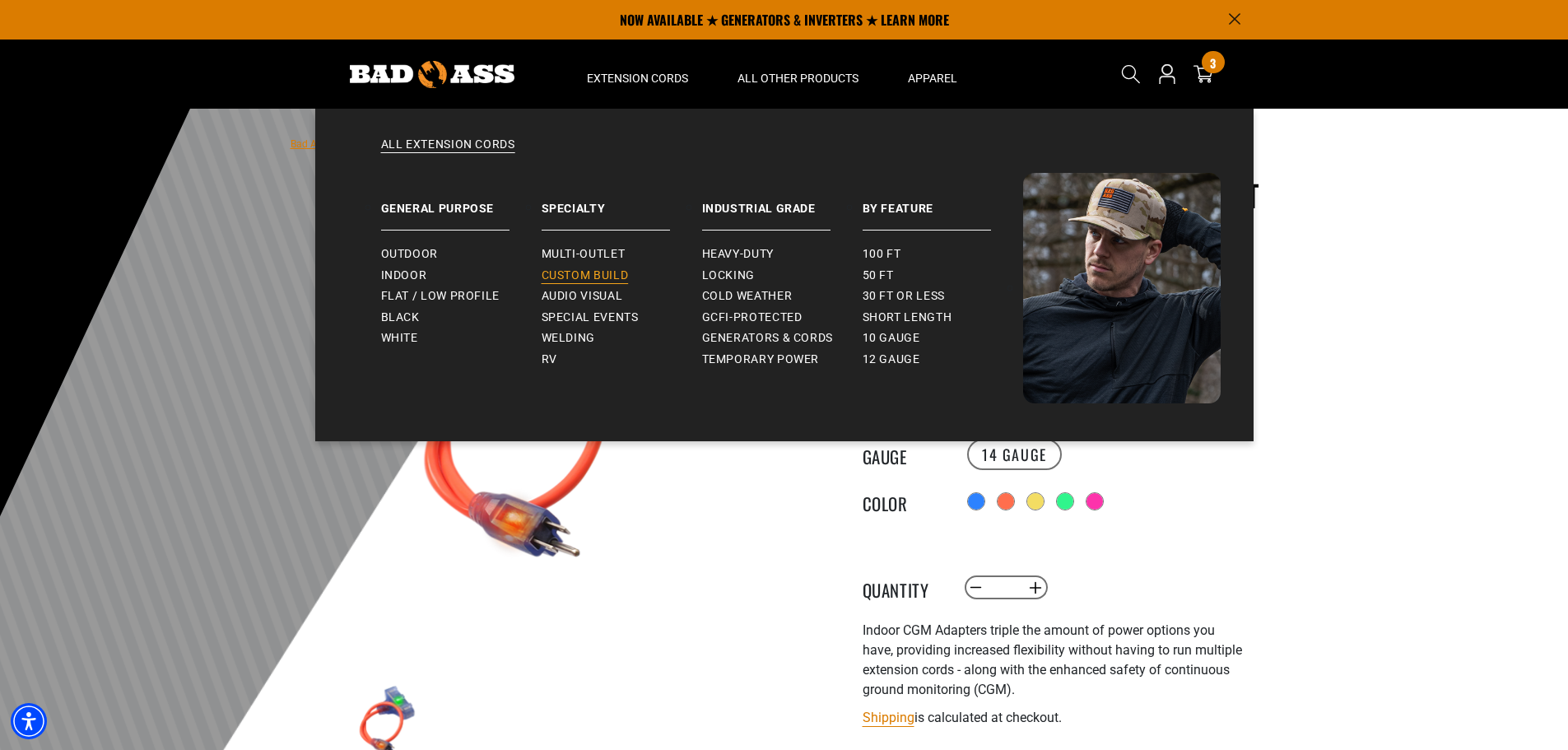
click at [557, 270] on span "Custom Build" at bounding box center [585, 275] width 87 height 15
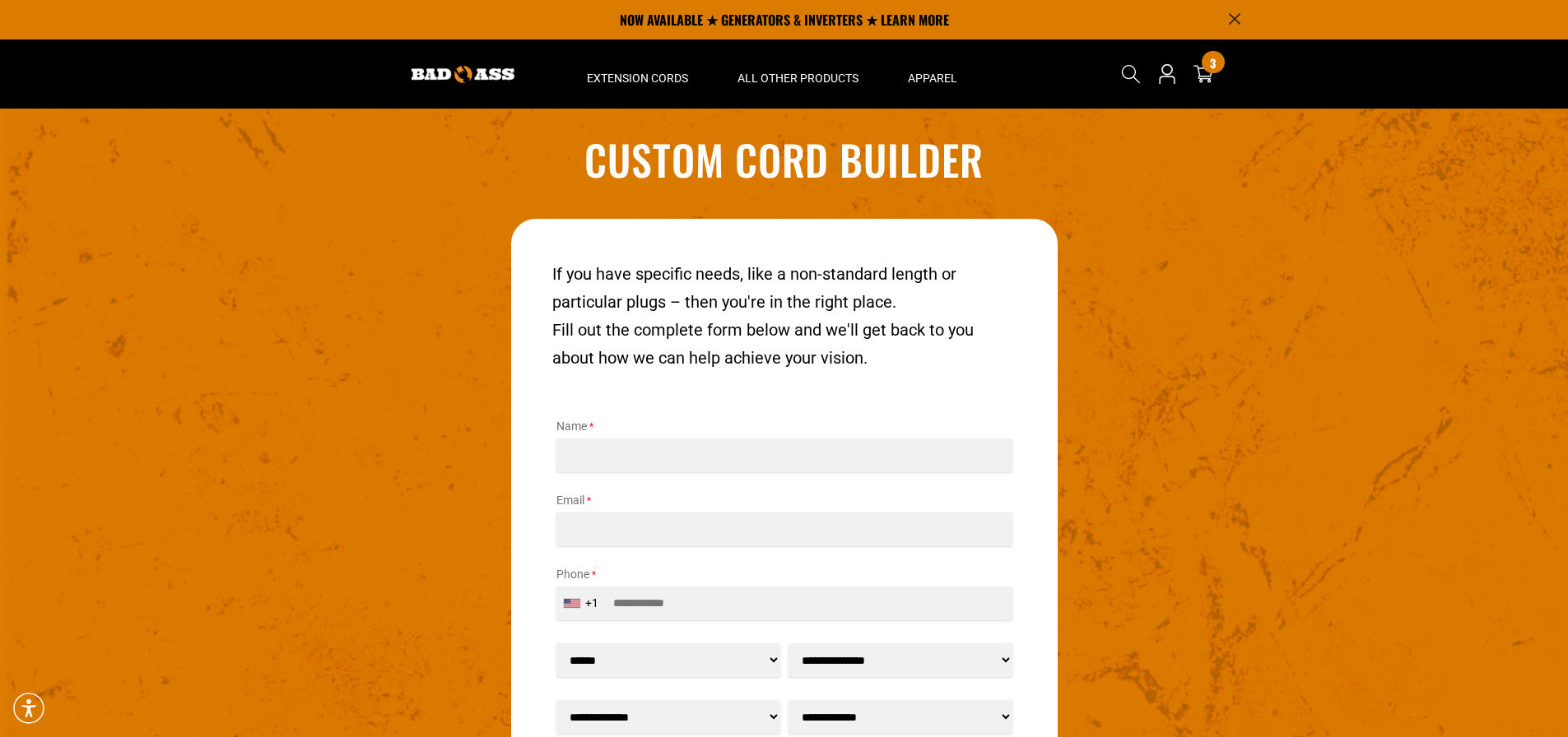
scroll to position [1547, 0]
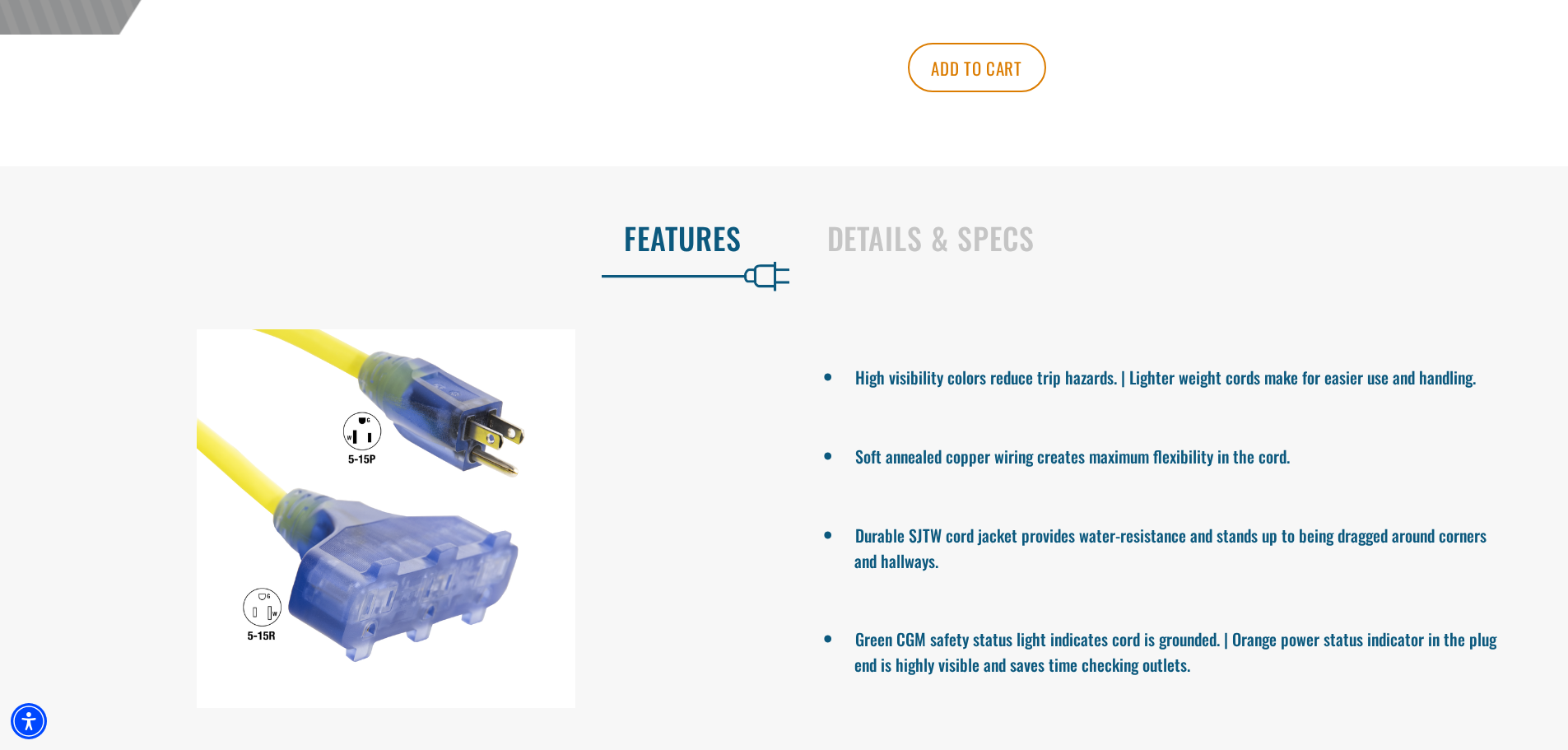
scroll to position [905, 0]
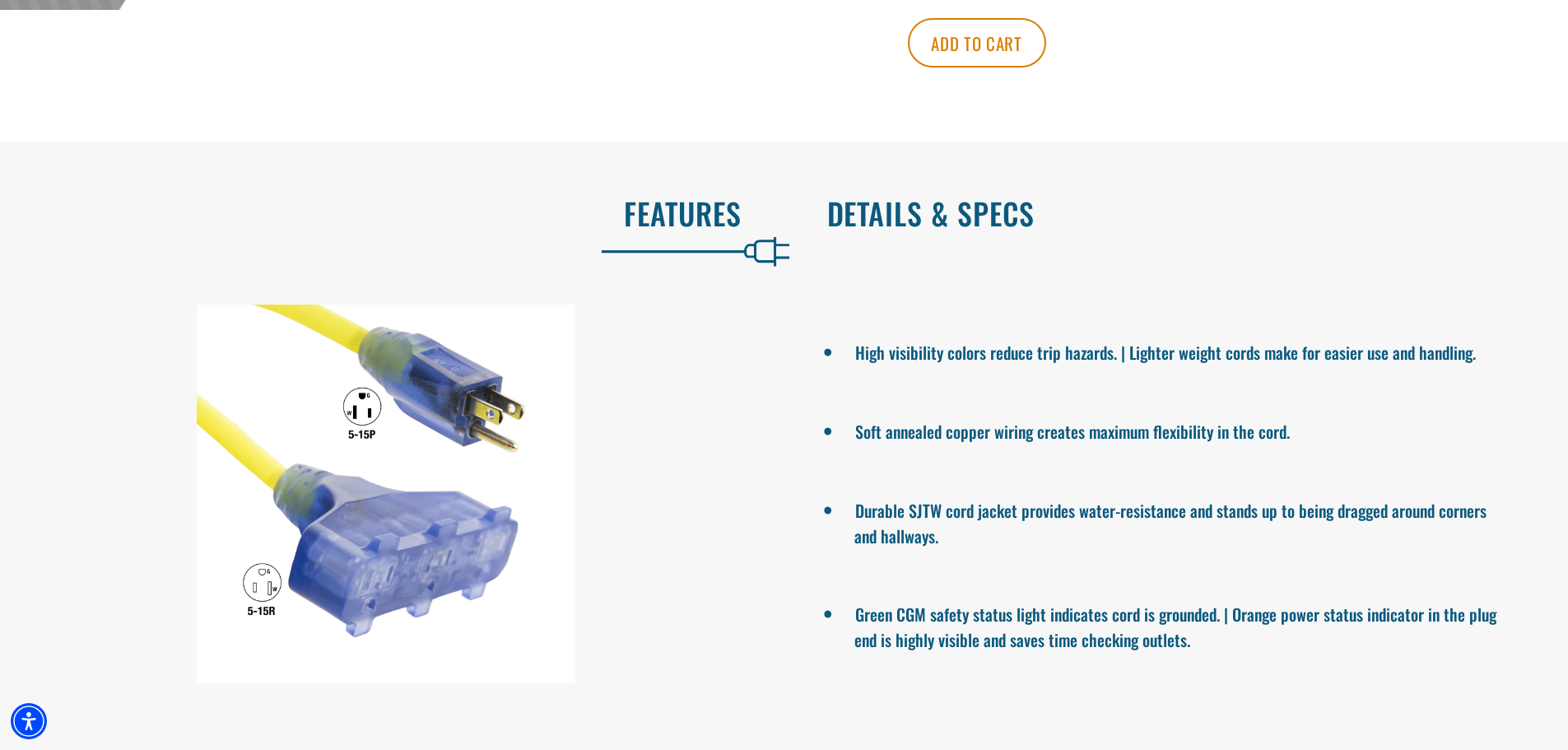
click at [876, 205] on h2 "Details & Specs" at bounding box center [1180, 214] width 707 height 35
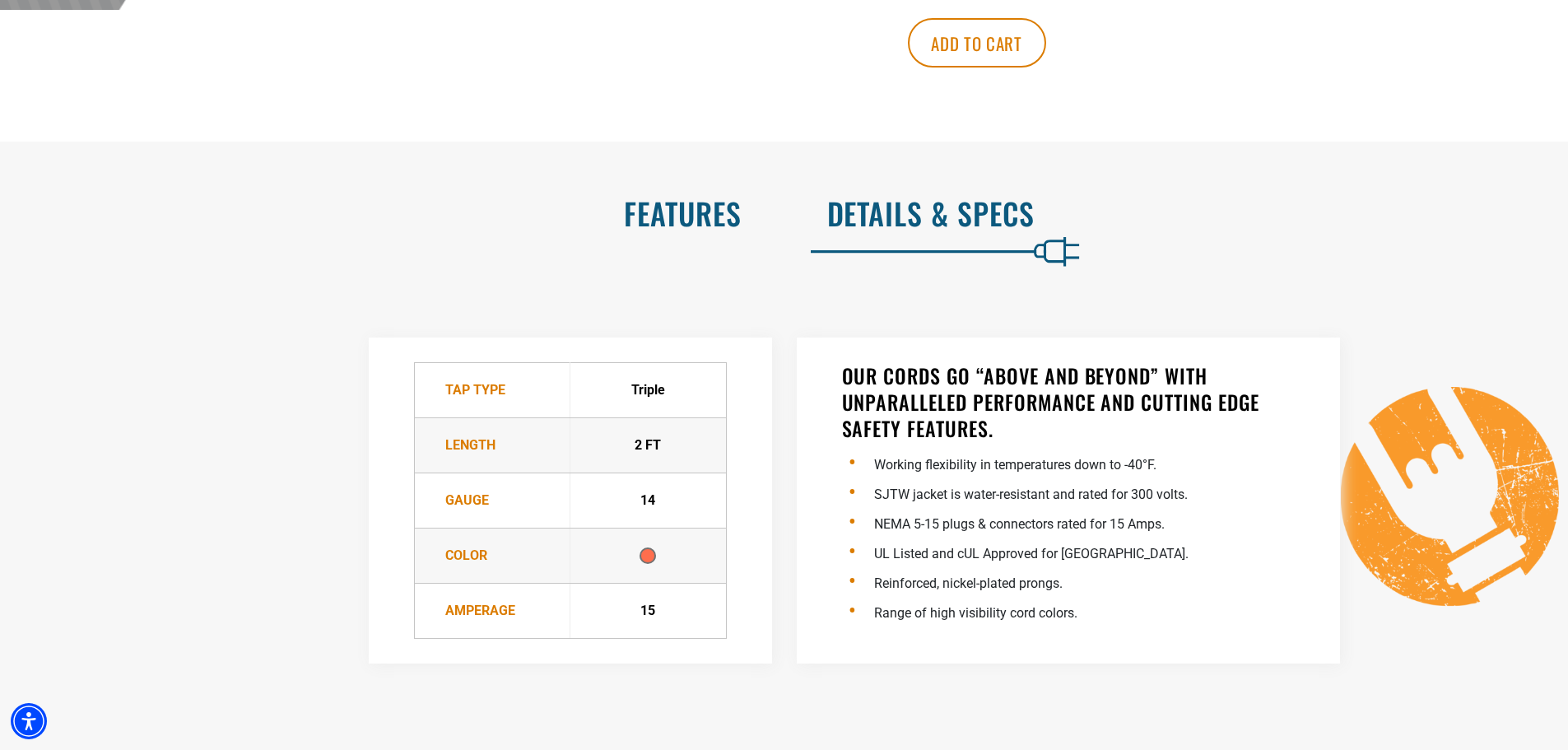
click at [735, 207] on h2 "Features" at bounding box center [389, 214] width 707 height 35
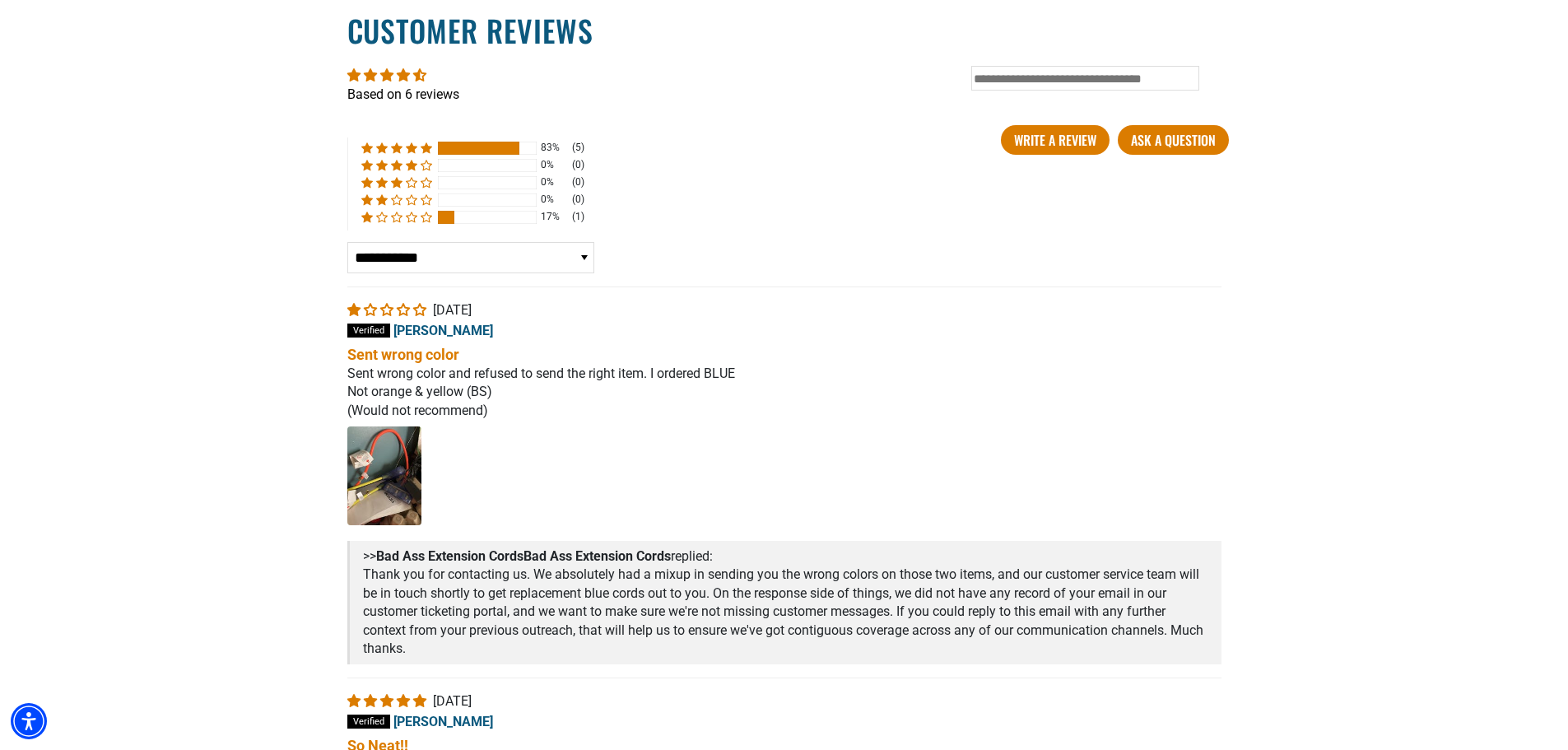
scroll to position [2798, 0]
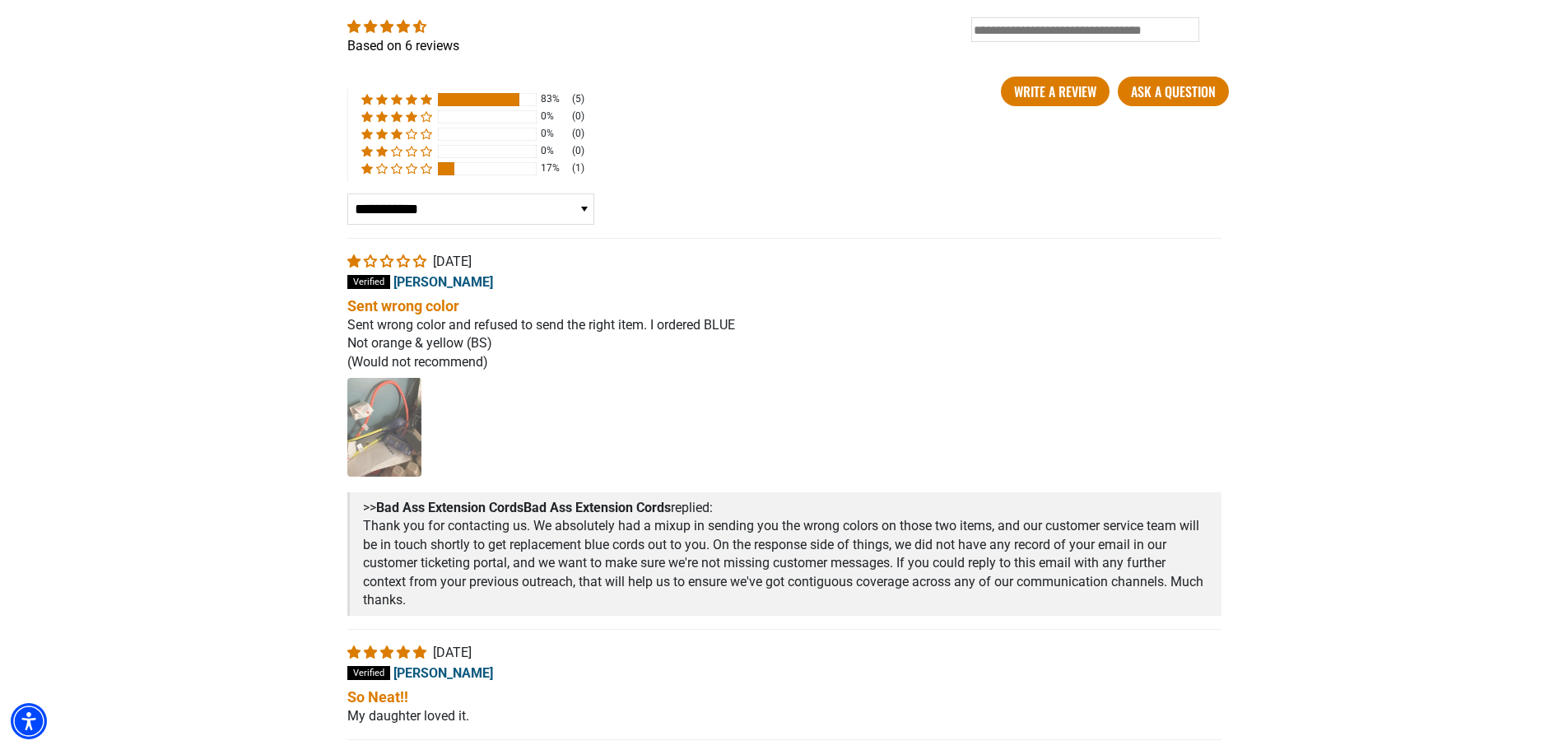
click at [366, 378] on img "Link to user picture 1 - open in a new tab" at bounding box center [384, 427] width 74 height 99
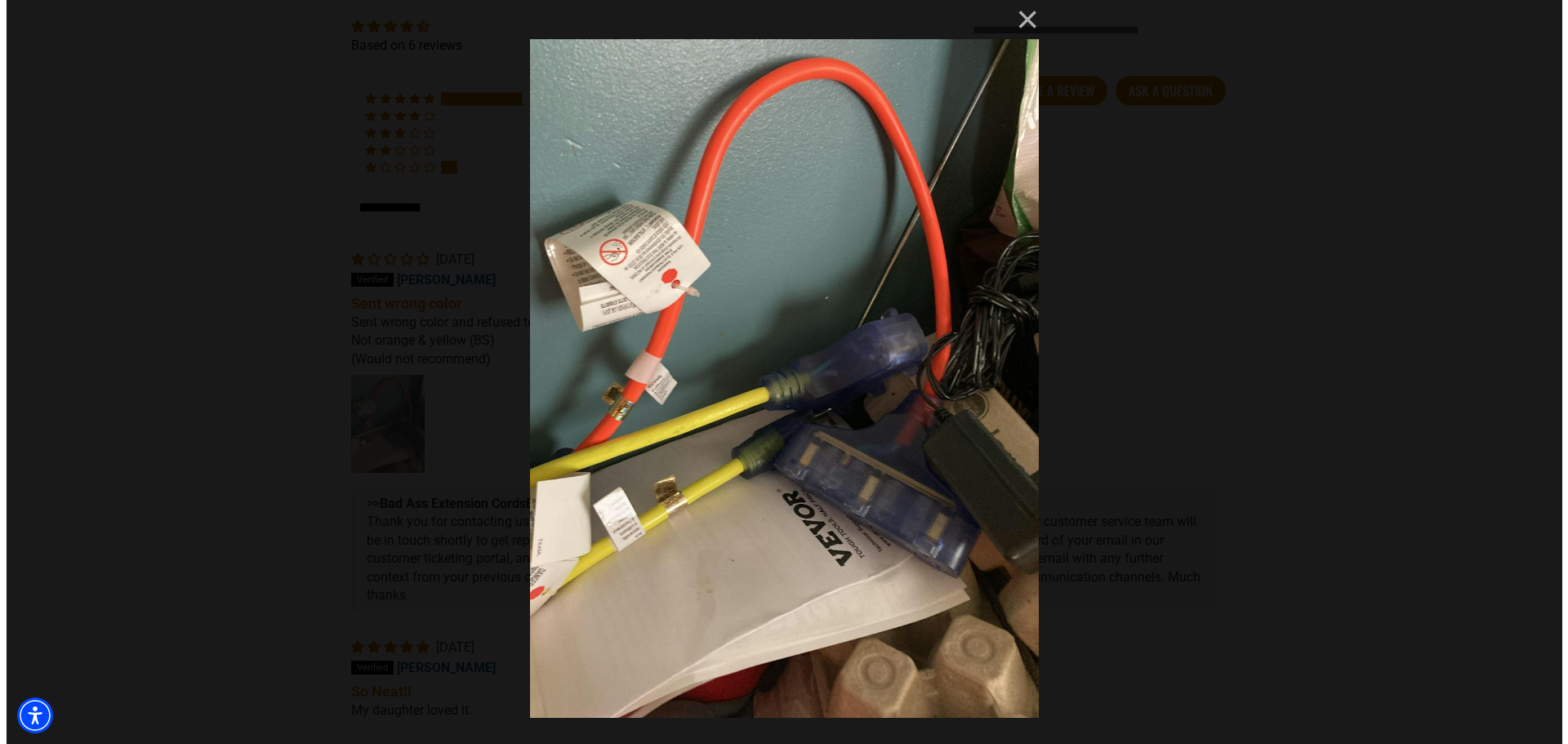
scroll to position [0, 0]
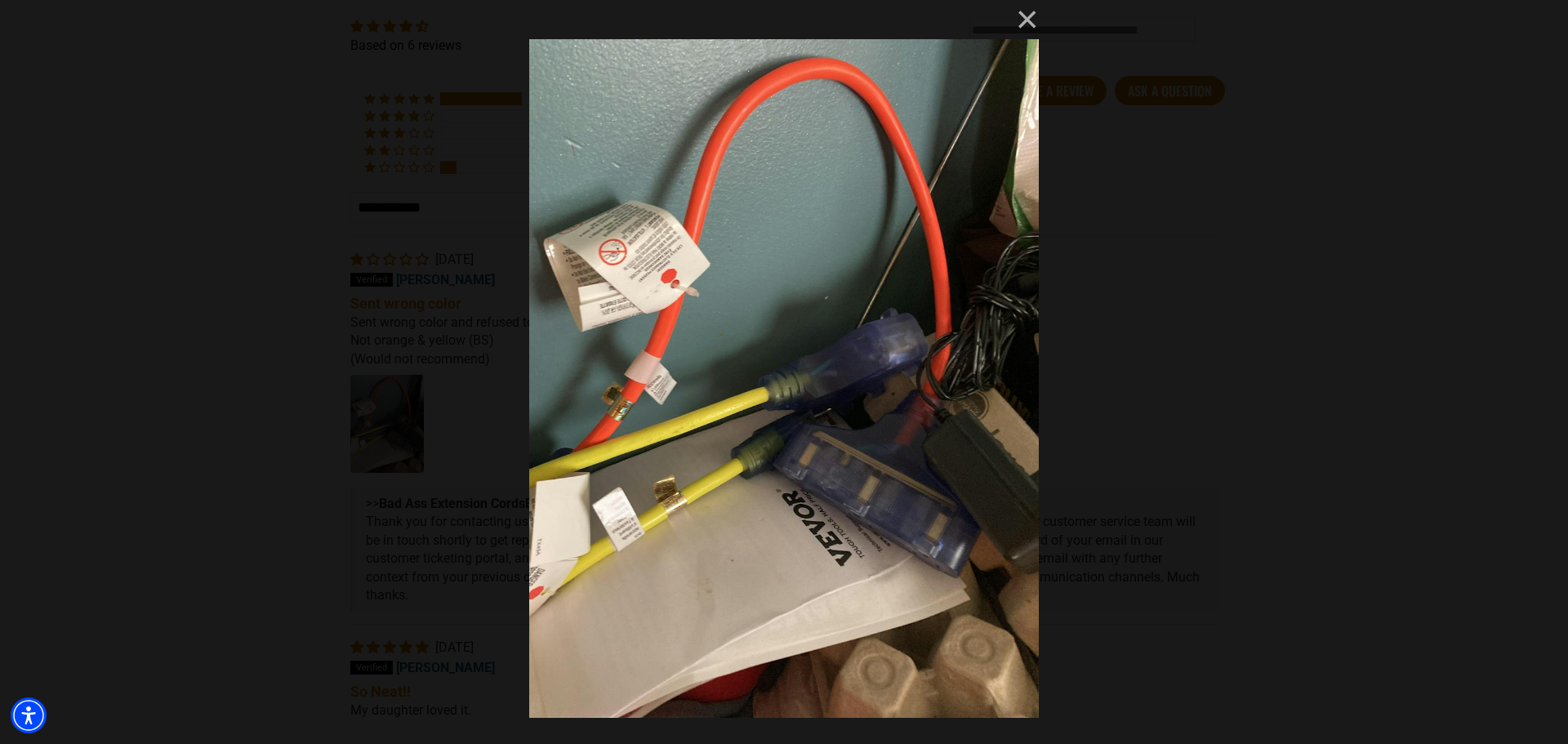
click at [208, 333] on div "× Loading..." at bounding box center [784, 372] width 1568 height 744
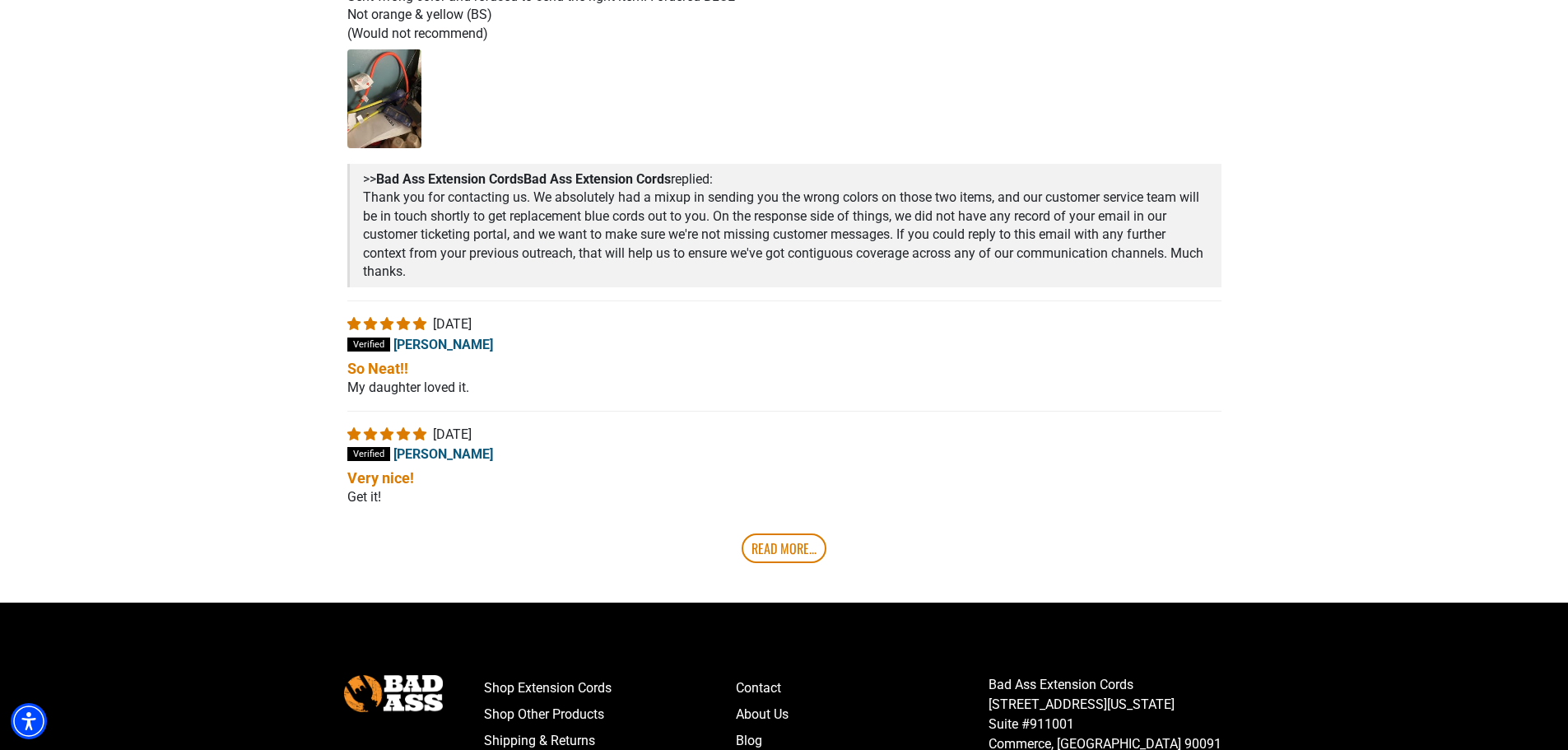
scroll to position [3127, 0]
click at [772, 532] on link "Read More..." at bounding box center [783, 547] width 85 height 29
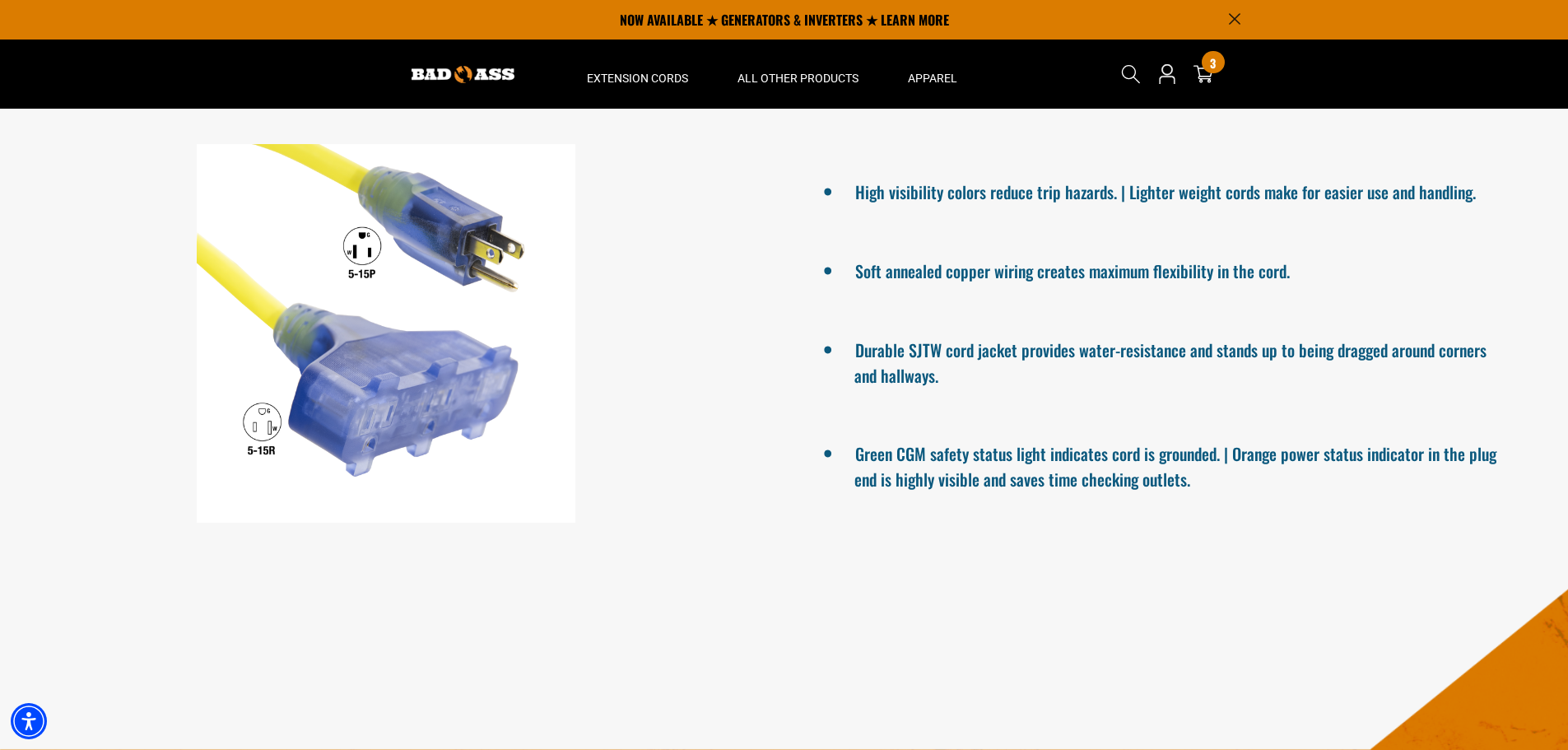
scroll to position [930, 0]
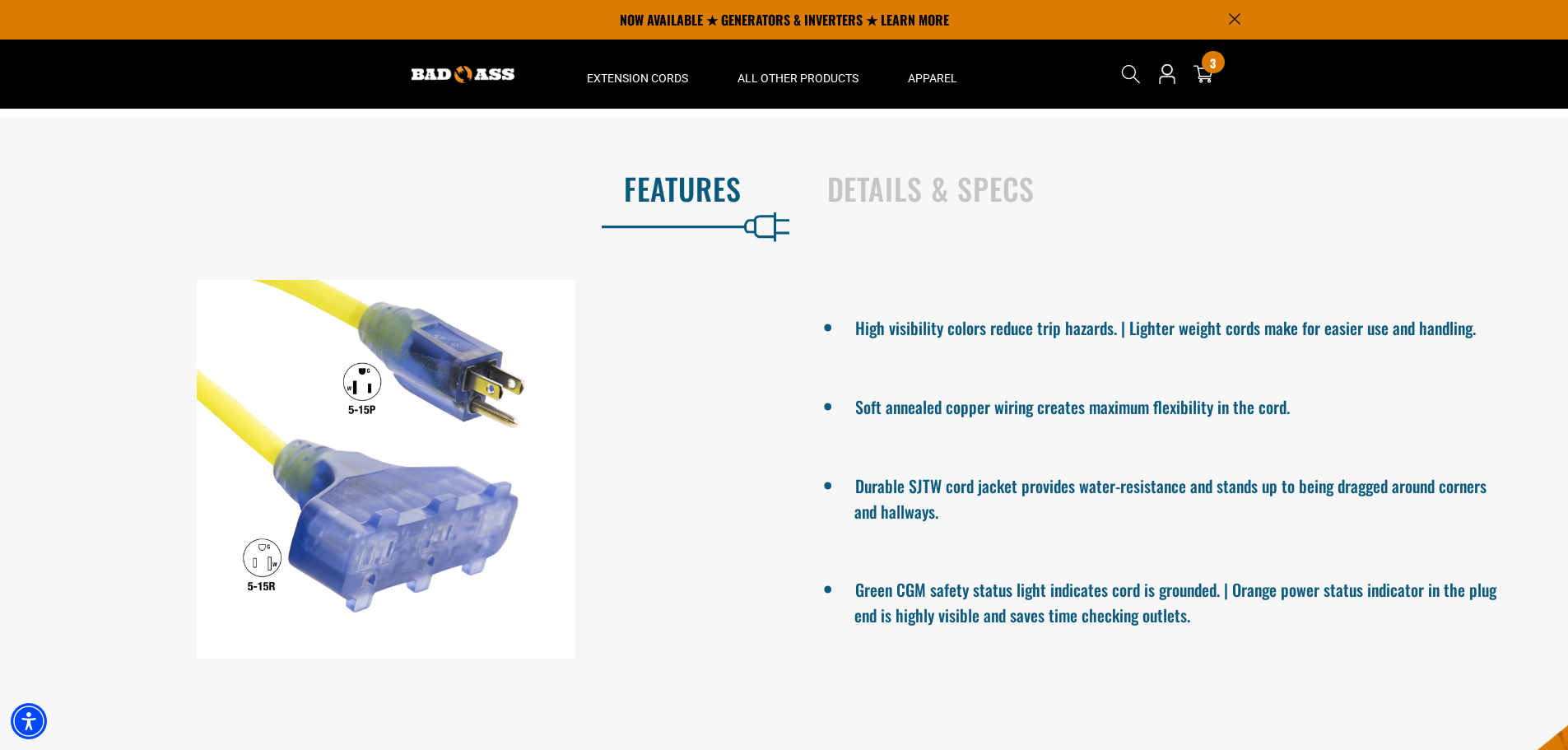
click at [1217, 78] on div "Search 3 3 items" at bounding box center [1174, 74] width 133 height 69
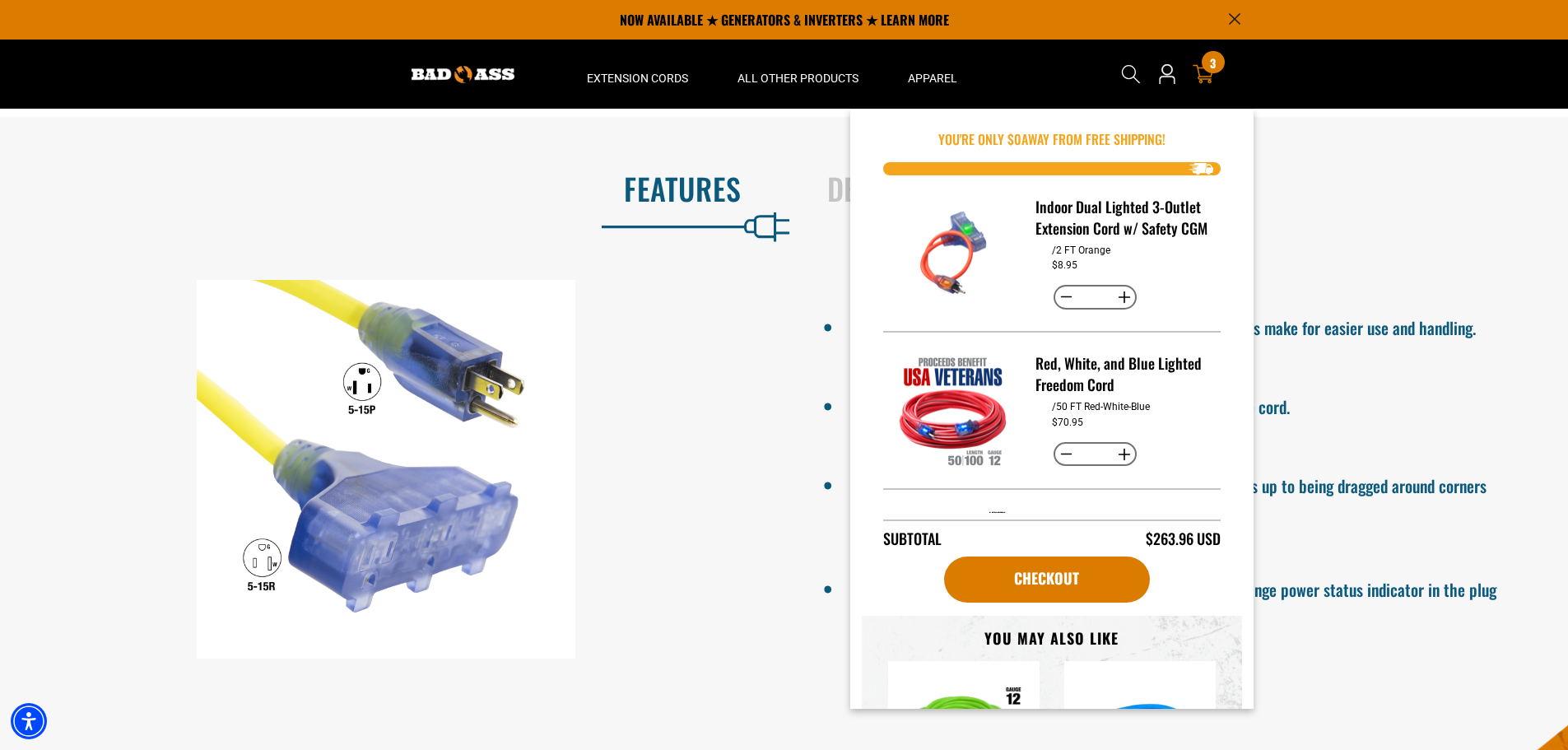
click at [1203, 67] on div "3 3 items" at bounding box center [1212, 62] width 22 height 22
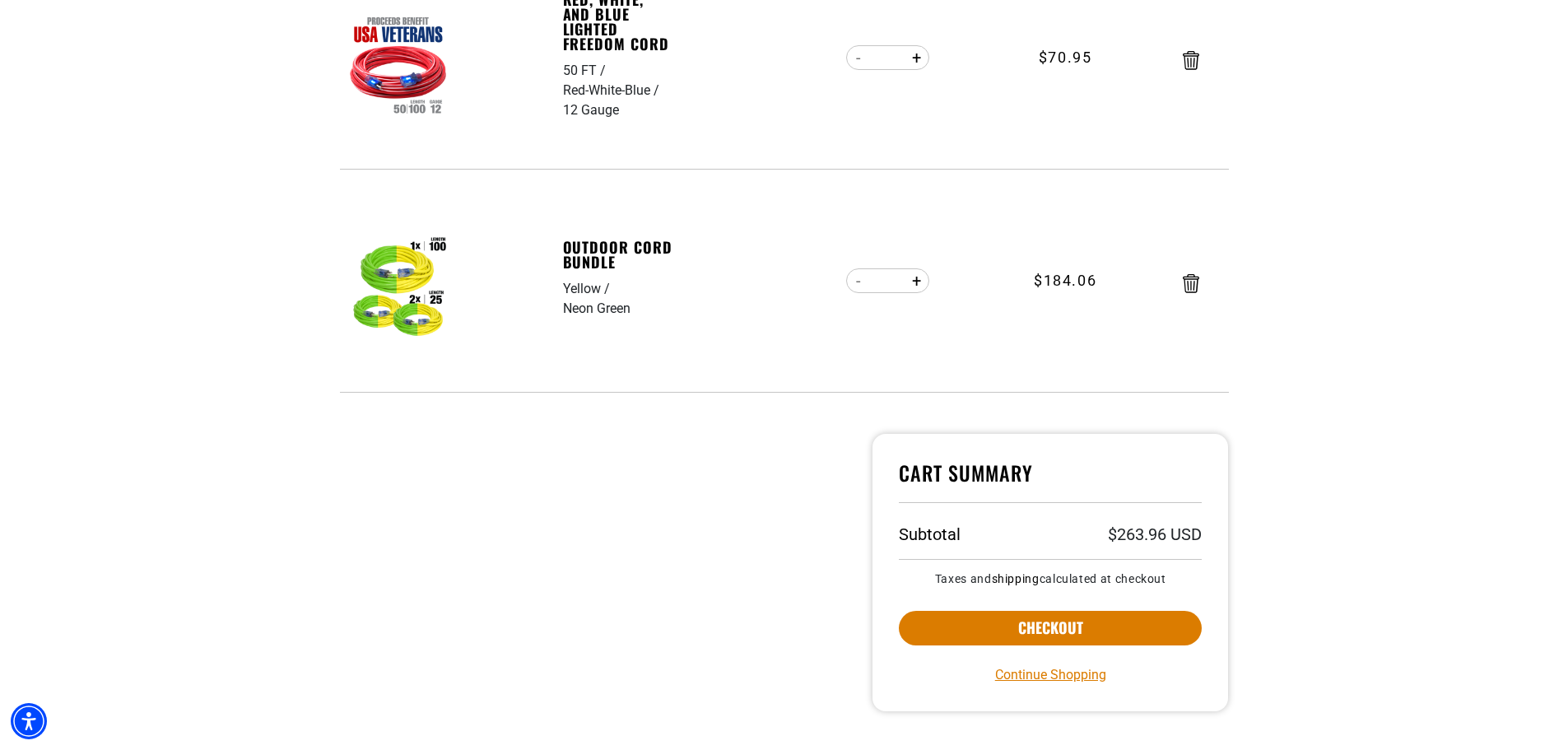
scroll to position [659, 0]
